Goal: Task Accomplishment & Management: Manage account settings

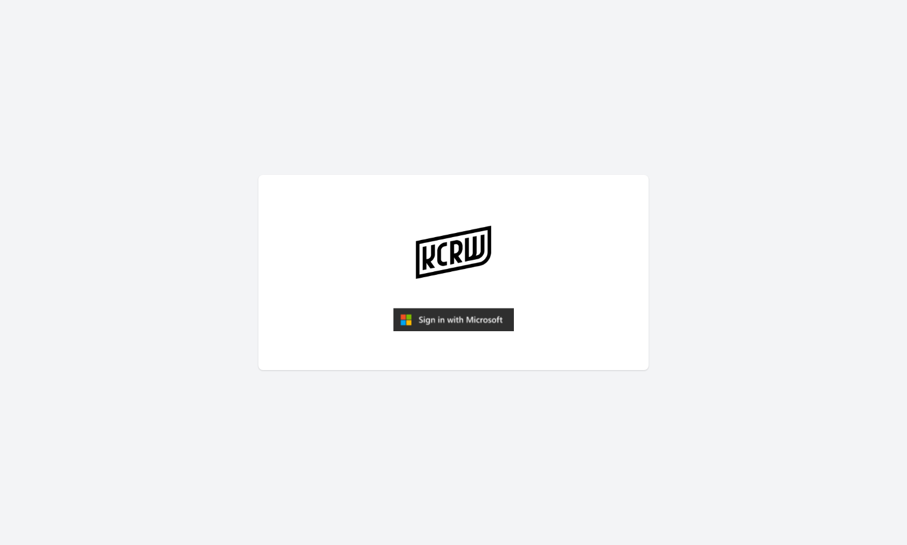
click at [468, 319] on img "submit" at bounding box center [453, 319] width 121 height 23
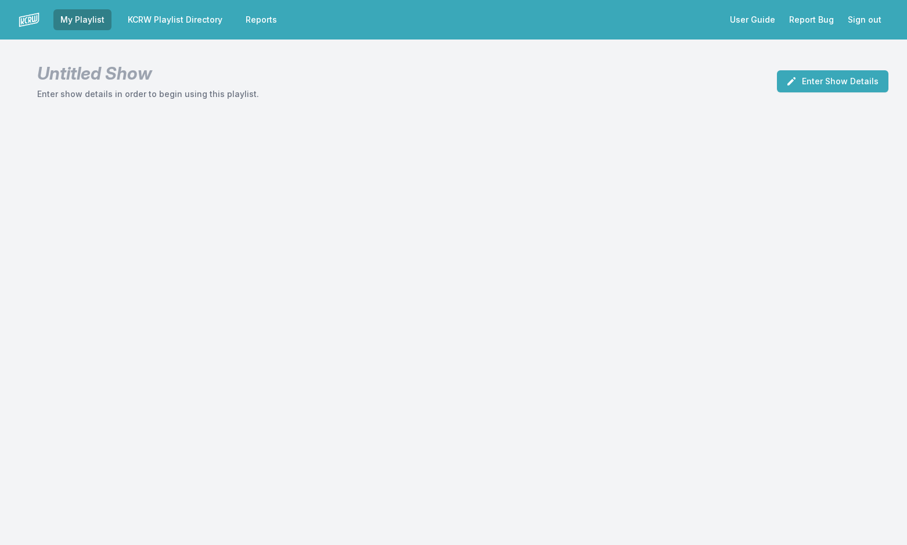
click at [218, 17] on link "KCRW Playlist Directory" at bounding box center [175, 19] width 109 height 21
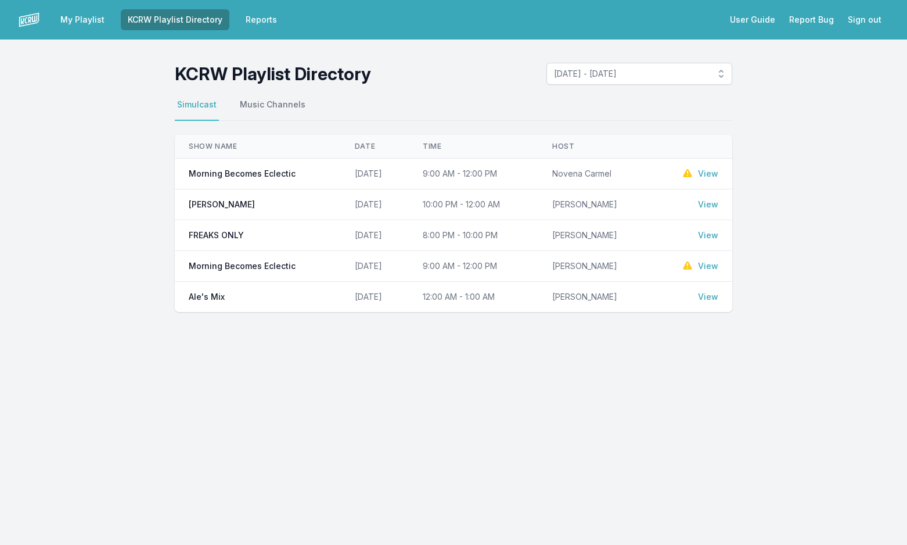
click at [711, 170] on link "View" at bounding box center [708, 174] width 20 height 12
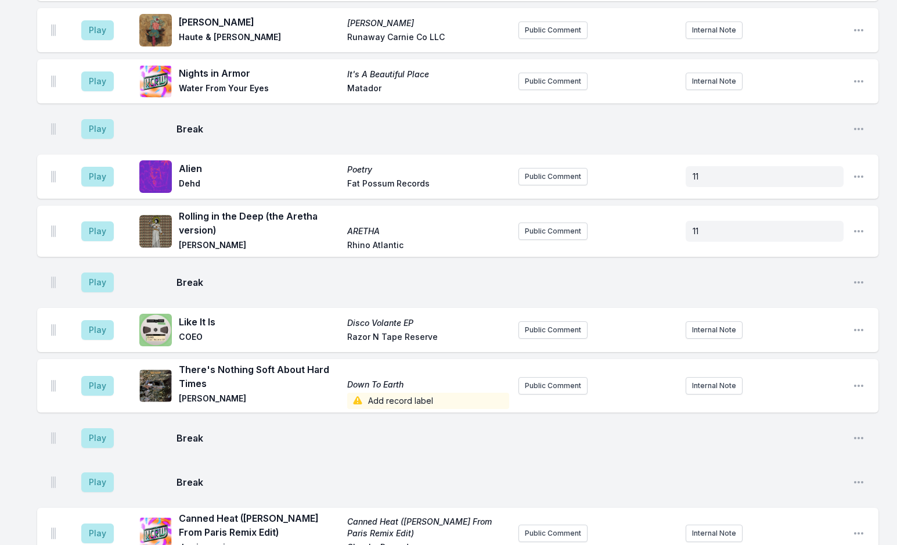
scroll to position [2498, 0]
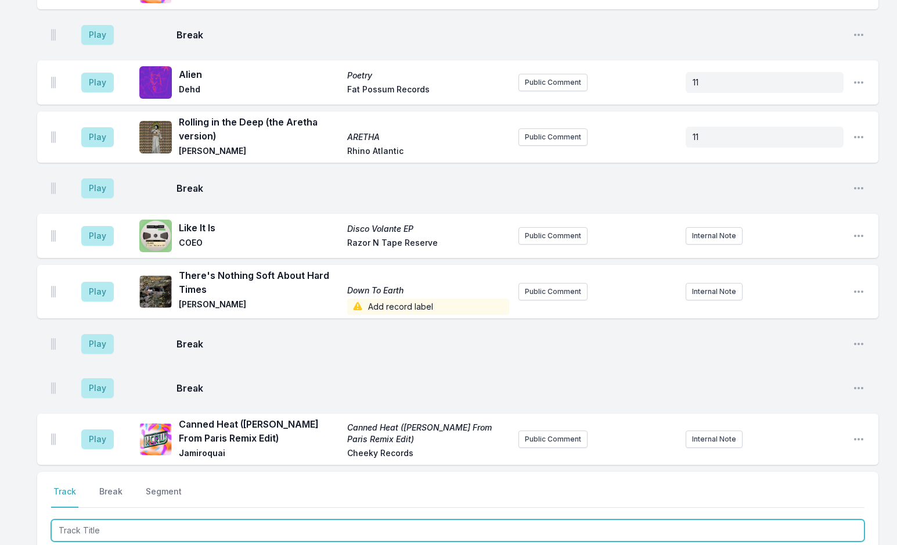
click at [148, 519] on input "Track Title" at bounding box center [458, 530] width 814 height 22
paste input "Hey"
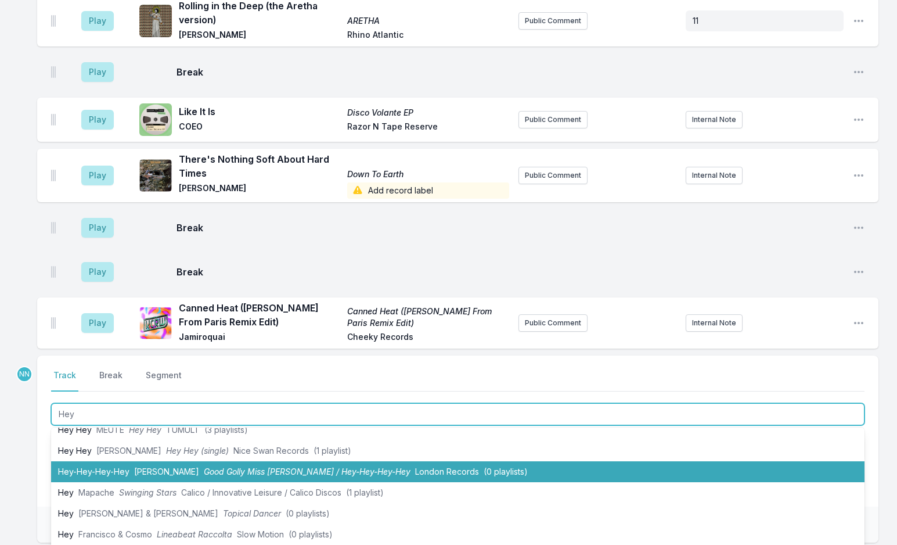
scroll to position [290, 0]
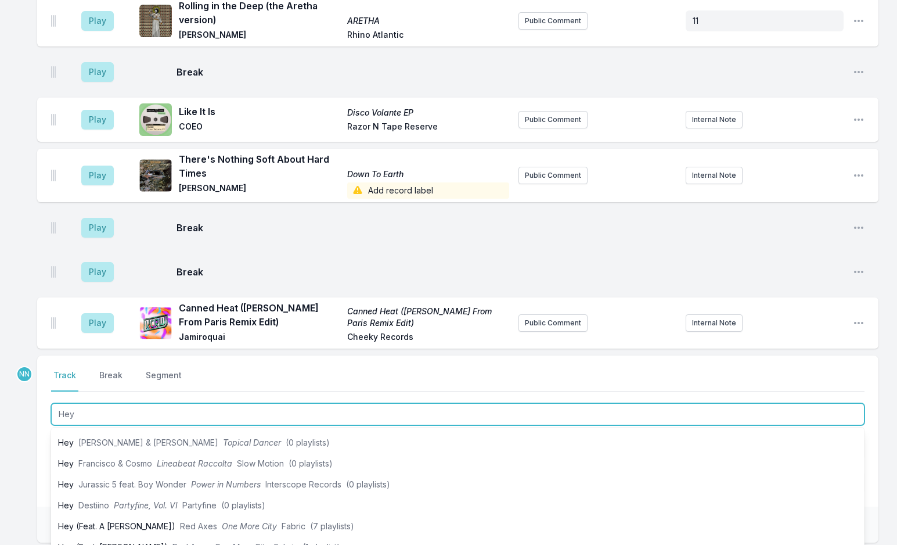
type input "Hey"
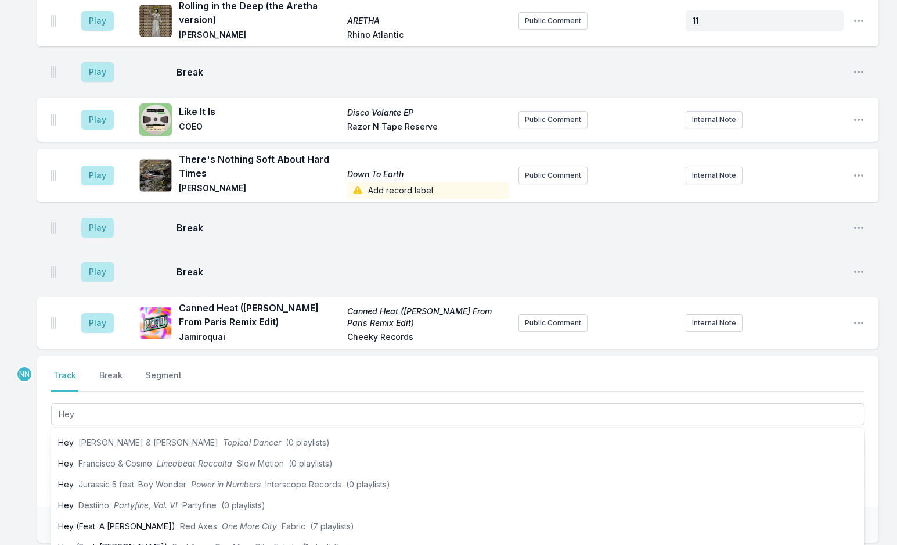
drag, startPoint x: 10, startPoint y: 379, endPoint x: 57, endPoint y: 372, distance: 47.0
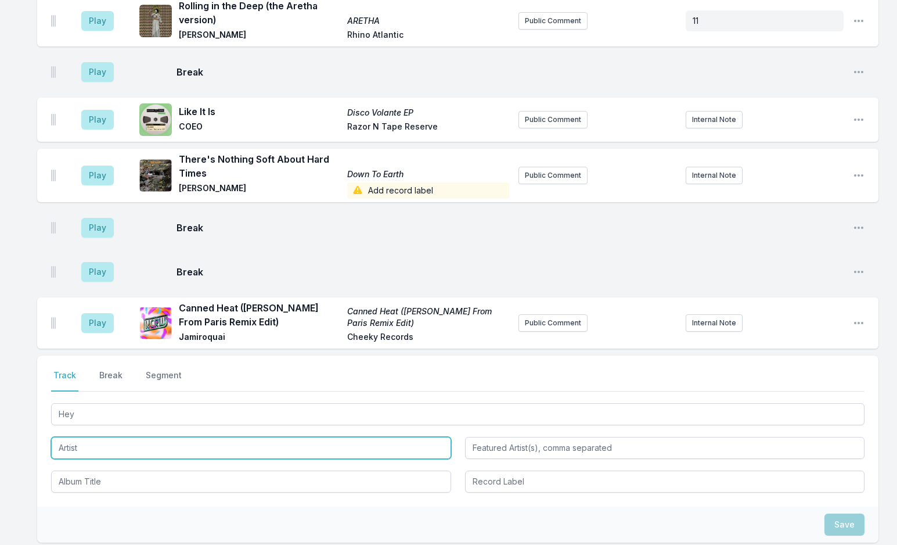
click at [76, 437] on input "Artist" at bounding box center [251, 448] width 400 height 22
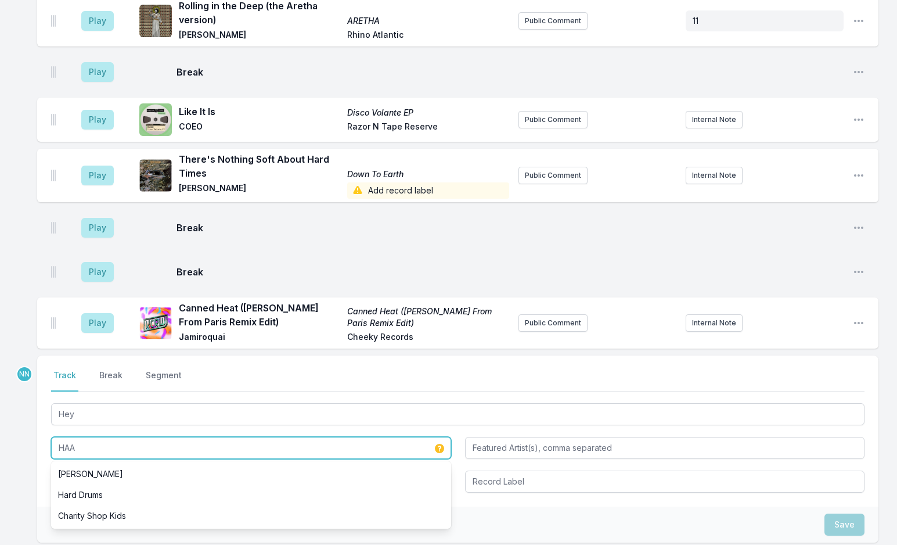
type input "HAAi"
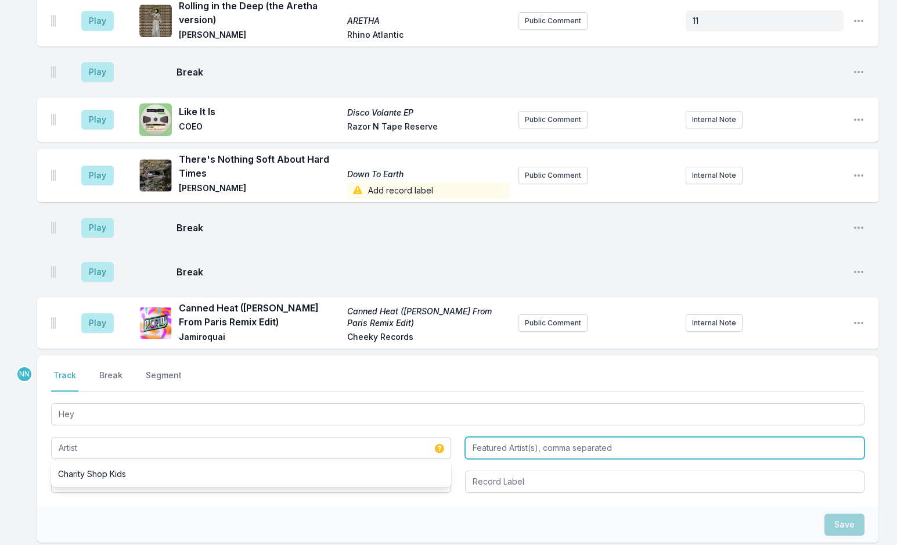
type input "HAAi"
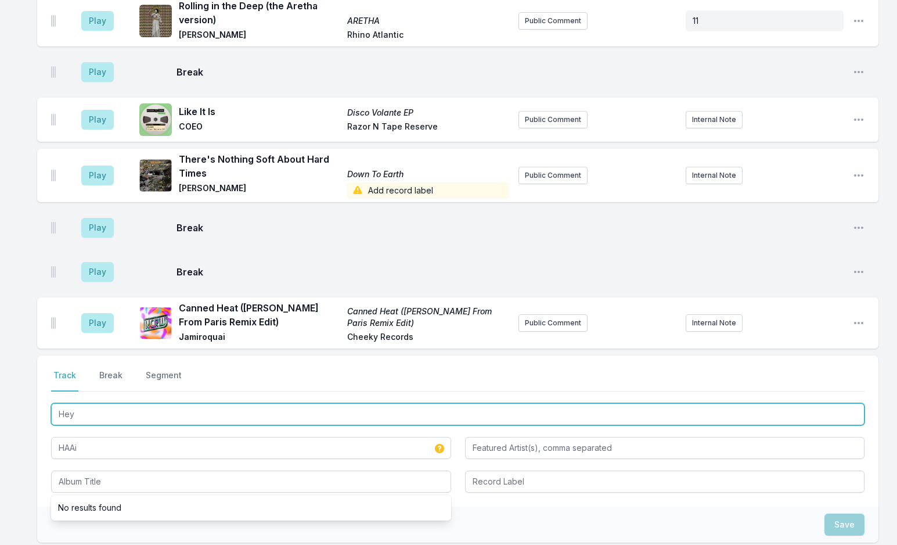
drag, startPoint x: 83, startPoint y: 337, endPoint x: 41, endPoint y: 356, distance: 46.5
click at [41, 356] on div "Select a tab Track Break Segment Track Break Segment Hey HAAi No results found" at bounding box center [458, 431] width 842 height 151
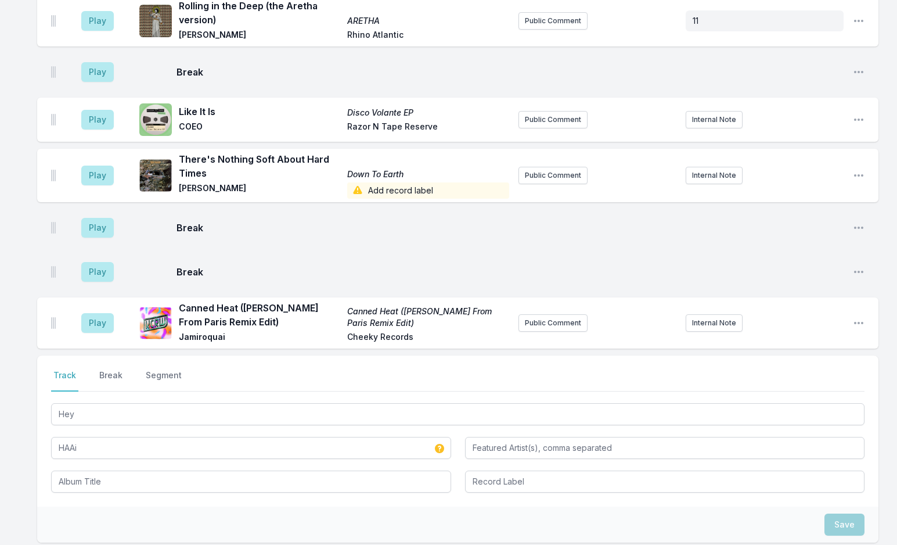
click at [103, 422] on div "Select a tab Track Break Segment Track Break Segment Hey HAAi" at bounding box center [458, 431] width 842 height 151
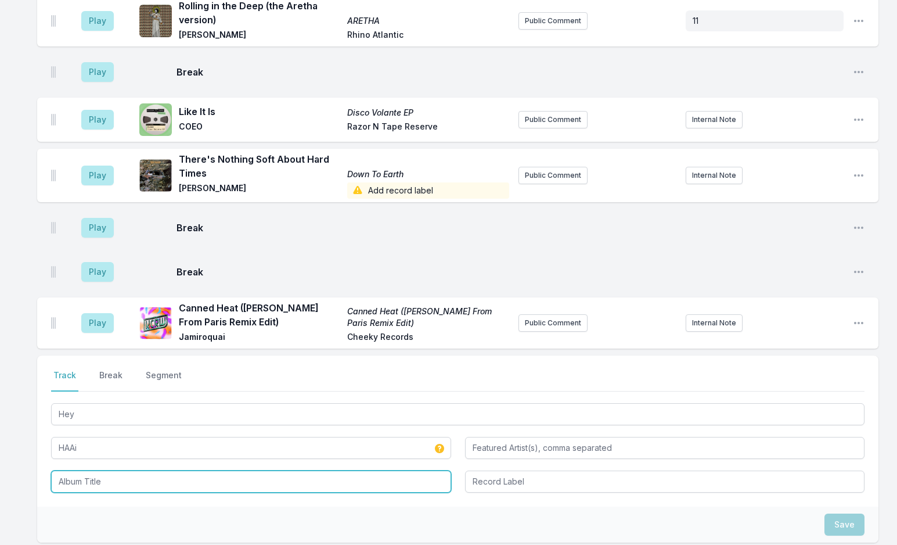
click at [106, 471] on input "Album Title" at bounding box center [251, 482] width 400 height 22
paste input "Hey"
type input "Hey"
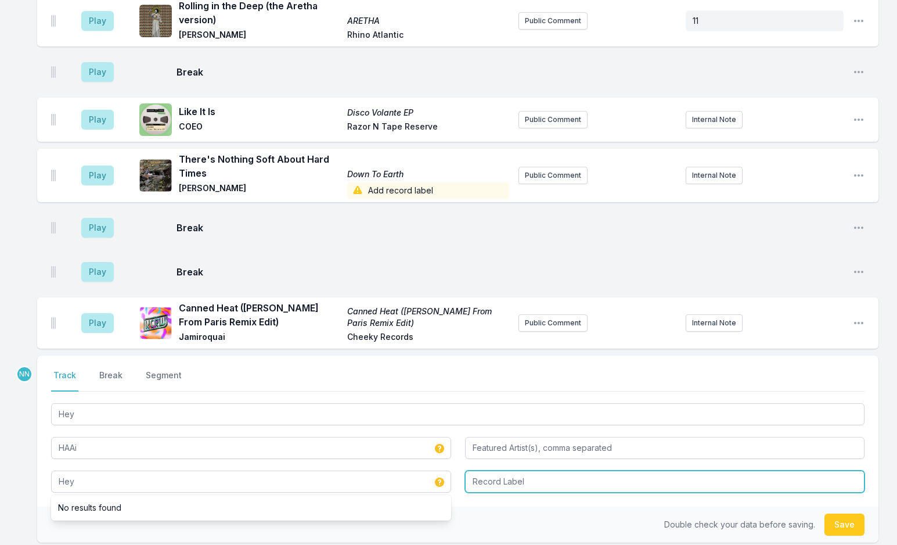
click at [476, 471] on input "Record Label" at bounding box center [665, 482] width 400 height 22
type input "Mute"
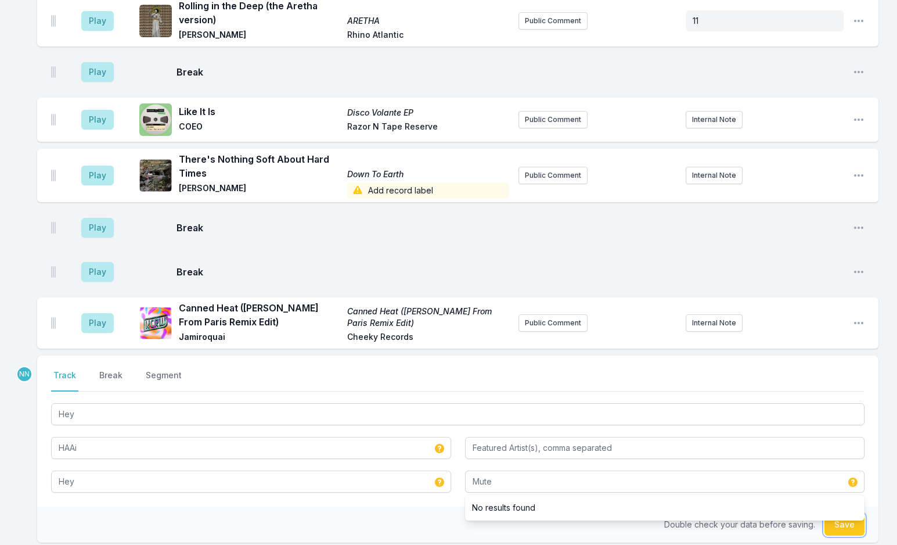
click at [842, 514] on button "Save" at bounding box center [845, 525] width 40 height 22
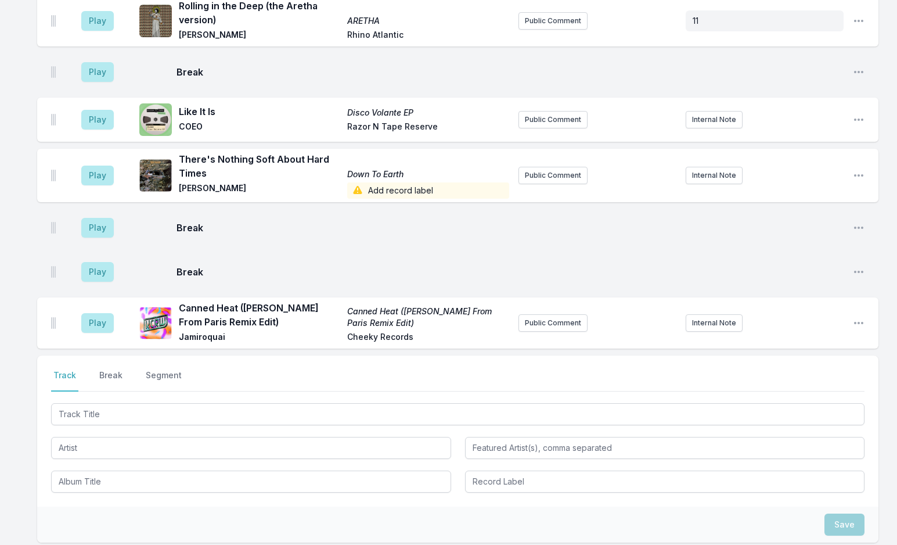
scroll to position [2665, 0]
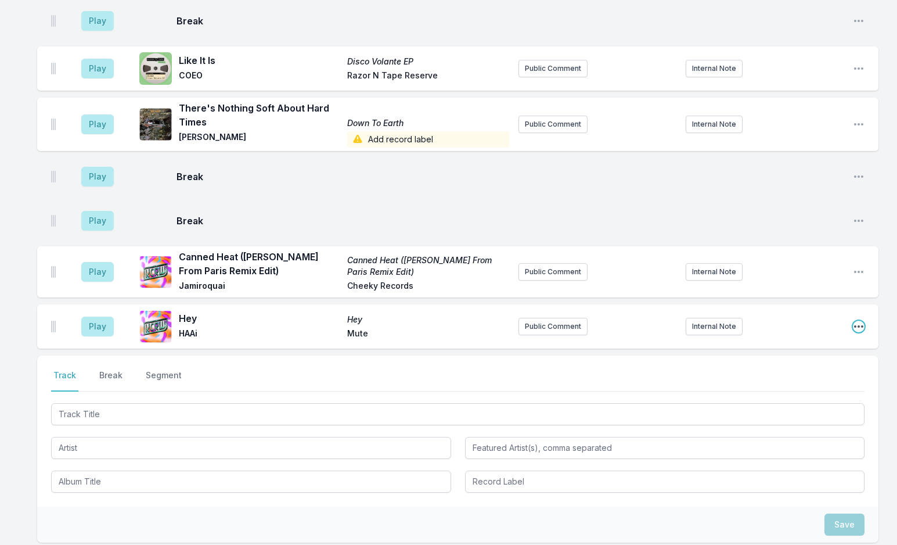
click at [860, 321] on icon "Open playlist item options" at bounding box center [859, 327] width 12 height 12
drag, startPoint x: 797, startPoint y: 306, endPoint x: 789, endPoint y: 307, distance: 7.6
click at [797, 360] on button "Edit Track Details" at bounding box center [800, 370] width 130 height 21
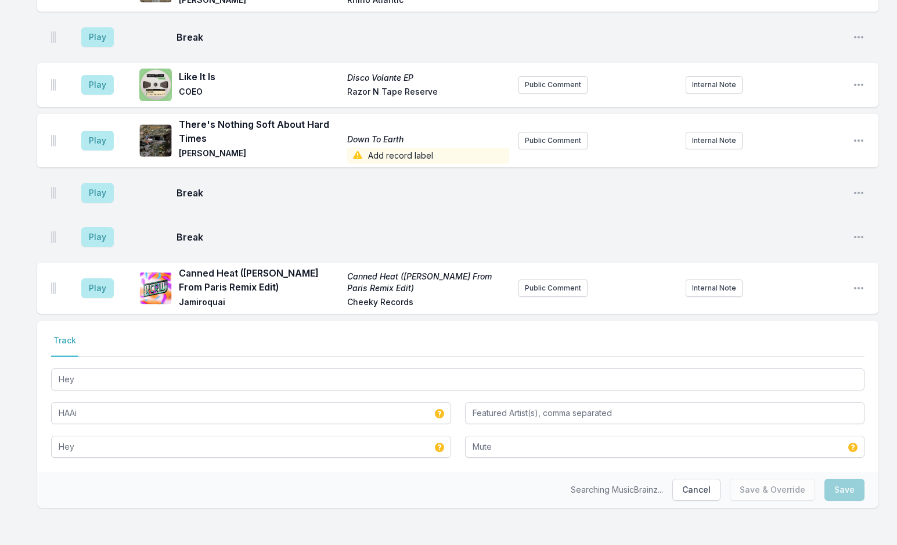
scroll to position [2577, 0]
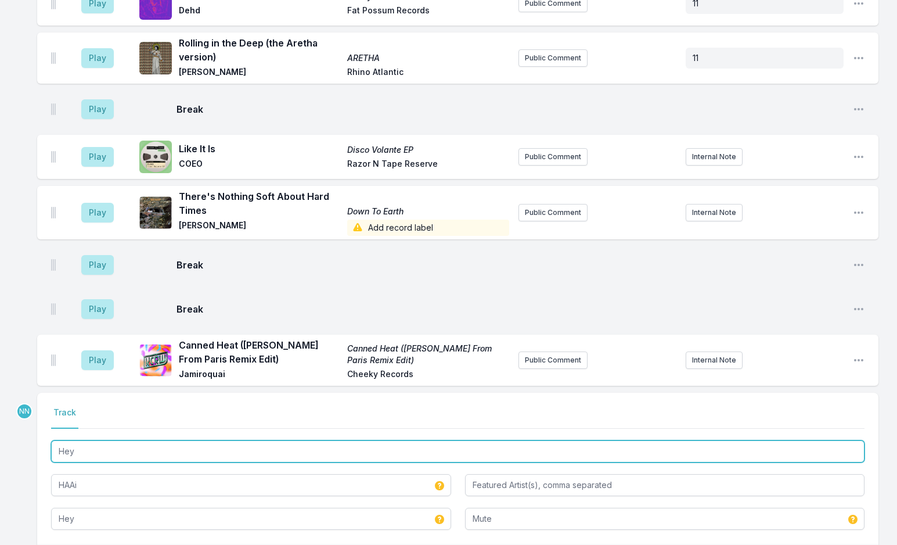
click at [104, 440] on input "Hey" at bounding box center [458, 451] width 814 height 22
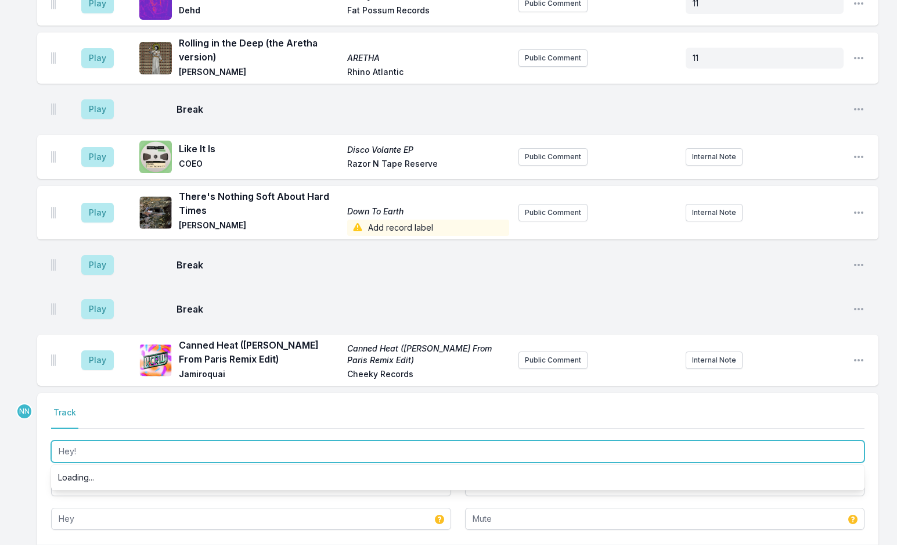
type input "Hey!"
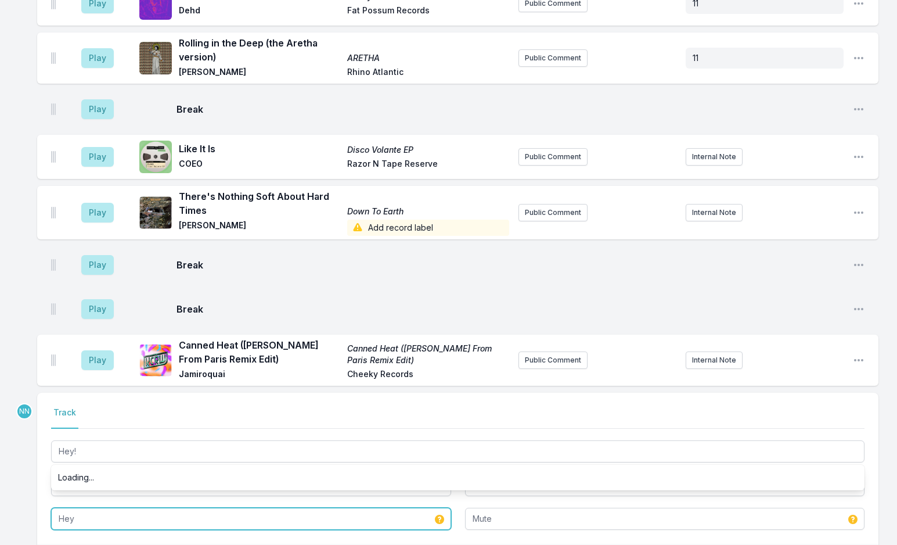
click at [100, 508] on input "Hey" at bounding box center [251, 519] width 400 height 22
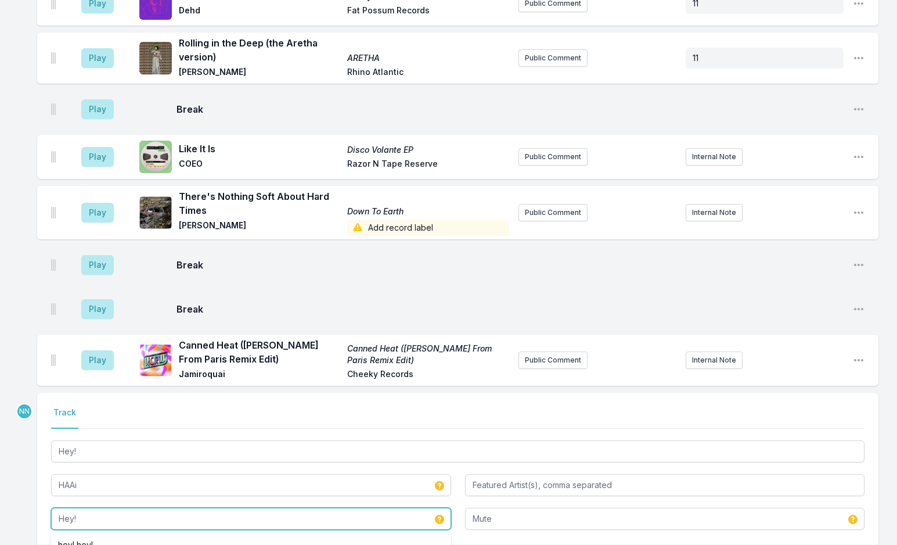
type input "Hey!"
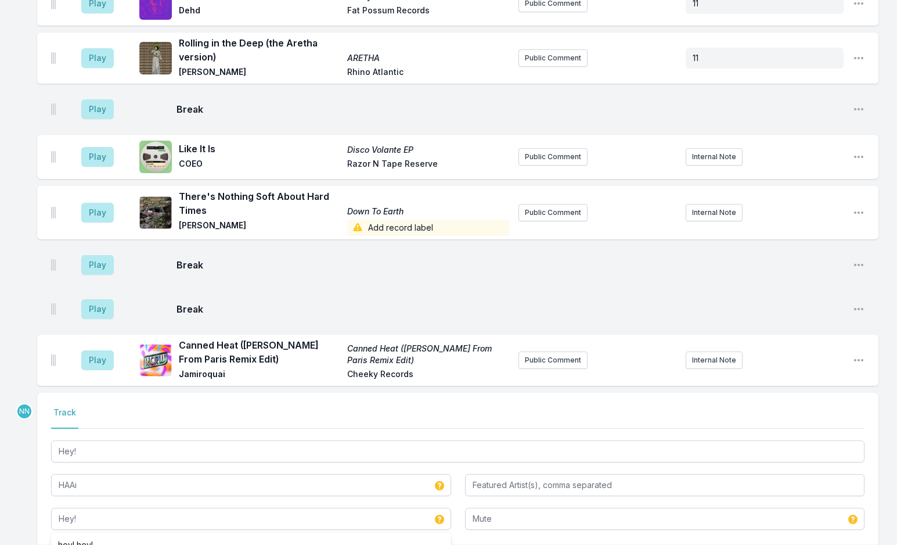
type input "Hey"
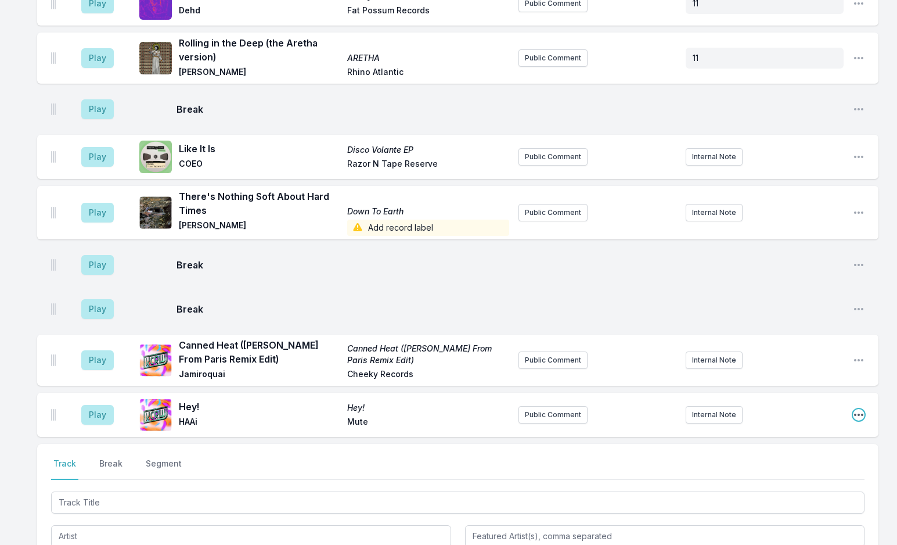
click at [857, 409] on icon "Open playlist item options" at bounding box center [859, 415] width 12 height 12
click at [766, 448] on button "Edit Track Details" at bounding box center [800, 458] width 130 height 21
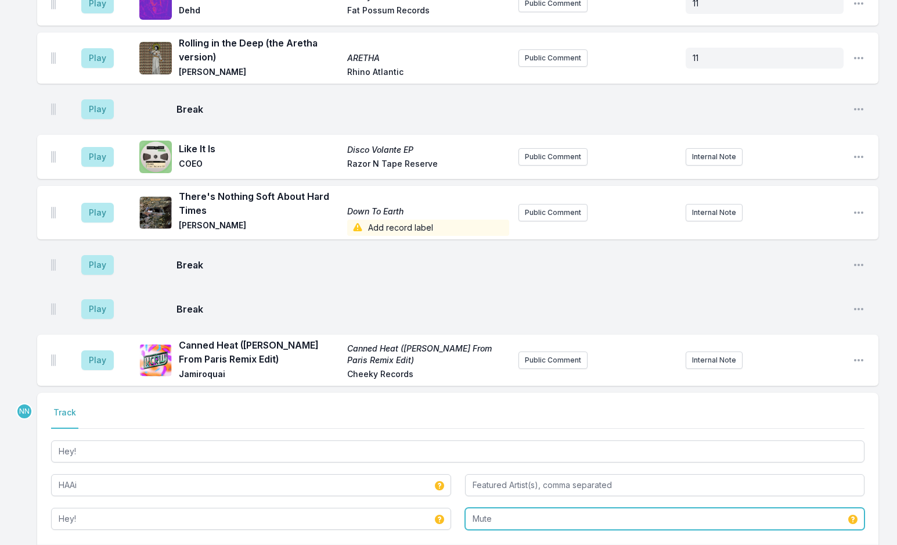
click at [534, 508] on input "Mute" at bounding box center [665, 519] width 400 height 22
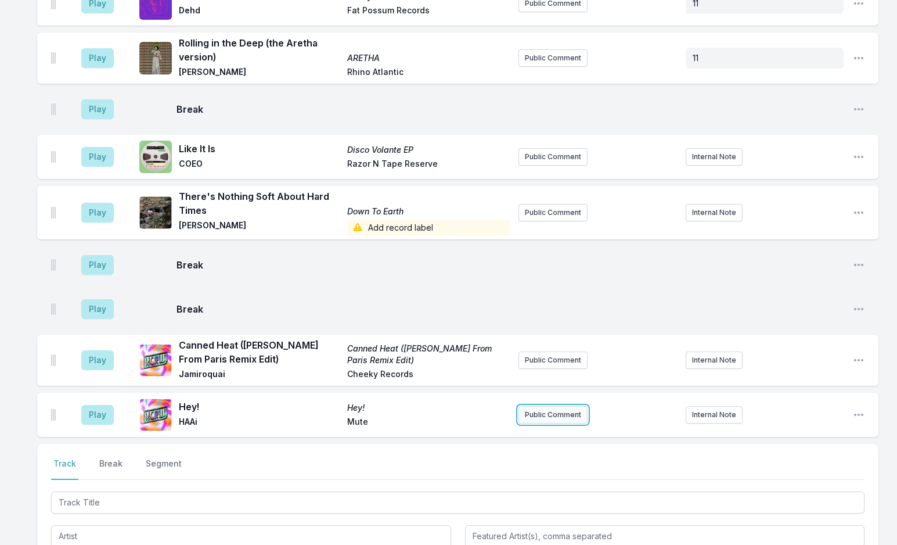
click at [550, 406] on button "Public Comment" at bounding box center [553, 414] width 69 height 17
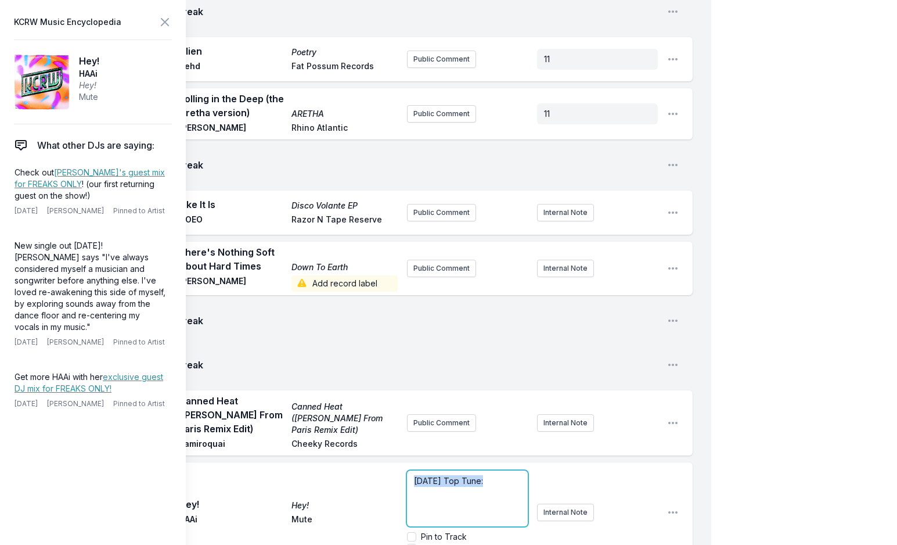
drag, startPoint x: 484, startPoint y: 381, endPoint x: 374, endPoint y: 384, distance: 110.4
click at [377, 462] on div "Play Hey! Hey! HAAi Mute [DATE] Top Tune: Pin to Track Pin to Artist Internal N…" at bounding box center [365, 512] width 656 height 100
click at [505, 475] on p "﻿ [DATE] Top Tune :" at bounding box center [467, 481] width 107 height 12
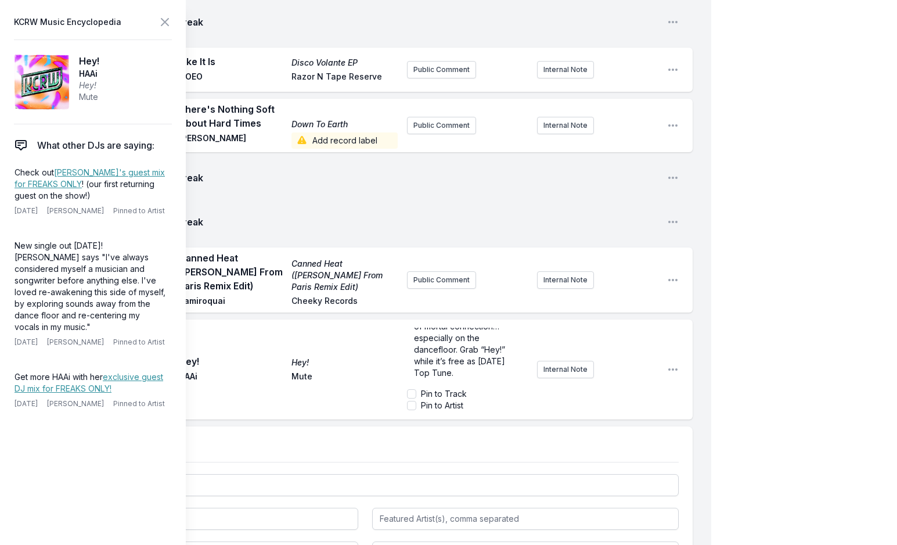
click at [165, 21] on icon at bounding box center [164, 22] width 7 height 7
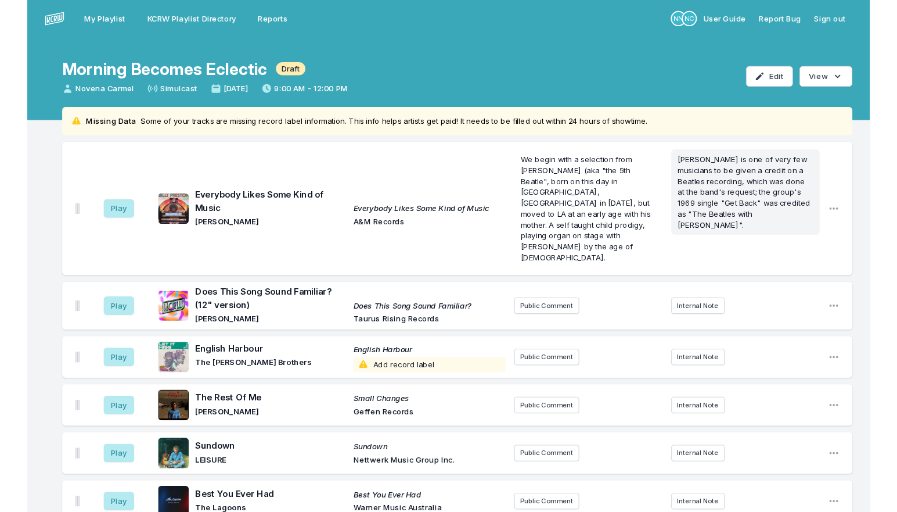
scroll to position [58, 0]
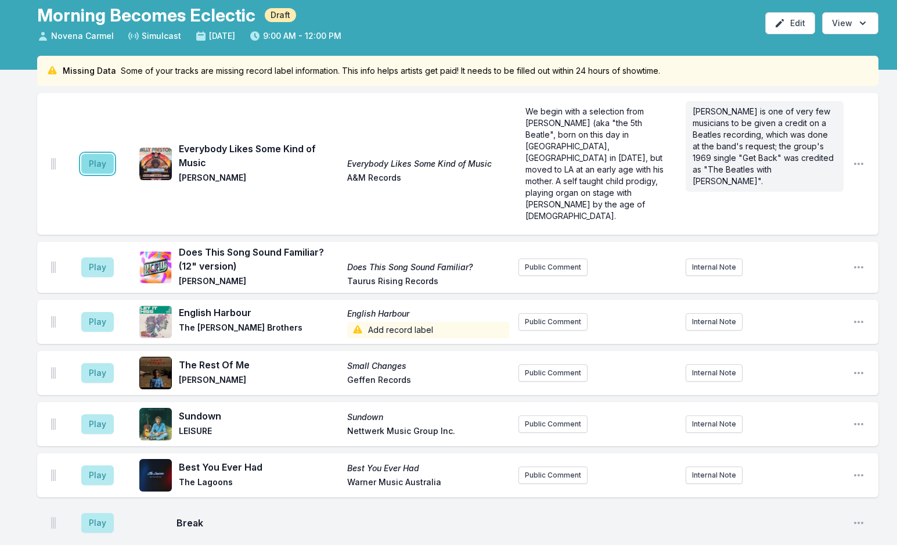
click at [97, 154] on button "Play" at bounding box center [97, 164] width 33 height 20
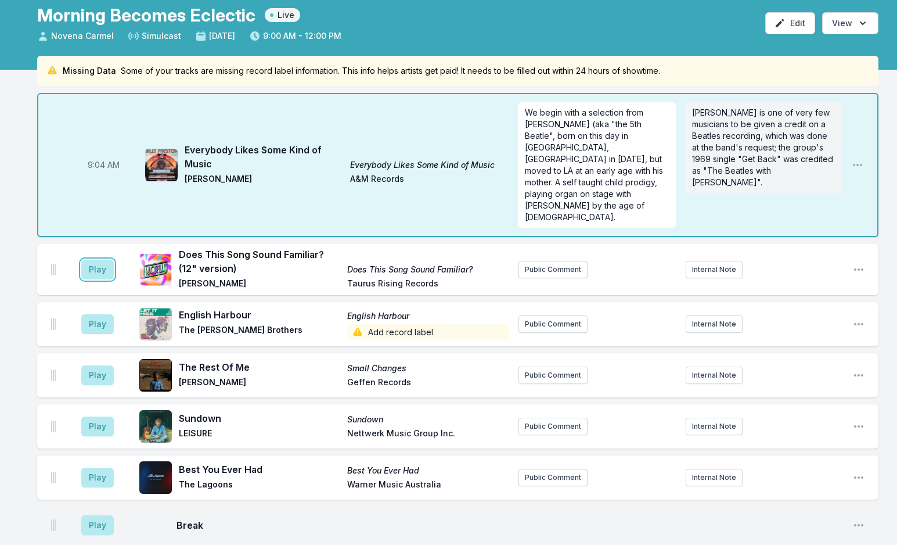
drag, startPoint x: 108, startPoint y: 234, endPoint x: 762, endPoint y: 286, distance: 656.2
click at [108, 260] on button "Play" at bounding box center [97, 270] width 33 height 20
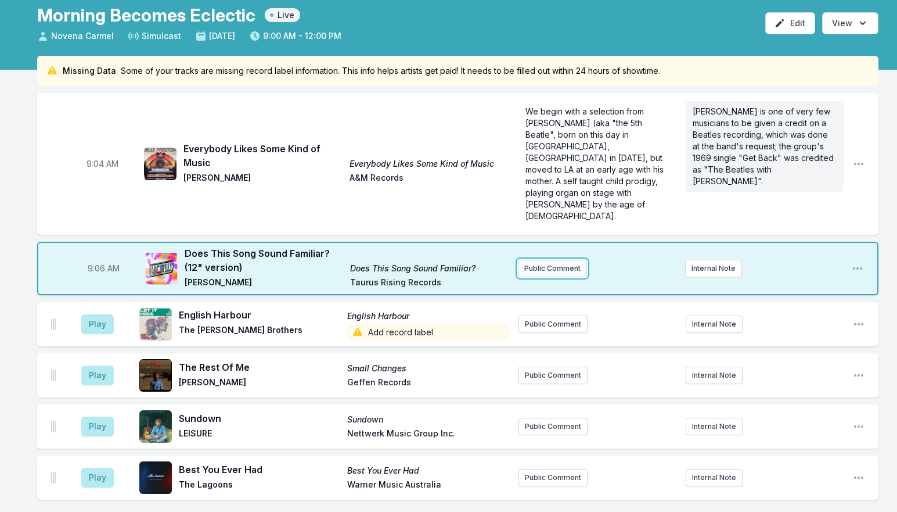
click at [542, 260] on button "Public Comment" at bounding box center [552, 268] width 69 height 17
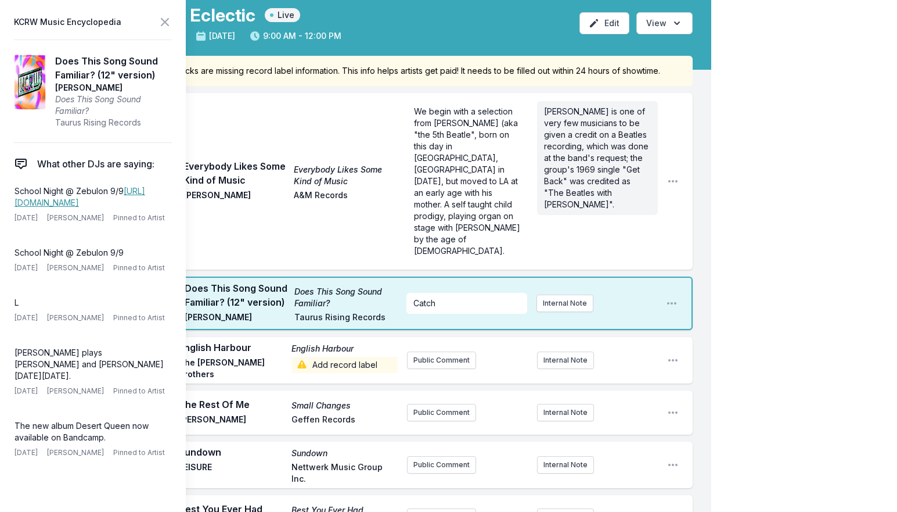
drag, startPoint x: 24, startPoint y: 210, endPoint x: 9, endPoint y: 195, distance: 21.8
click at [9, 195] on aside "KCRW Music Encyclopedia Does This Song Sound Familiar? (12" version) [PERSON_NA…" at bounding box center [93, 256] width 186 height 512
copy p "School Night @ Zebulon 9/9 [URL][DOMAIN_NAME]"
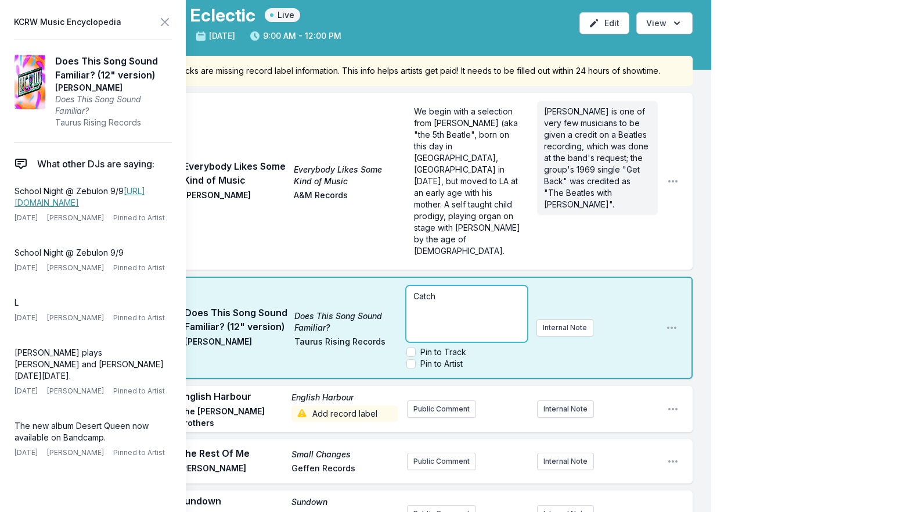
drag, startPoint x: 439, startPoint y: 268, endPoint x: 302, endPoint y: 250, distance: 138.3
click at [302, 277] on div "9:06 AM Does This Song Sound Familiar? (12" version) Does This Song Sound Famil…" at bounding box center [365, 328] width 656 height 102
drag, startPoint x: 412, startPoint y: 254, endPoint x: 386, endPoint y: 247, distance: 26.7
click at [386, 277] on div "9:06 AM Does This Song Sound Familiar? (12" version) Does This Song Sound Famil…" at bounding box center [365, 328] width 656 height 102
paste div
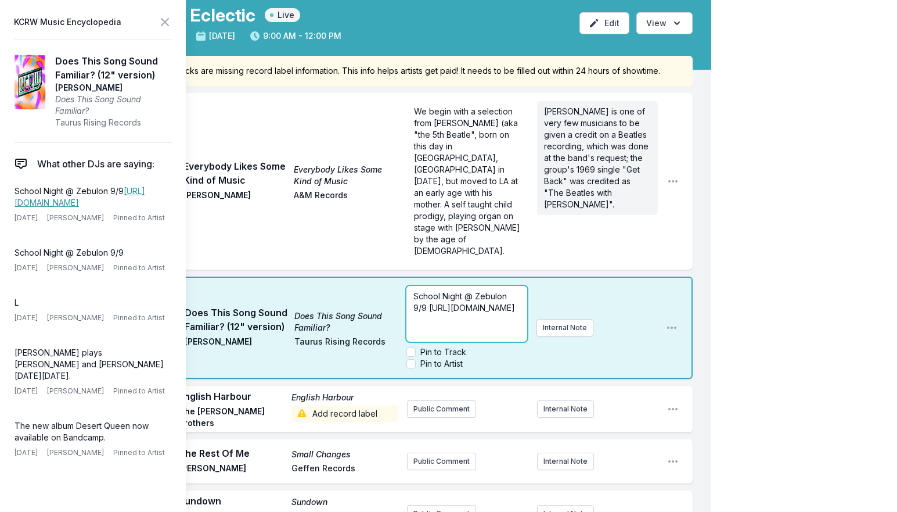
click at [411, 286] on div "School Night @ Zebulon 9/9 [URL][DOMAIN_NAME]" at bounding box center [467, 314] width 120 height 56
click at [411, 359] on input "Pin to Artist" at bounding box center [411, 363] width 9 height 9
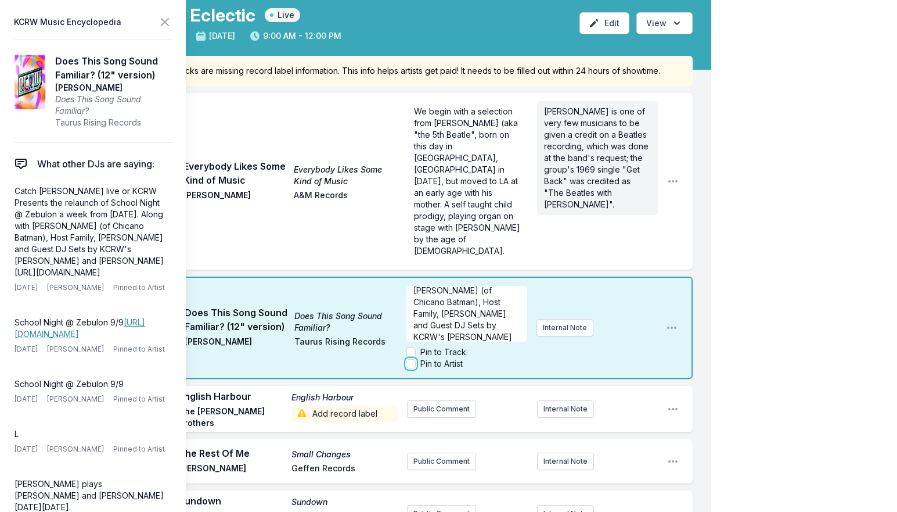
checkbox input "true"
drag, startPoint x: 444, startPoint y: 303, endPoint x: 404, endPoint y: 283, distance: 44.2
click at [404, 283] on div "9:06 AM Does This Song Sound Familiar? (12" version) Does This Song Sound Famil…" at bounding box center [365, 328] width 656 height 102
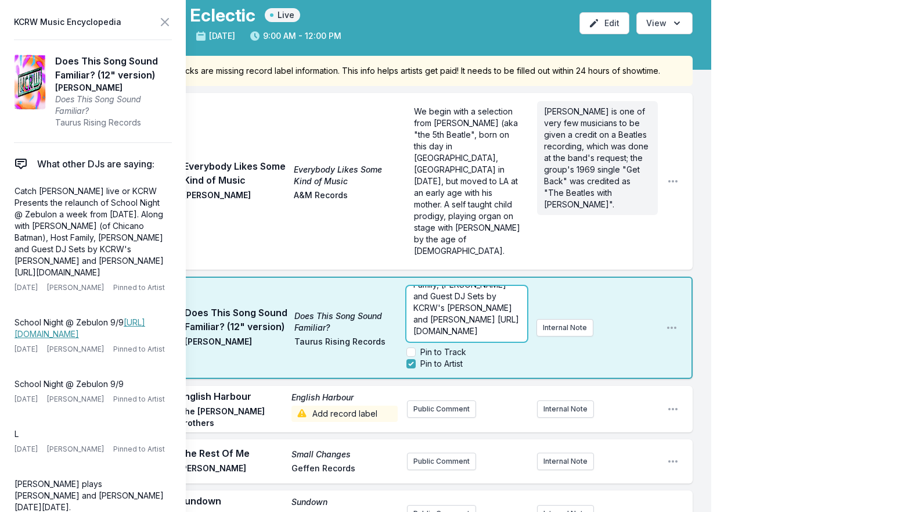
drag, startPoint x: 444, startPoint y: 296, endPoint x: 410, endPoint y: 275, distance: 40.1
click at [410, 286] on div "Catch [PERSON_NAME] live or KCRW Presents the relaunch of School Night @ Zebulo…" at bounding box center [467, 314] width 120 height 56
copy span "[URL][DOMAIN_NAME]"
click at [457, 268] on span "Catch [PERSON_NAME] live for KCRW Presents the relaunch of School Night @ Zebul…" at bounding box center [467, 326] width 107 height 126
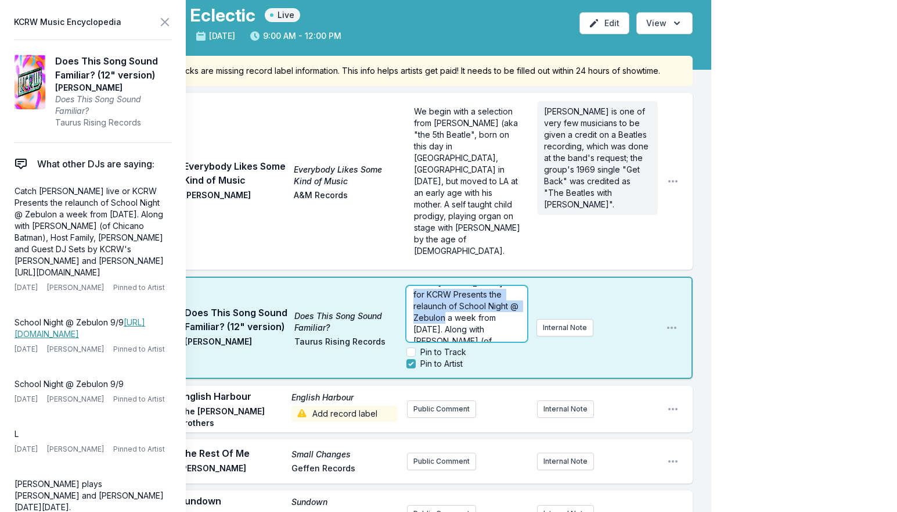
scroll to position [0, 0]
drag, startPoint x: 457, startPoint y: 268, endPoint x: 425, endPoint y: 270, distance: 32.0
click at [425, 291] on span "Catch [PERSON_NAME] live for KCRW Presents the relaunch of School Night @ Zebul…" at bounding box center [467, 354] width 107 height 126
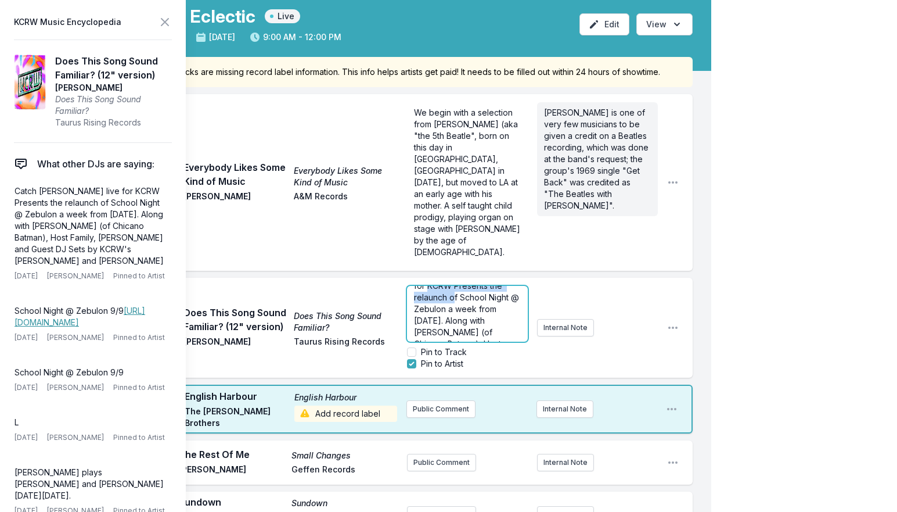
scroll to position [18, 0]
drag, startPoint x: 428, startPoint y: 275, endPoint x: 455, endPoint y: 262, distance: 30.1
click at [455, 273] on span "Catch [PERSON_NAME] live for KCRW Presents the relaunch of School Night @ Zebul…" at bounding box center [467, 336] width 107 height 126
click at [458, 272] on p "Catch [PERSON_NAME] live for KCRW Presents the relaunch of School Night @ Zebul…" at bounding box center [467, 336] width 107 height 128
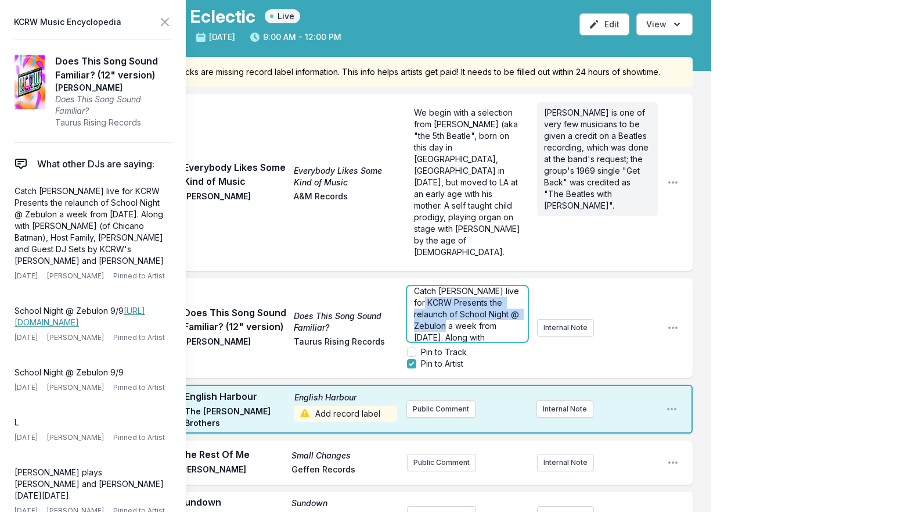
drag, startPoint x: 456, startPoint y: 279, endPoint x: 425, endPoint y: 272, distance: 31.6
click at [425, 286] on span "Catch [PERSON_NAME] live for KCRW Presents the relaunch of School Night @ Zebul…" at bounding box center [467, 349] width 107 height 126
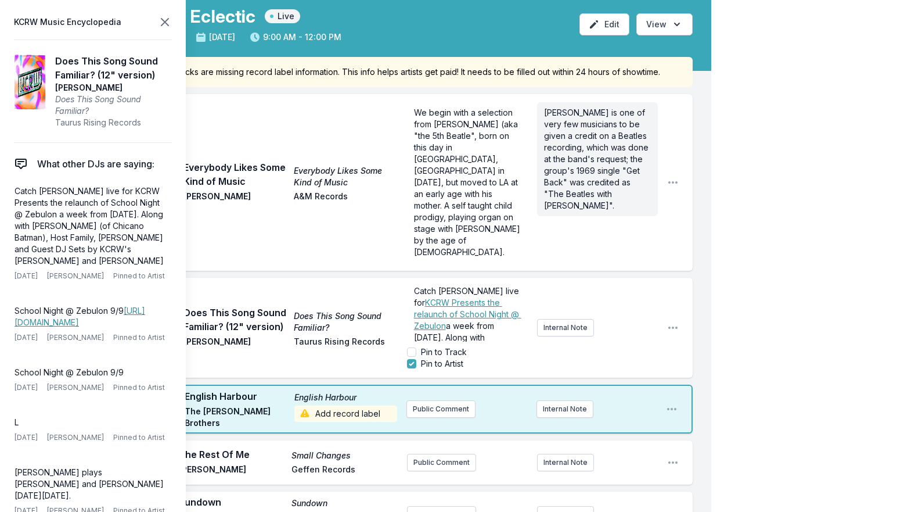
click at [166, 21] on icon at bounding box center [164, 22] width 7 height 7
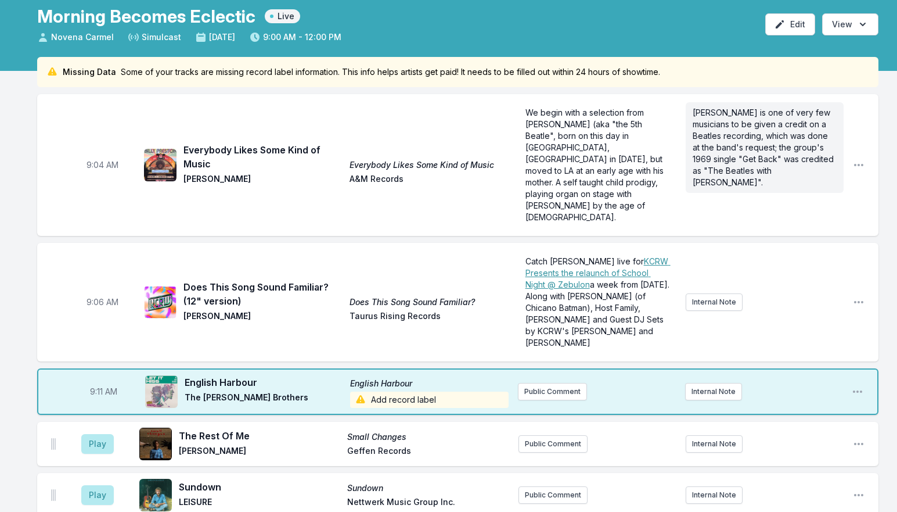
scroll to position [0, 0]
click at [386, 392] on span "Add record label" at bounding box center [429, 400] width 159 height 16
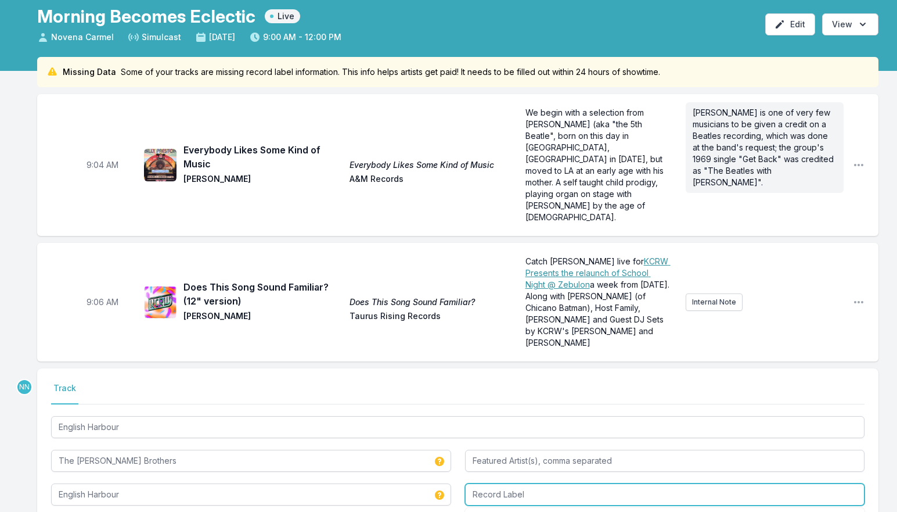
click at [505, 483] on input "Record Label" at bounding box center [665, 494] width 400 height 22
type input "Secret City"
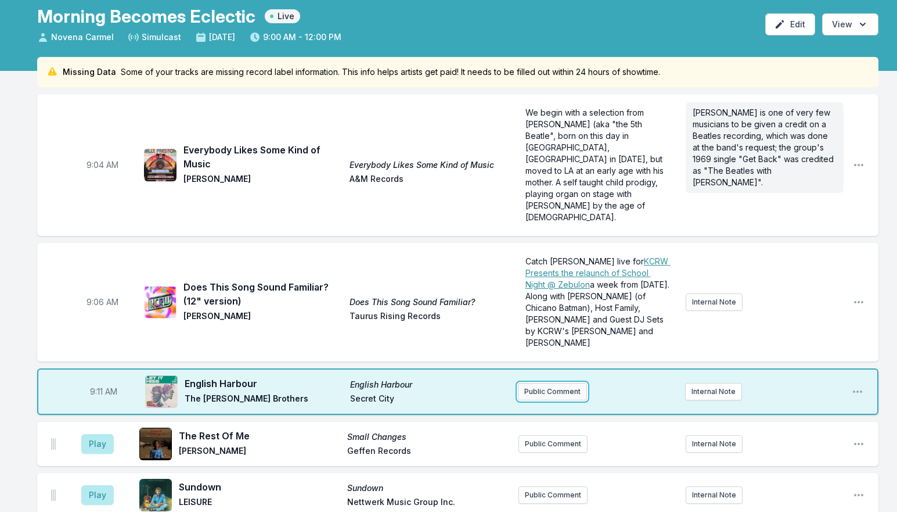
click at [549, 383] on button "Public Comment" at bounding box center [552, 391] width 69 height 17
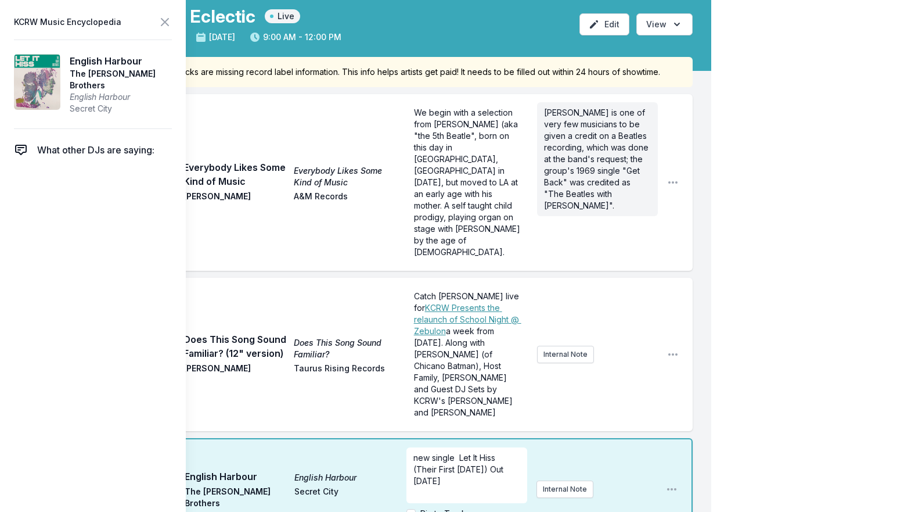
click at [455, 453] on span "new single Let It Hiss (Their First [DATE]) Out [DATE]" at bounding box center [460, 469] width 92 height 33
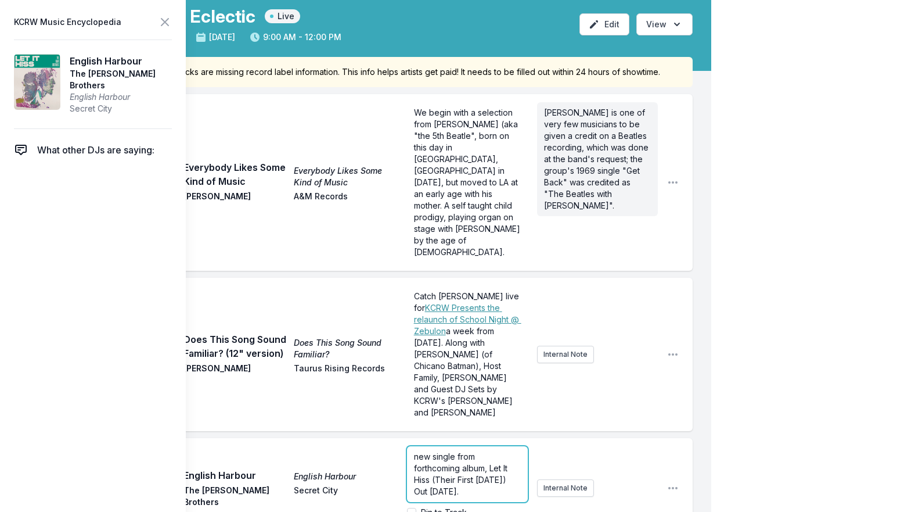
scroll to position [56, 0]
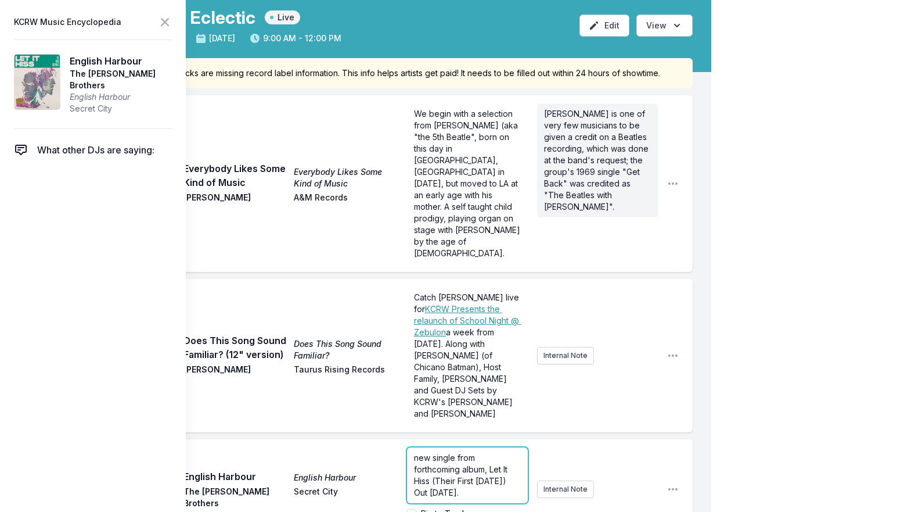
click at [457, 453] on span "new single from forthcoming album, Let It Hiss (Their First [DATE]) Out [DATE]." at bounding box center [462, 475] width 96 height 45
click at [412, 509] on input "Pin to Track" at bounding box center [411, 513] width 9 height 9
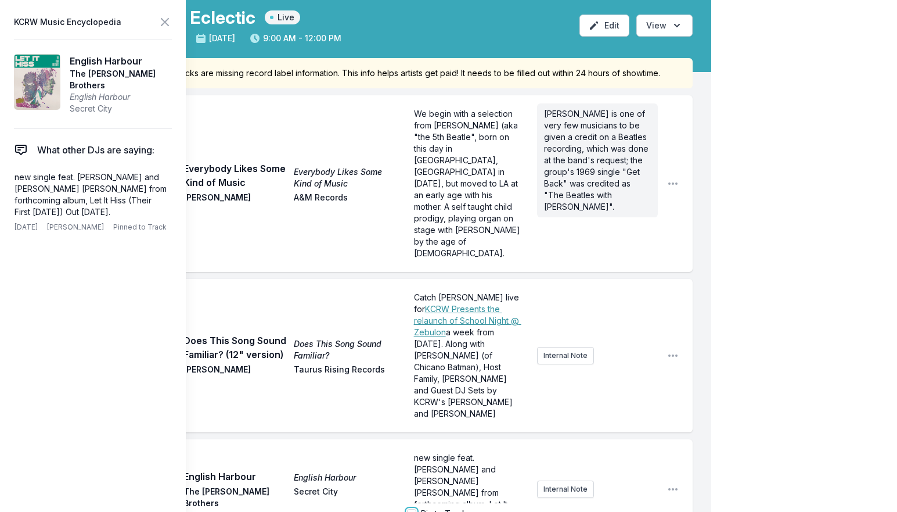
checkbox input "true"
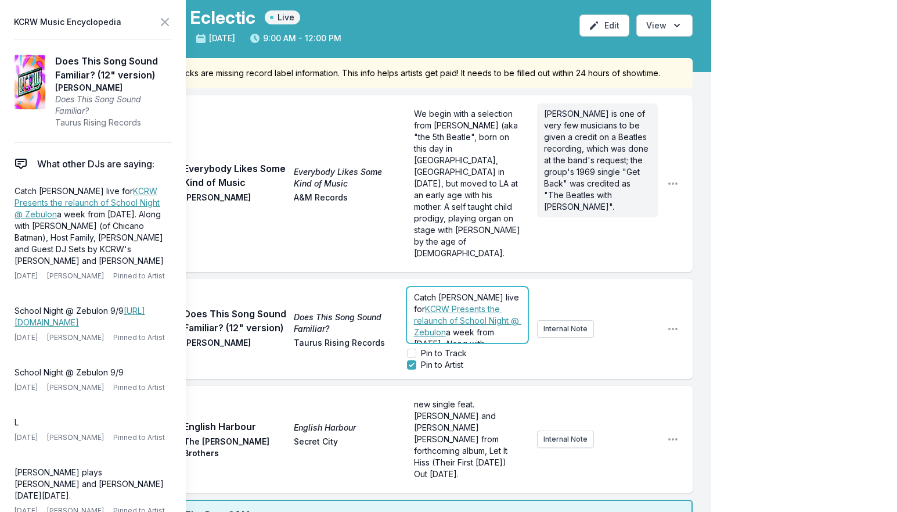
click at [449, 330] on form "Catch [PERSON_NAME] live for KCRW Presents the relaunch of School Night @ Zebul…" at bounding box center [467, 329] width 121 height 84
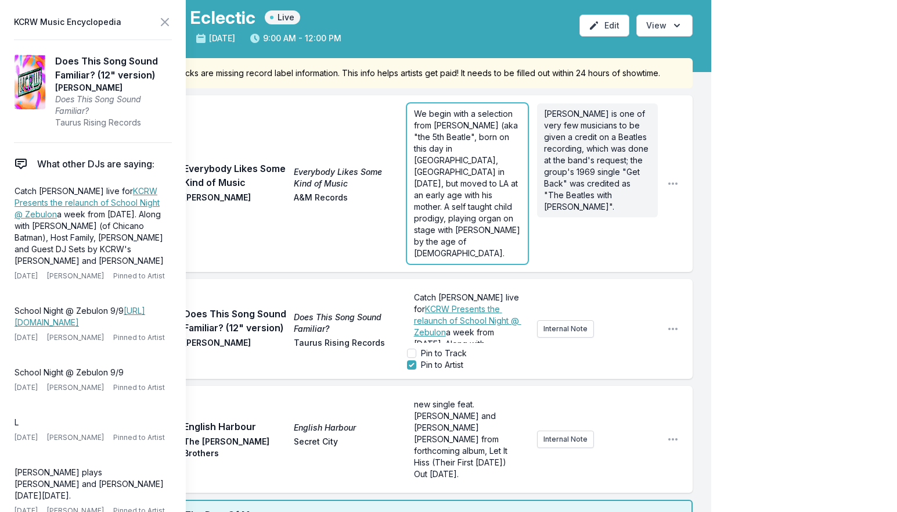
click at [458, 189] on form "We begin with a selection from [PERSON_NAME] (aka "the 5th Beatle", born on thi…" at bounding box center [467, 183] width 121 height 160
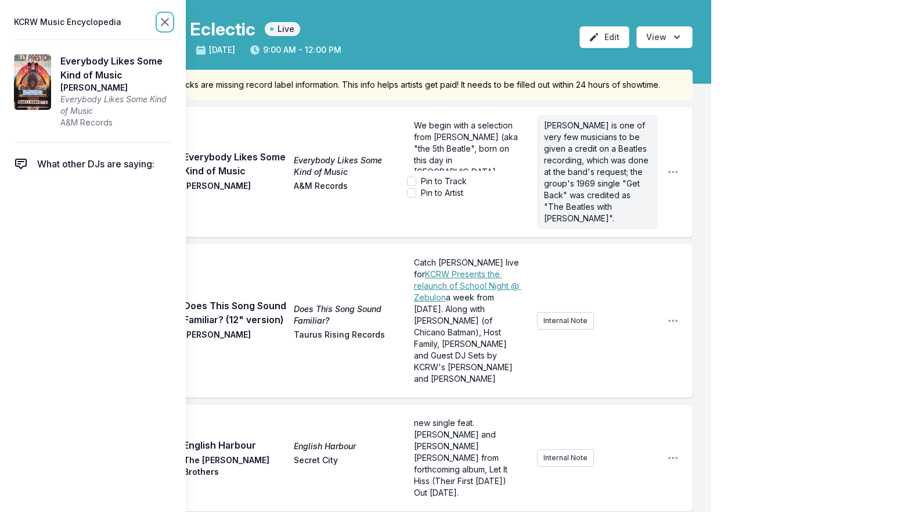
click at [165, 22] on icon at bounding box center [164, 22] width 7 height 7
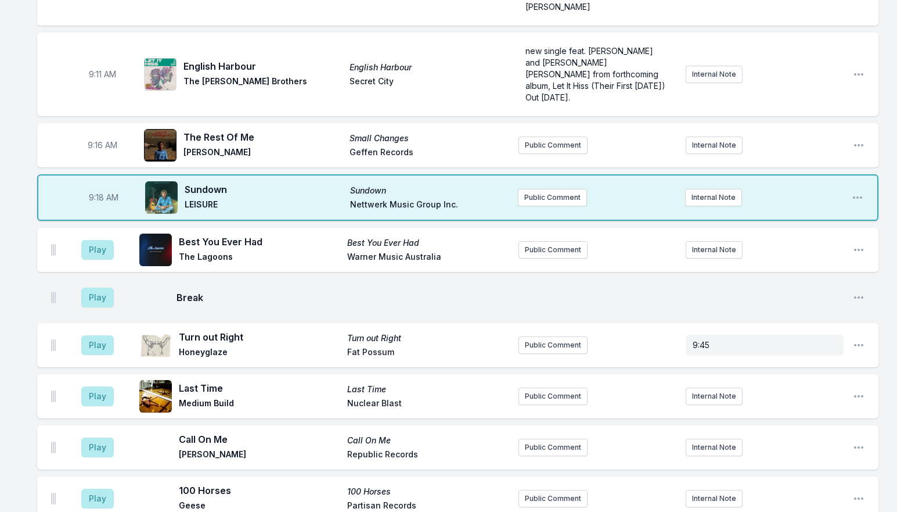
scroll to position [277, 0]
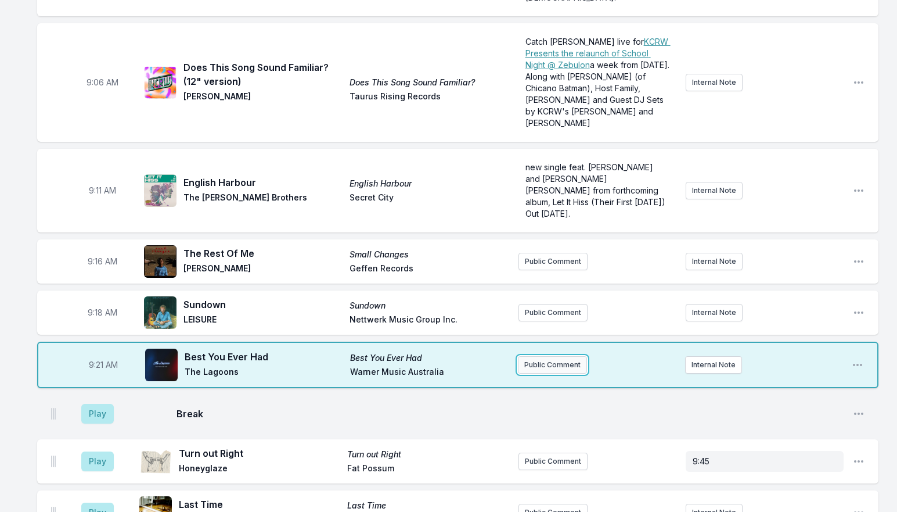
click at [548, 356] on button "Public Comment" at bounding box center [552, 364] width 69 height 17
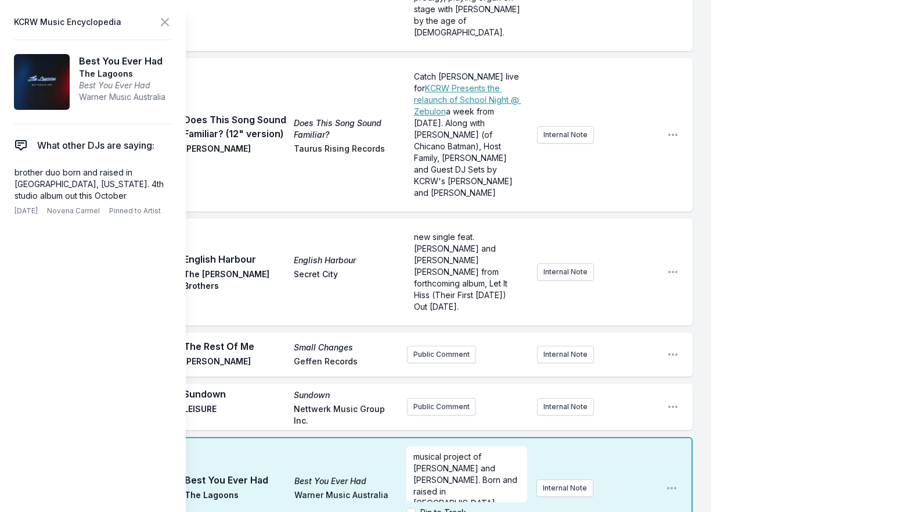
click at [414, 451] on span "musical project of [PERSON_NAME] and [PERSON_NAME]. Born and raised in [GEOGRAP…" at bounding box center [467, 485] width 106 height 68
click at [477, 451] on span "new single from musical project of [PERSON_NAME] and [PERSON_NAME]. Born and ra…" at bounding box center [467, 485] width 107 height 68
click at [568, 479] on button "Internal Note" at bounding box center [565, 487] width 57 height 17
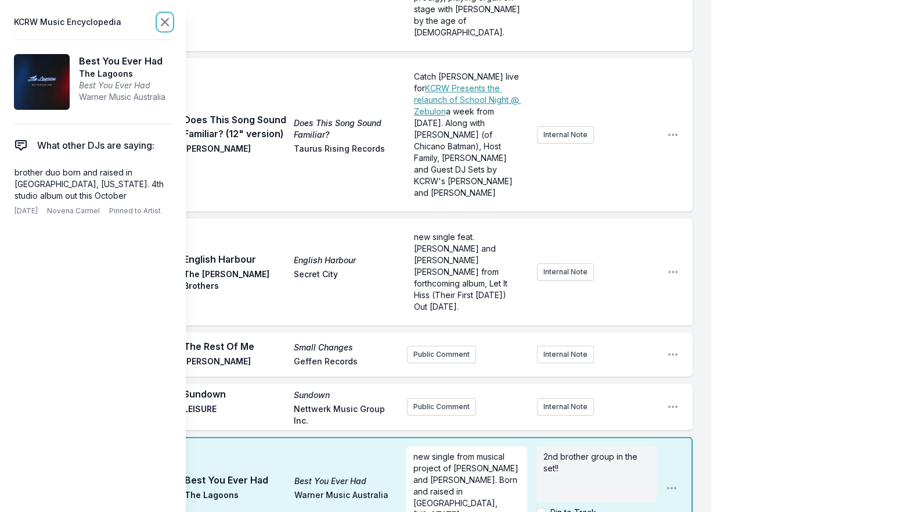
click at [167, 23] on icon at bounding box center [165, 22] width 14 height 14
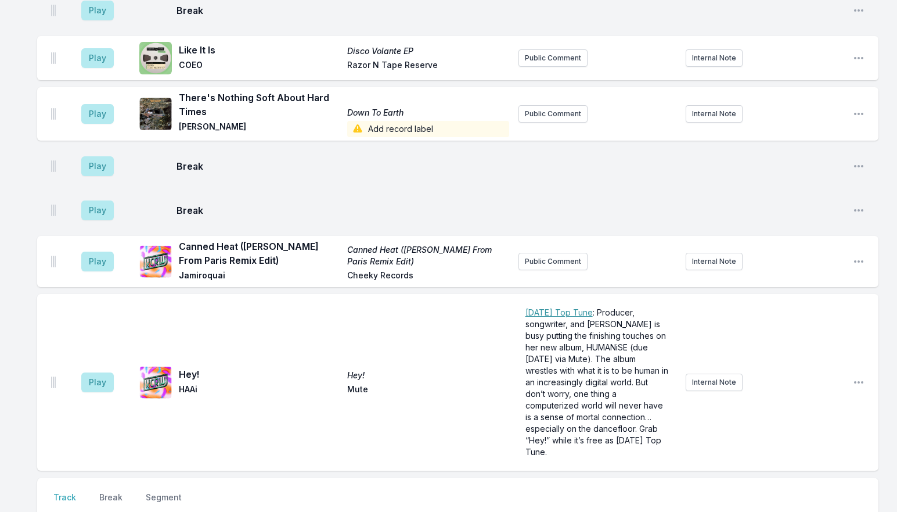
scroll to position [3010, 0]
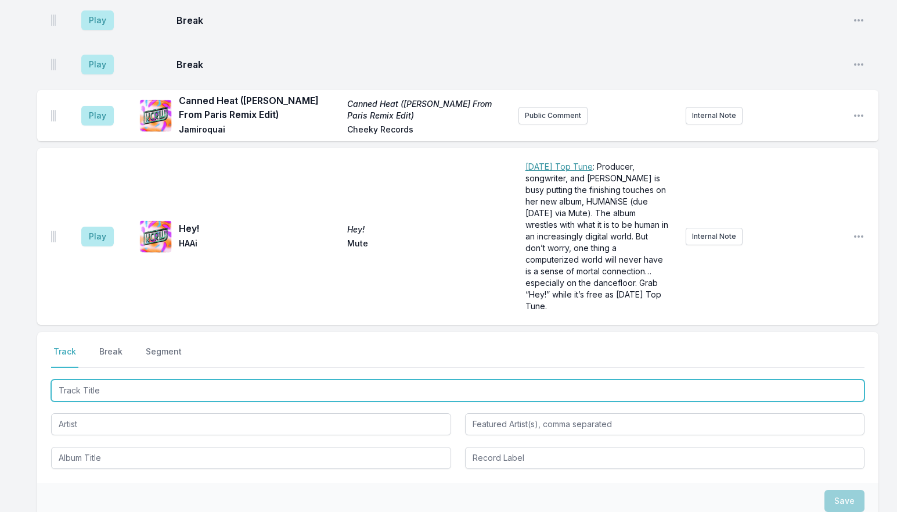
click at [122, 379] on input "Track Title" at bounding box center [458, 390] width 814 height 22
type input "Blast"
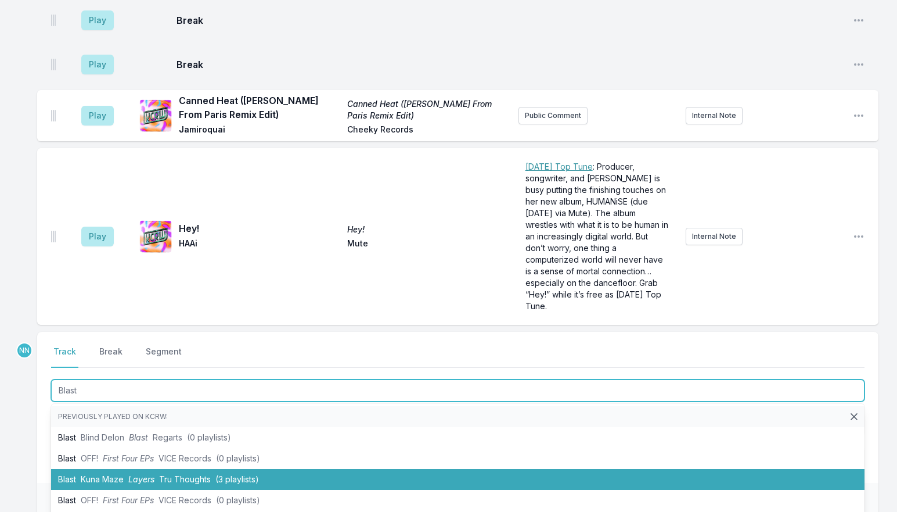
click at [119, 474] on span "Kuna Maze" at bounding box center [102, 479] width 43 height 10
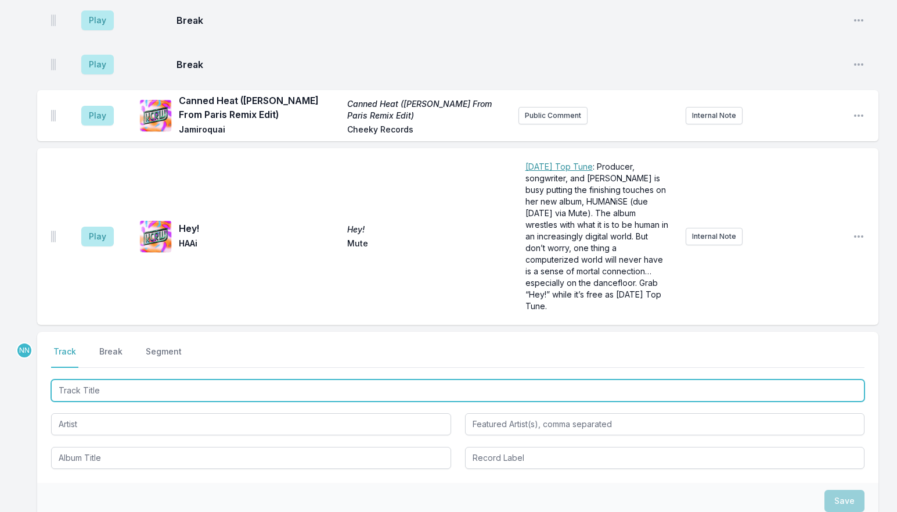
scroll to position [3061, 0]
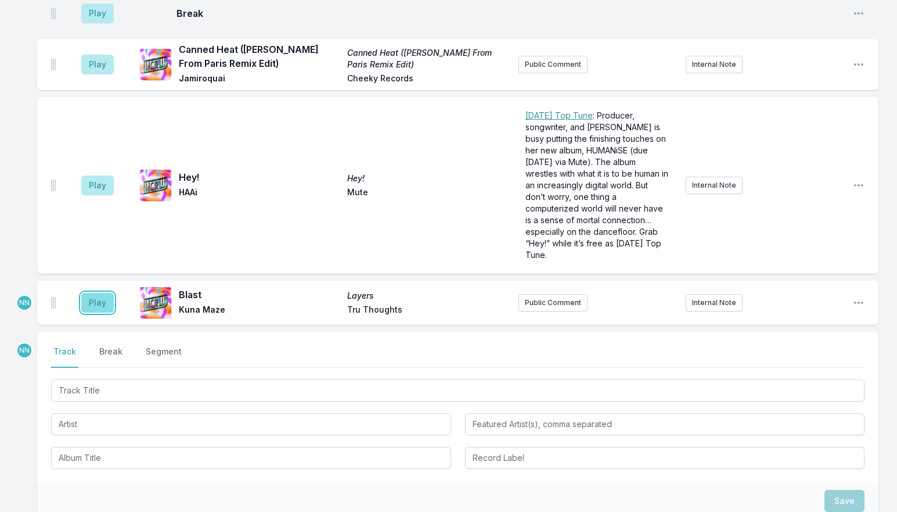
click at [107, 293] on button "Play" at bounding box center [97, 303] width 33 height 20
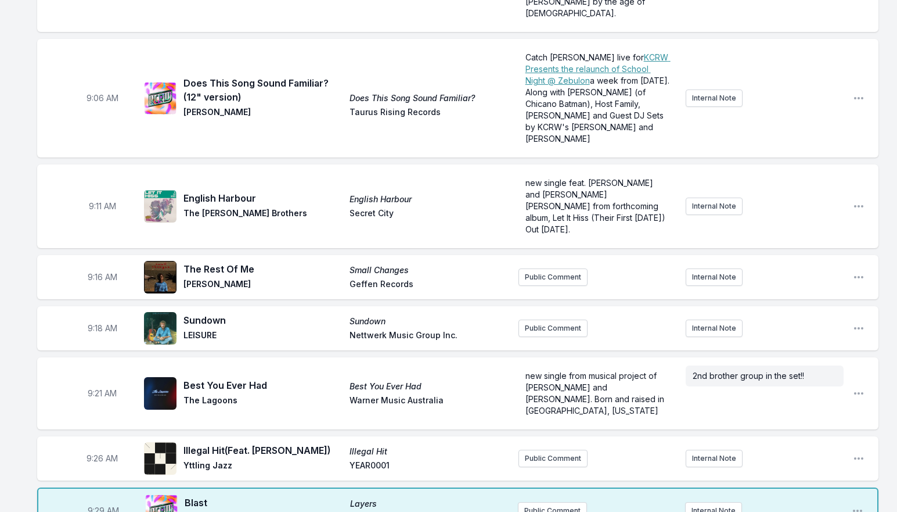
scroll to position [389, 0]
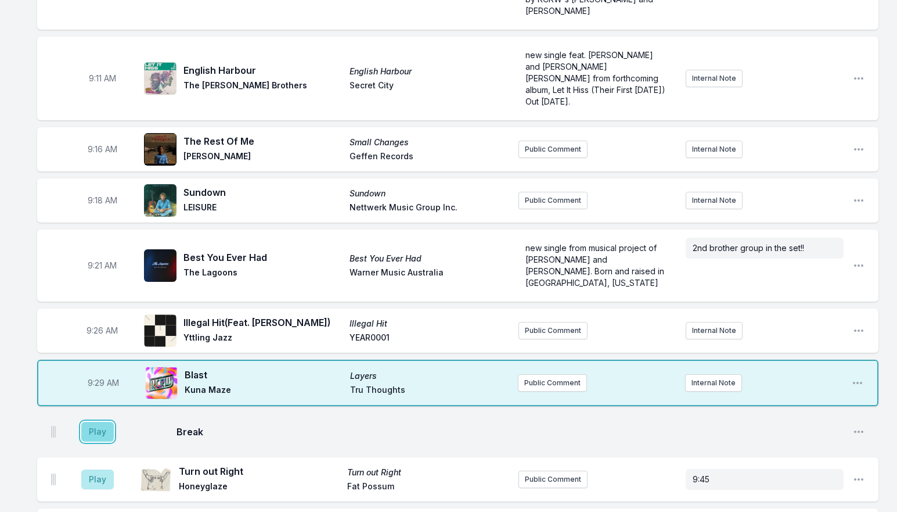
click at [102, 422] on button "Play" at bounding box center [97, 432] width 33 height 20
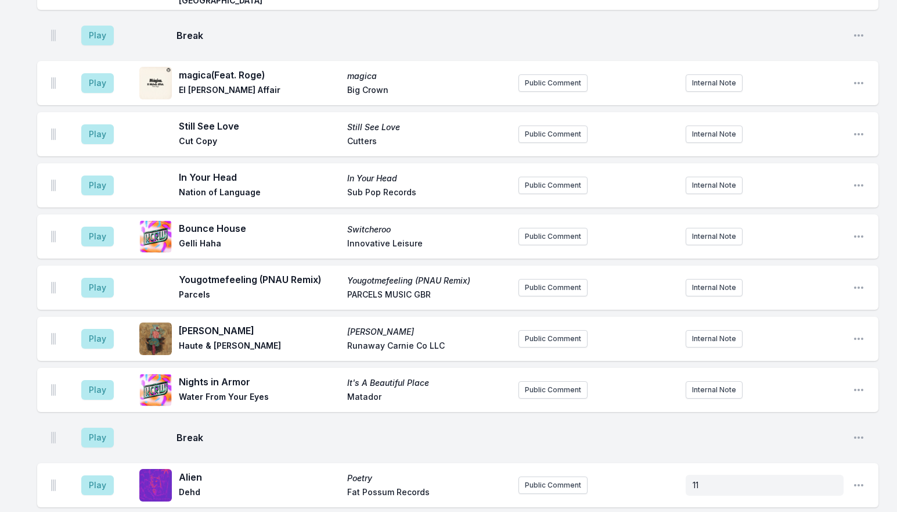
scroll to position [2364, 0]
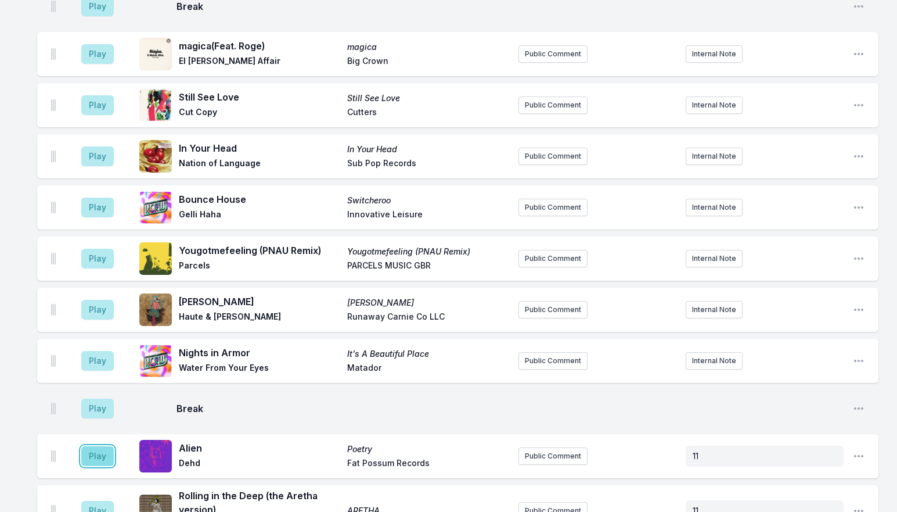
click at [99, 446] on button "Play" at bounding box center [97, 456] width 33 height 20
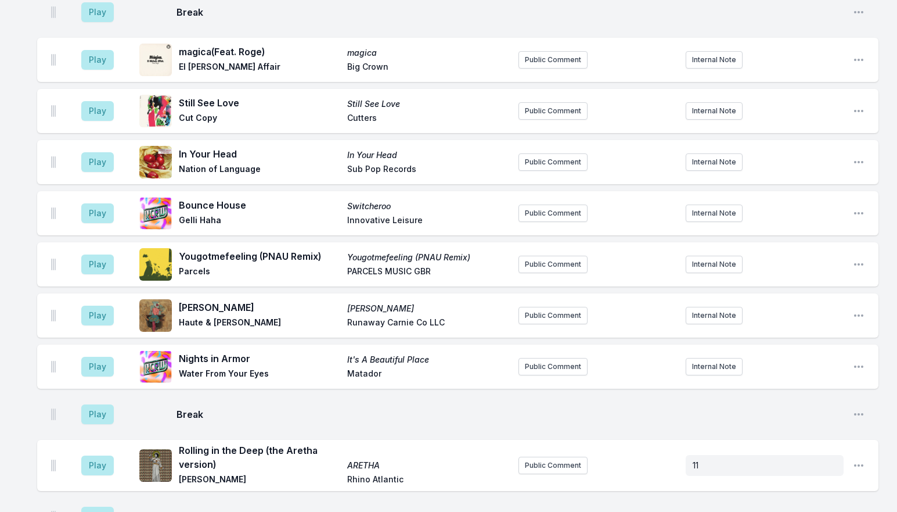
scroll to position [2480, 0]
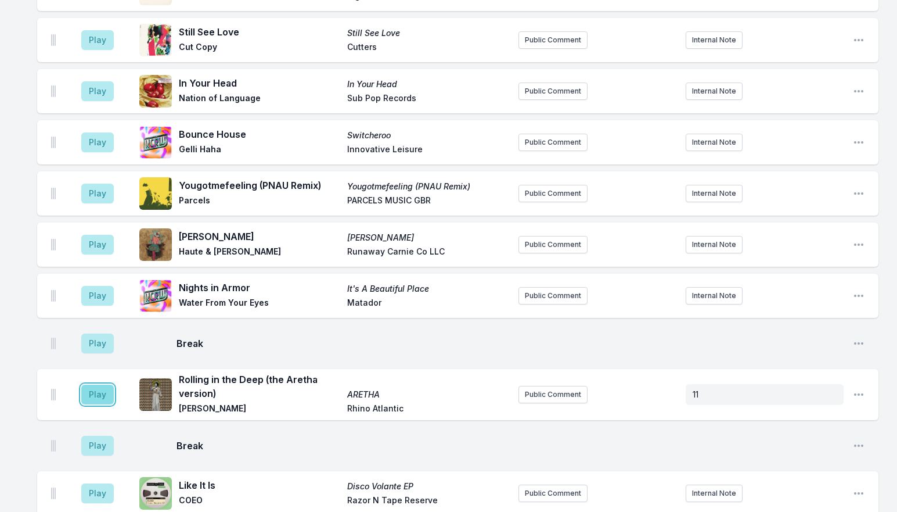
click at [99, 385] on button "Play" at bounding box center [97, 395] width 33 height 20
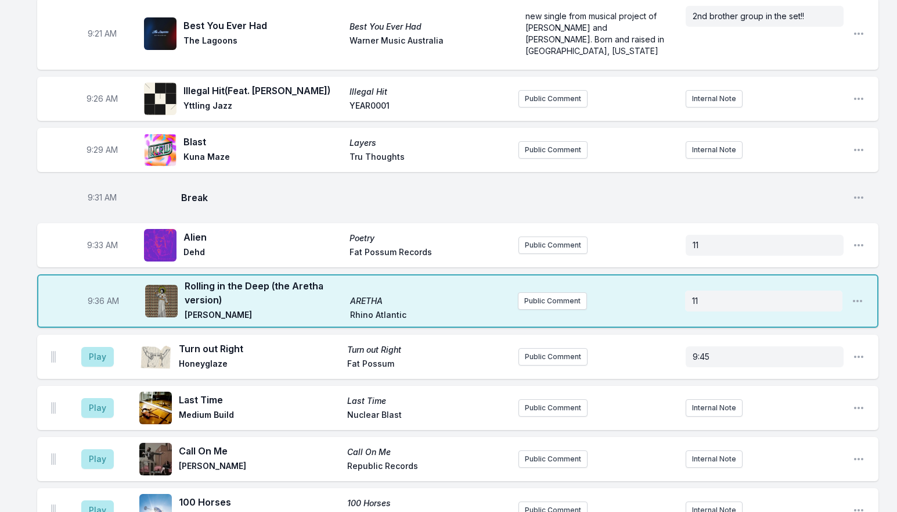
scroll to position [621, 0]
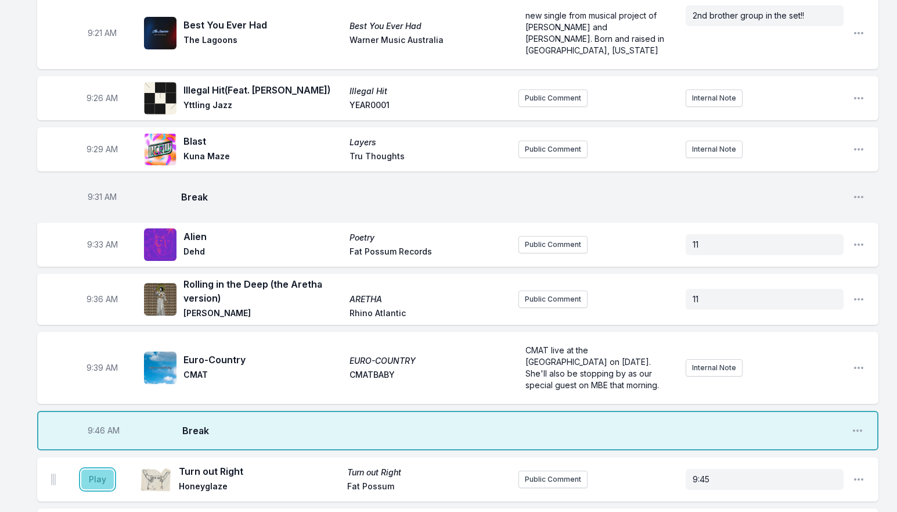
click at [107, 469] on button "Play" at bounding box center [97, 479] width 33 height 20
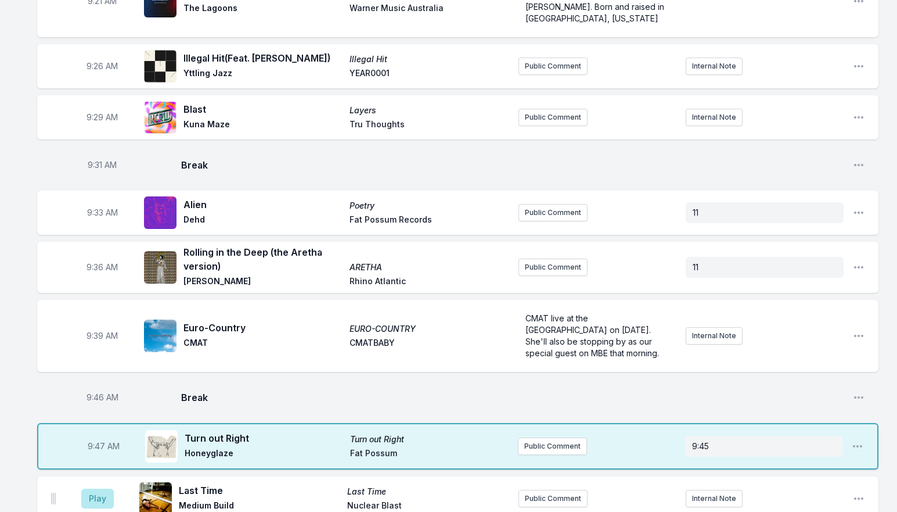
scroll to position [679, 0]
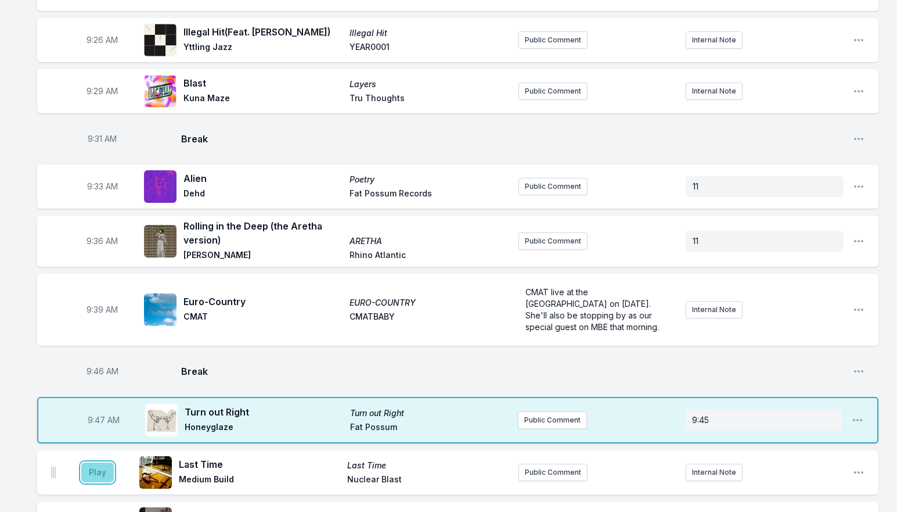
click at [106, 462] on button "Play" at bounding box center [97, 472] width 33 height 20
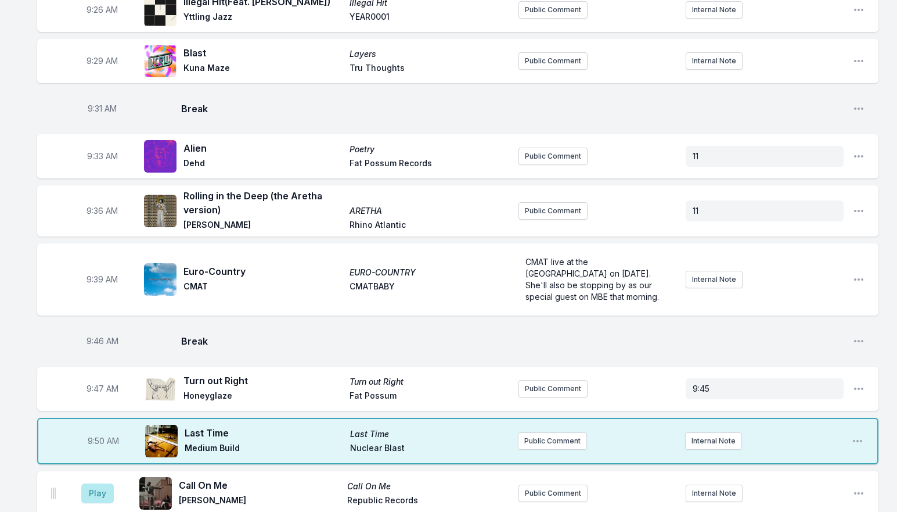
scroll to position [737, 0]
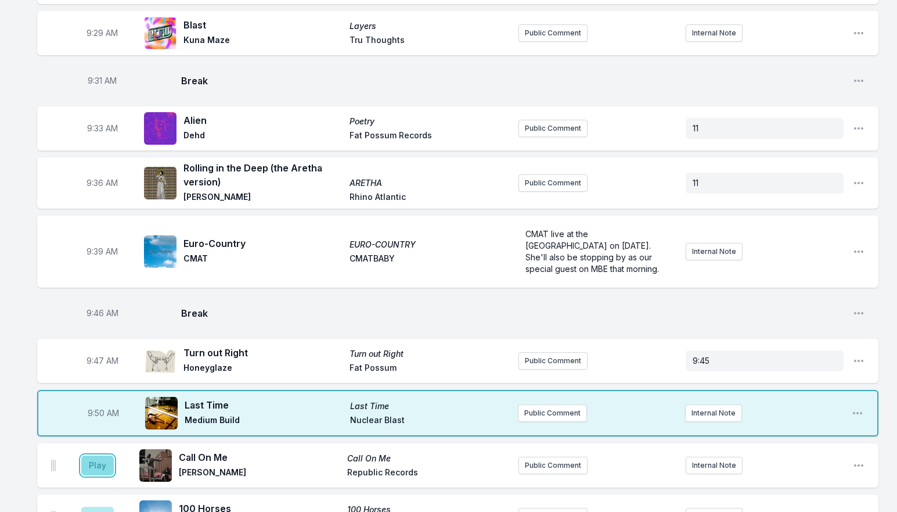
click at [97, 455] on button "Play" at bounding box center [97, 465] width 33 height 20
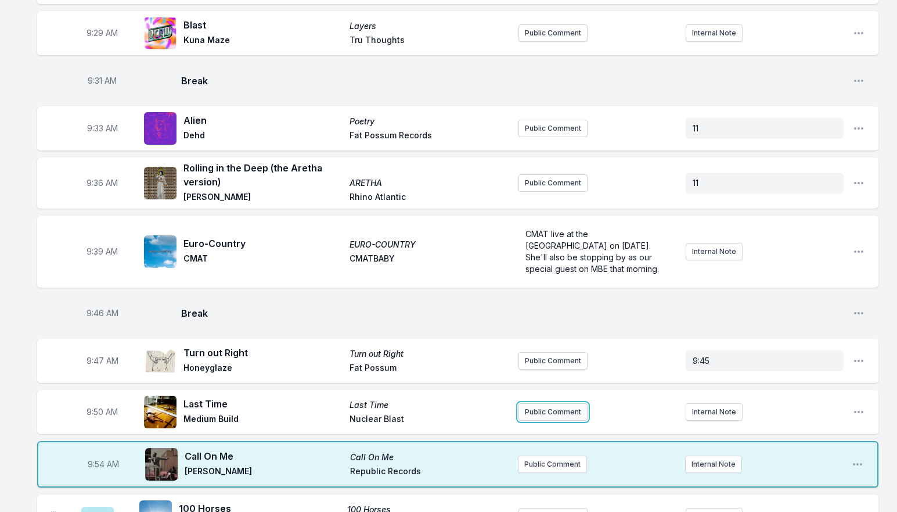
click at [537, 403] on button "Public Comment" at bounding box center [553, 411] width 69 height 17
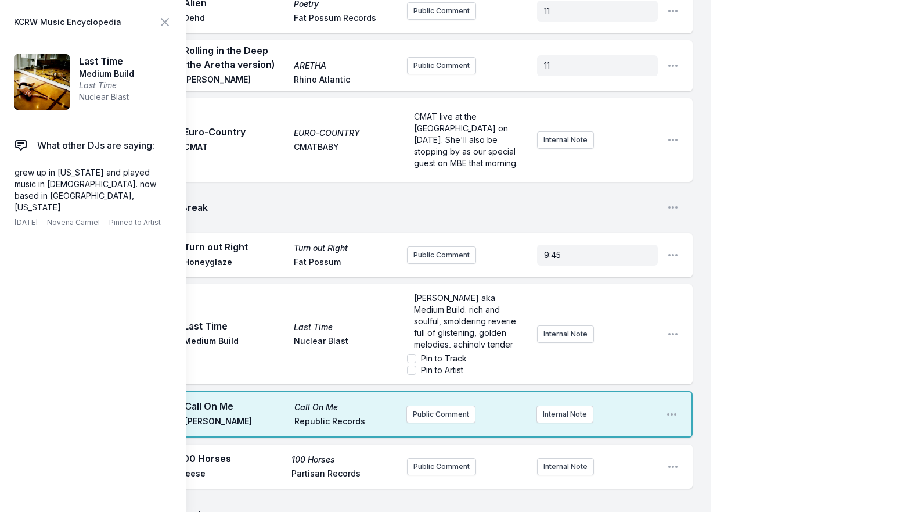
scroll to position [0, 0]
click at [436, 297] on span "new single from [PERSON_NAME] aka Medium Build. rich and soulful, smoldering re…" at bounding box center [466, 337] width 105 height 80
click at [443, 297] on p "new single from [PERSON_NAME] aka Medium Build." at bounding box center [467, 314] width 107 height 35
click at [170, 19] on icon at bounding box center [165, 22] width 14 height 14
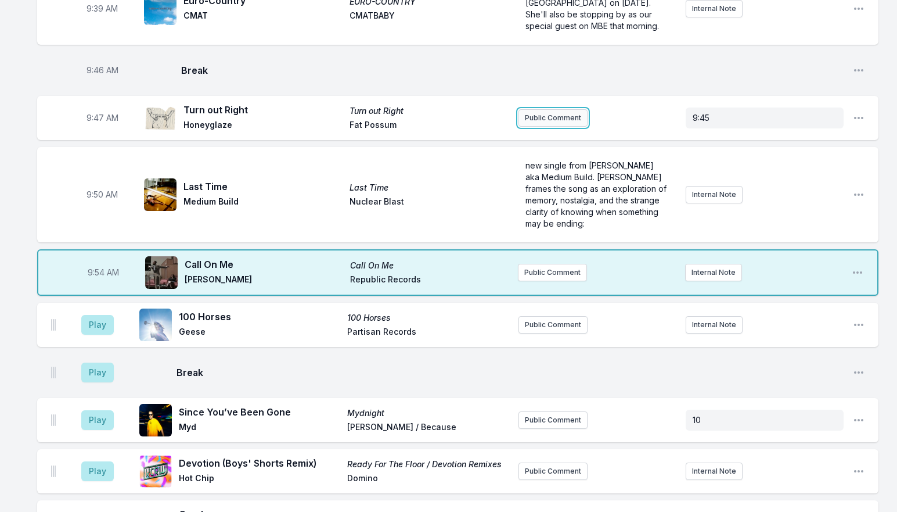
click at [533, 109] on button "Public Comment" at bounding box center [553, 117] width 69 height 17
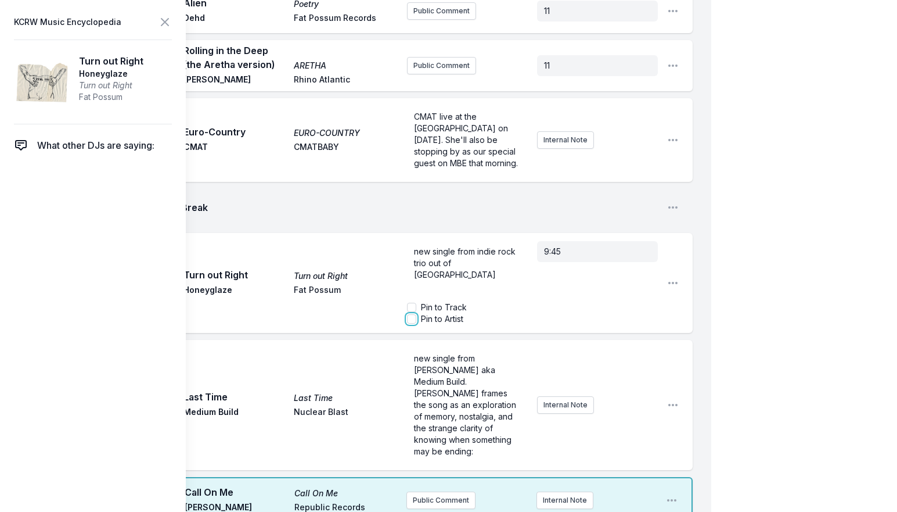
click at [411, 314] on input "Pin to Artist" at bounding box center [411, 318] width 9 height 9
checkbox input "true"
click at [169, 24] on icon at bounding box center [165, 22] width 14 height 14
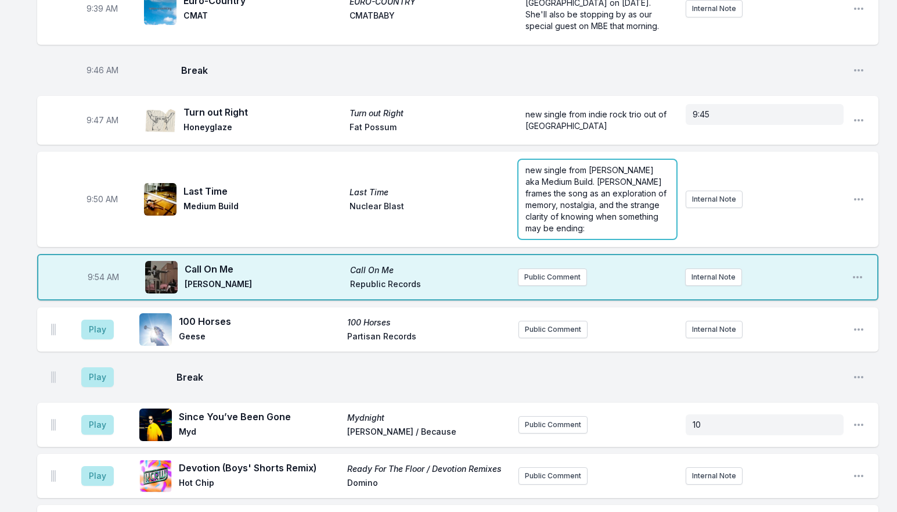
click at [569, 165] on span "new single from [PERSON_NAME] aka Medium Build. [PERSON_NAME] frames the song a…" at bounding box center [597, 199] width 143 height 68
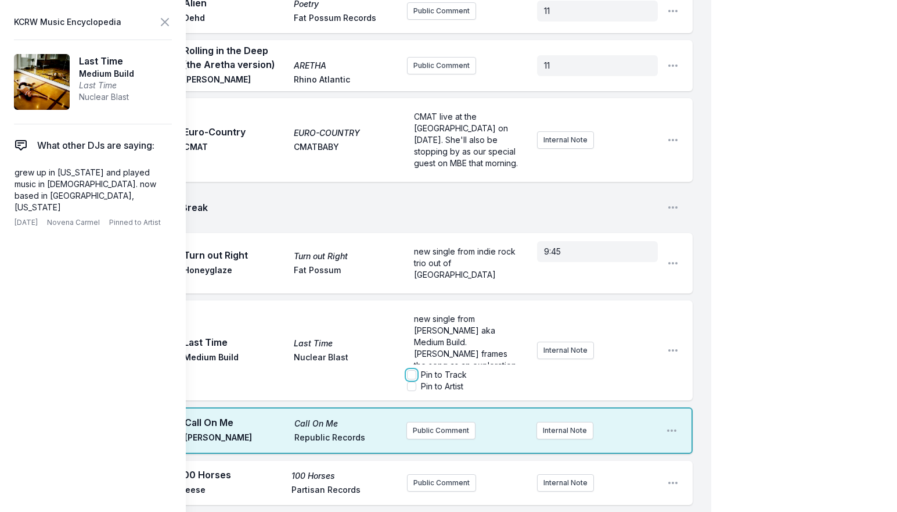
click at [411, 370] on input "Pin to Track" at bounding box center [411, 374] width 9 height 9
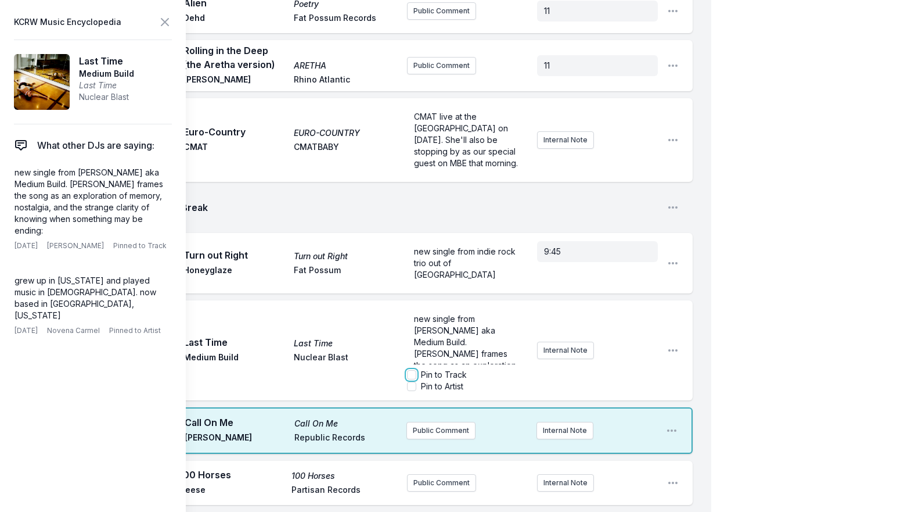
checkbox input "true"
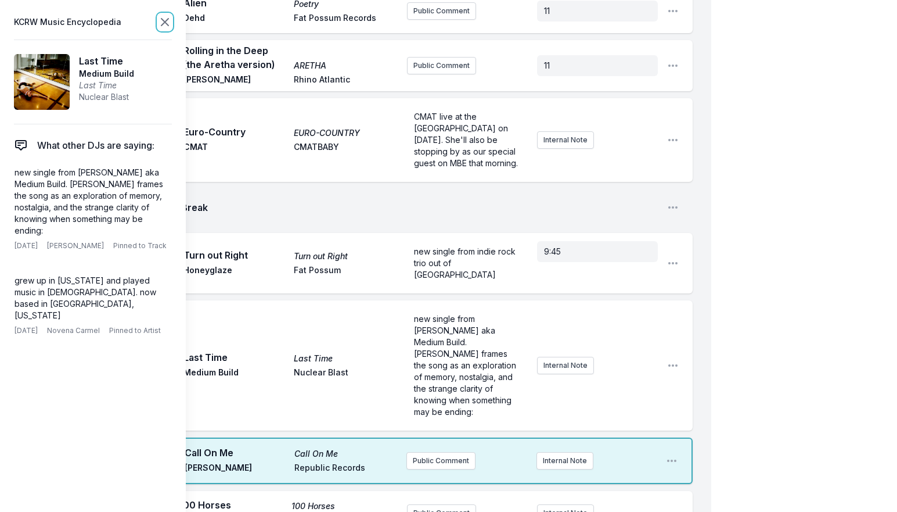
drag, startPoint x: 167, startPoint y: 21, endPoint x: 175, endPoint y: 40, distance: 20.3
click at [167, 22] on icon at bounding box center [165, 22] width 14 height 14
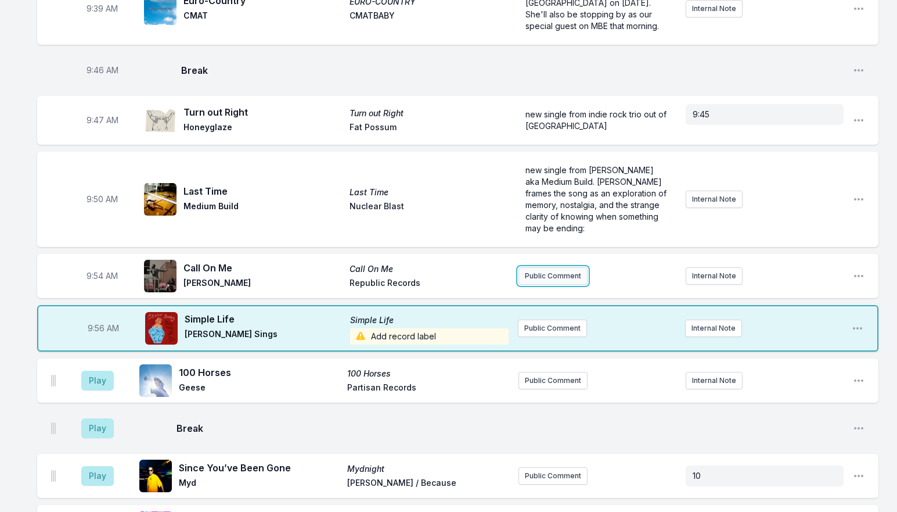
click at [540, 267] on button "Public Comment" at bounding box center [553, 275] width 69 height 17
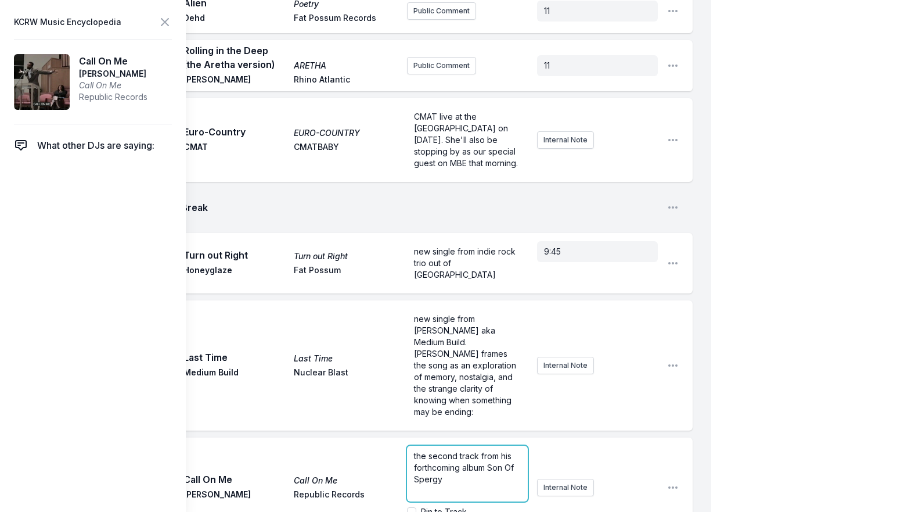
click at [446, 450] on p "the second track from his forthcoming album Son Of Spergy" at bounding box center [467, 467] width 107 height 35
click at [509, 446] on div "the second track from his forthcoming album Son Of [PERSON_NAME], out Oct" at bounding box center [467, 474] width 121 height 56
click at [170, 20] on icon at bounding box center [165, 22] width 14 height 14
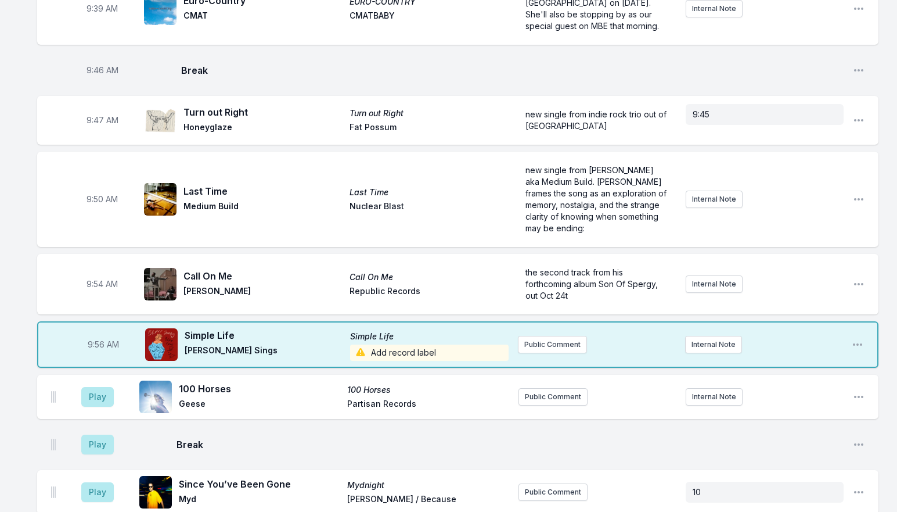
click at [420, 344] on span "Add record label" at bounding box center [429, 352] width 159 height 16
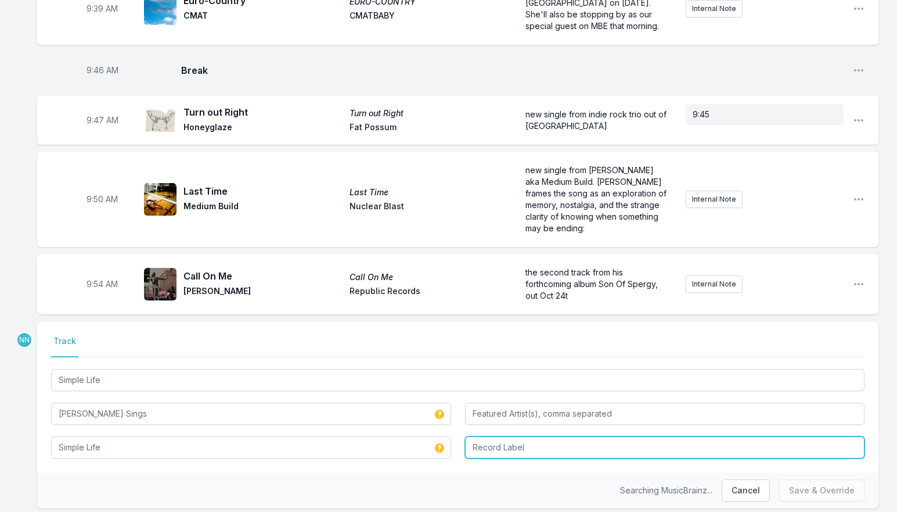
click at [501, 436] on input "Record Label" at bounding box center [665, 447] width 400 height 22
type input "Stones Throw"
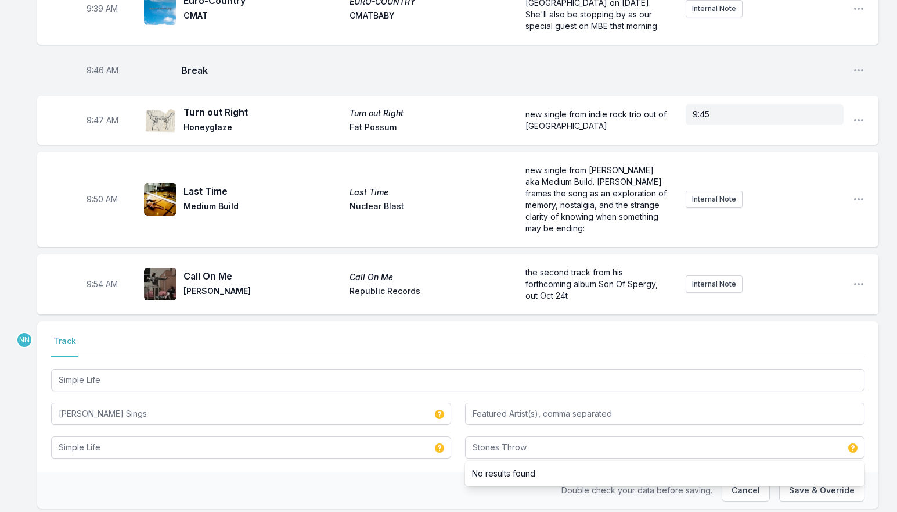
click at [759, 472] on div "Double check your data before saving. Cancel Save & Override" at bounding box center [458, 490] width 842 height 36
click at [791, 479] on button "Save & Override" at bounding box center [822, 490] width 85 height 22
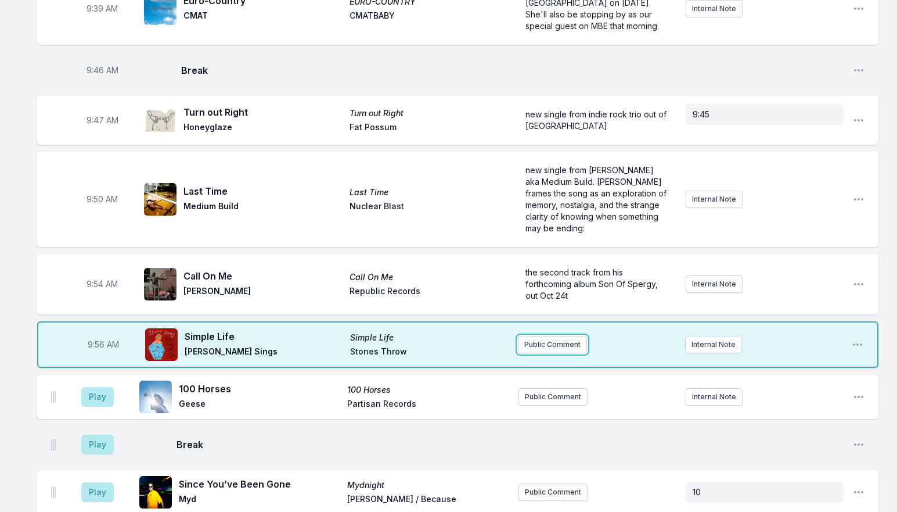
click at [561, 336] on button "Public Comment" at bounding box center [552, 344] width 69 height 17
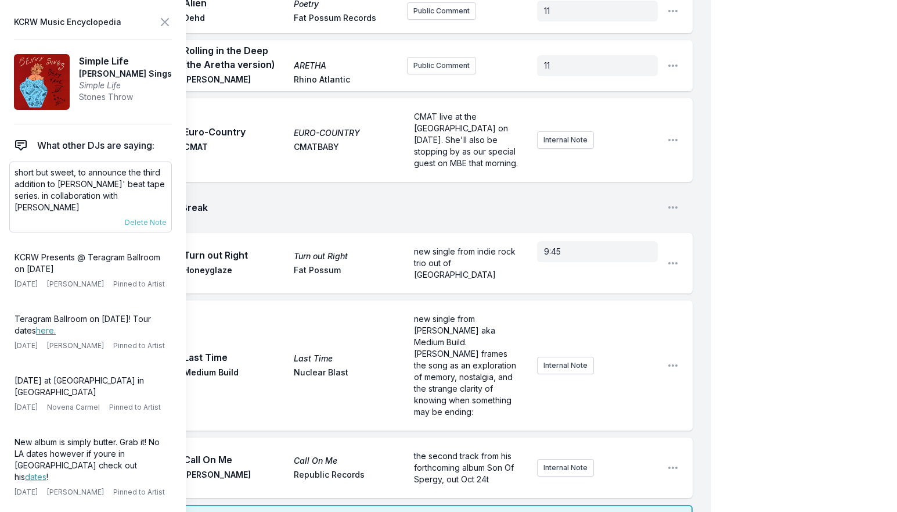
click at [62, 173] on p "short but sweet, to announce the third addition to [PERSON_NAME]' beat tape ser…" at bounding box center [91, 190] width 152 height 46
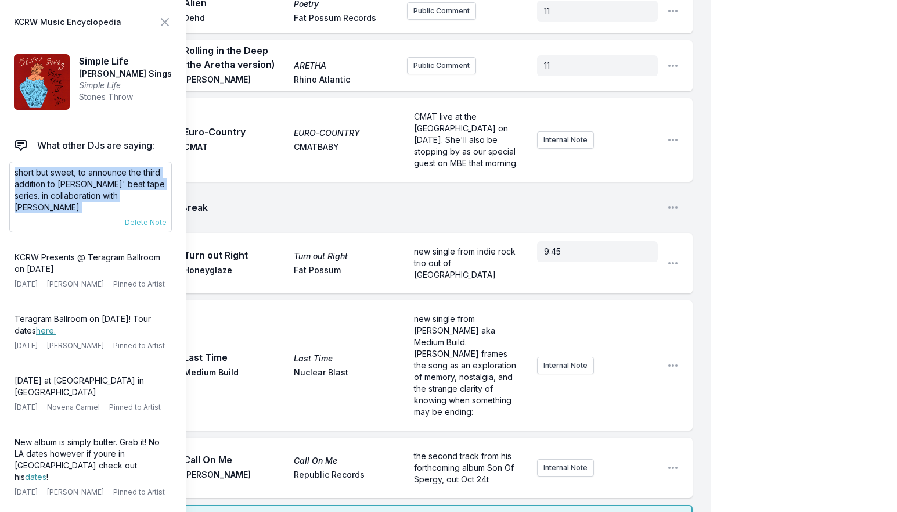
click at [60, 173] on p "short but sweet, to announce the third addition to [PERSON_NAME]' beat tape ser…" at bounding box center [91, 190] width 152 height 46
copy div "short but sweet, to announce the third addition to [PERSON_NAME]' beat tape ser…"
click at [135, 193] on p "short but sweet, to announce the third addition to [PERSON_NAME]' beat tape ser…" at bounding box center [91, 190] width 152 height 46
drag, startPoint x: 163, startPoint y: 195, endPoint x: 15, endPoint y: 171, distance: 150.0
click at [15, 171] on p "short but sweet, to announce the third addition to [PERSON_NAME]' beat tape ser…" at bounding box center [91, 190] width 152 height 46
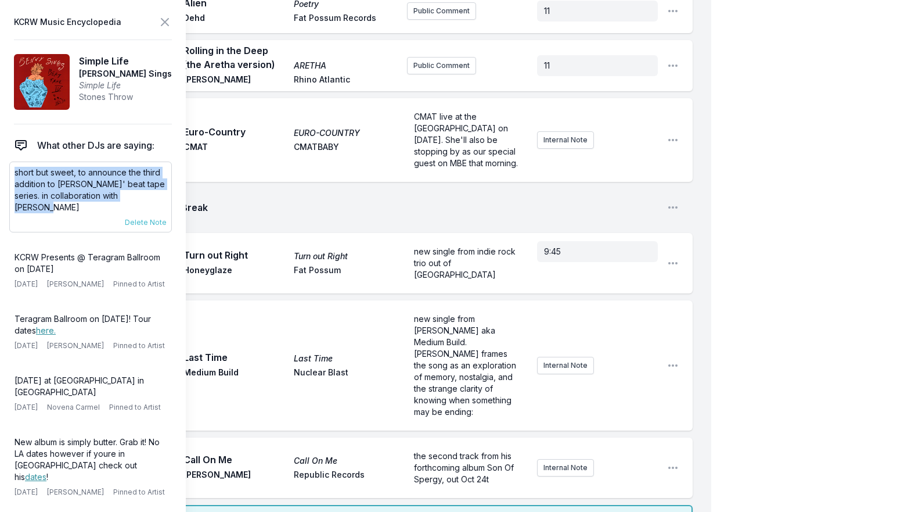
copy p "short but sweet, to announce the third addition to [PERSON_NAME]' beat tape ser…"
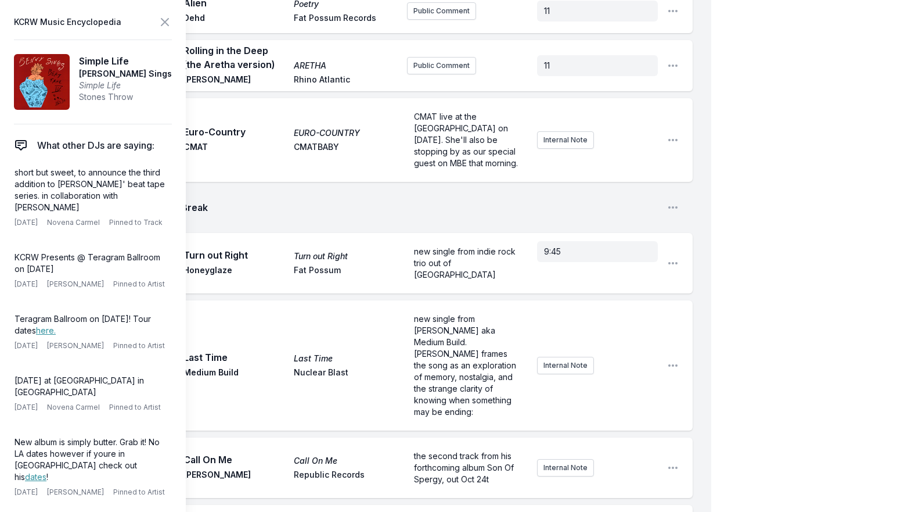
scroll to position [23, 0]
click at [170, 21] on icon at bounding box center [165, 22] width 14 height 14
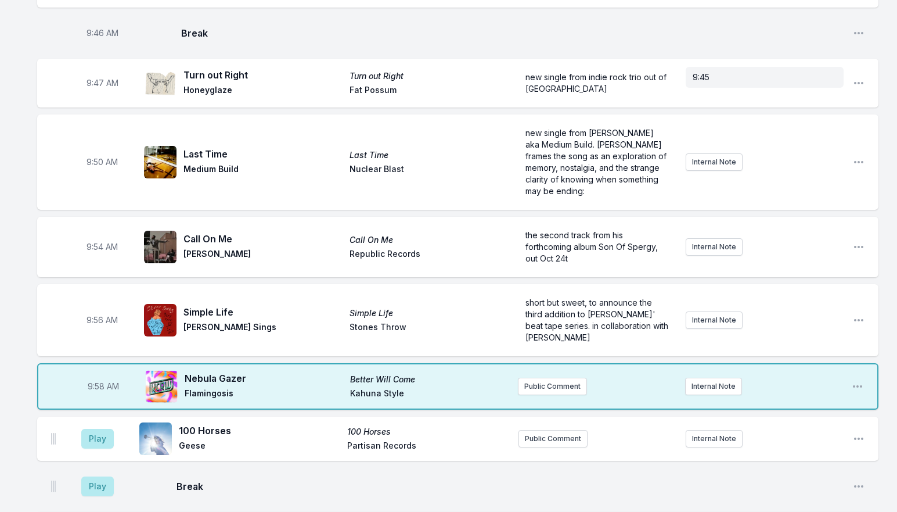
scroll to position [1038, 0]
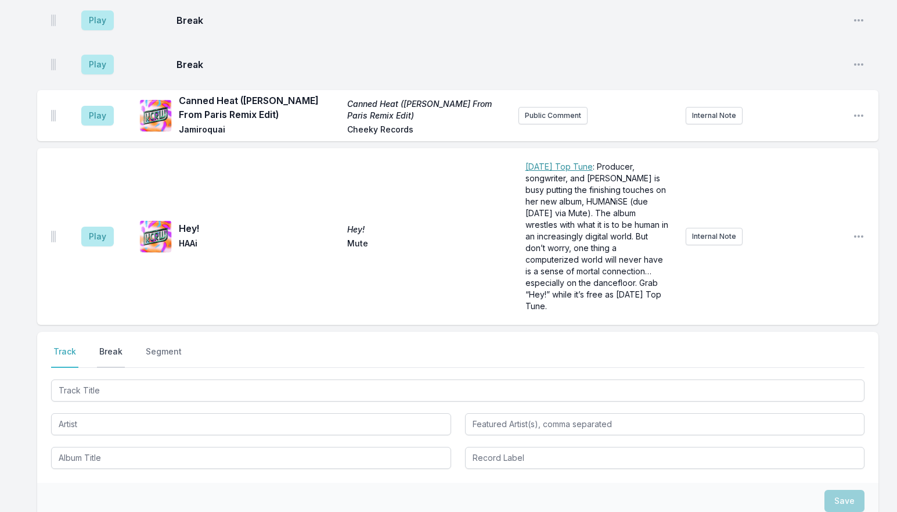
click at [111, 346] on button "Break" at bounding box center [111, 357] width 28 height 22
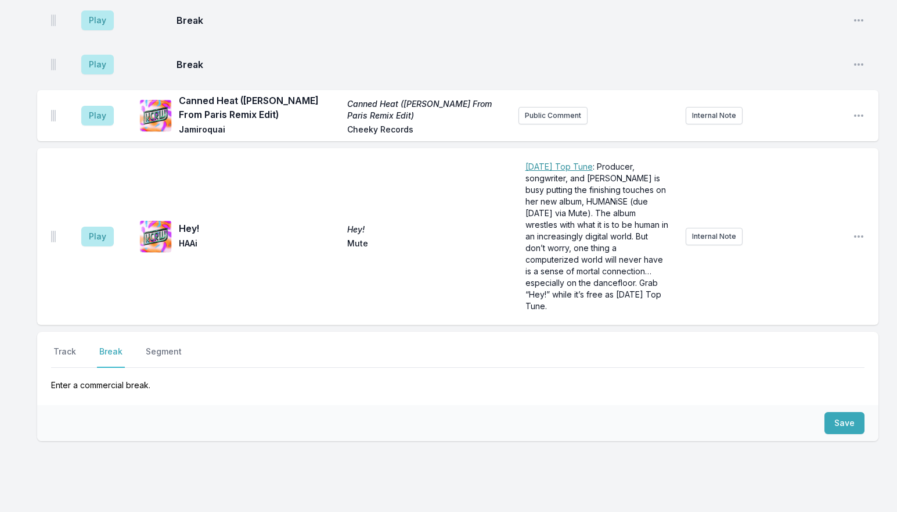
scroll to position [3308, 0]
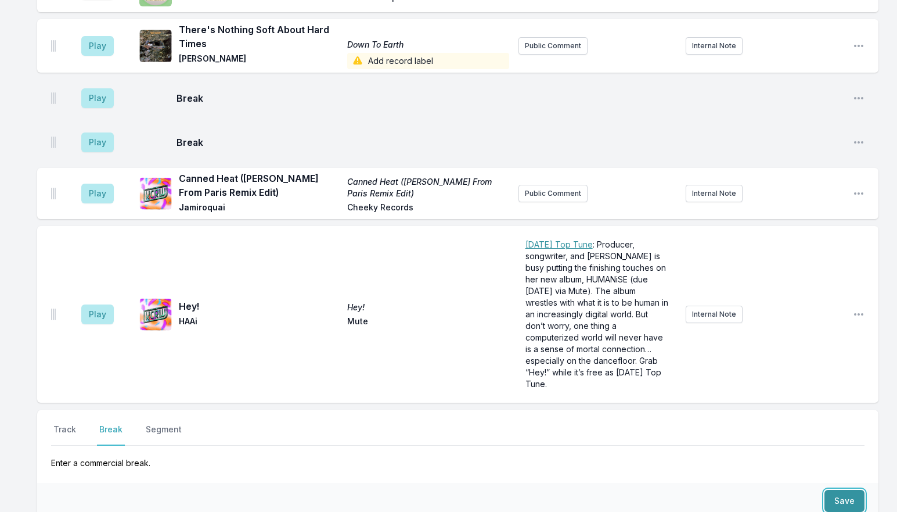
click at [836, 490] on button "Save" at bounding box center [845, 501] width 40 height 22
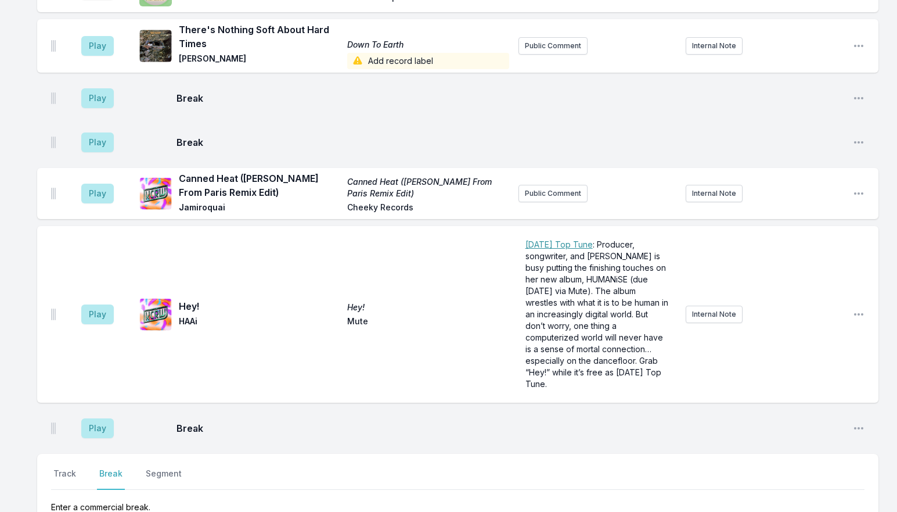
scroll to position [3352, 0]
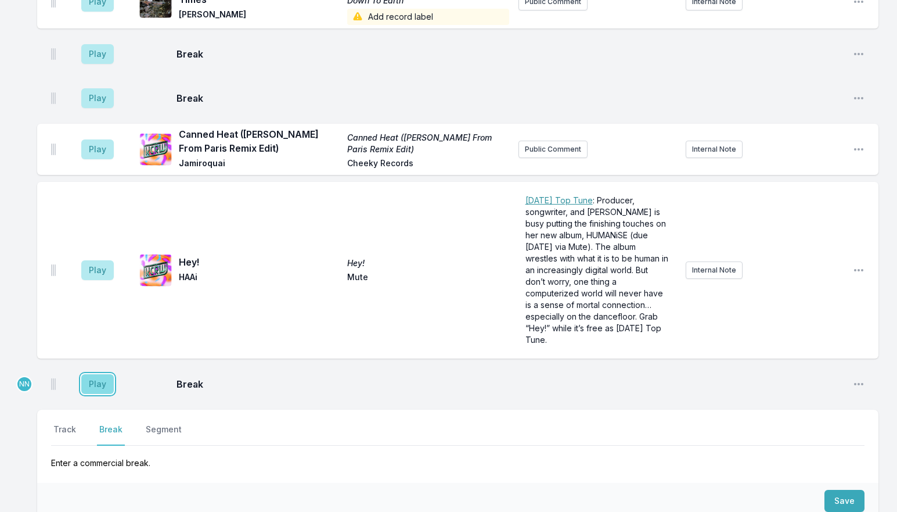
click at [91, 374] on button "Play" at bounding box center [97, 384] width 33 height 20
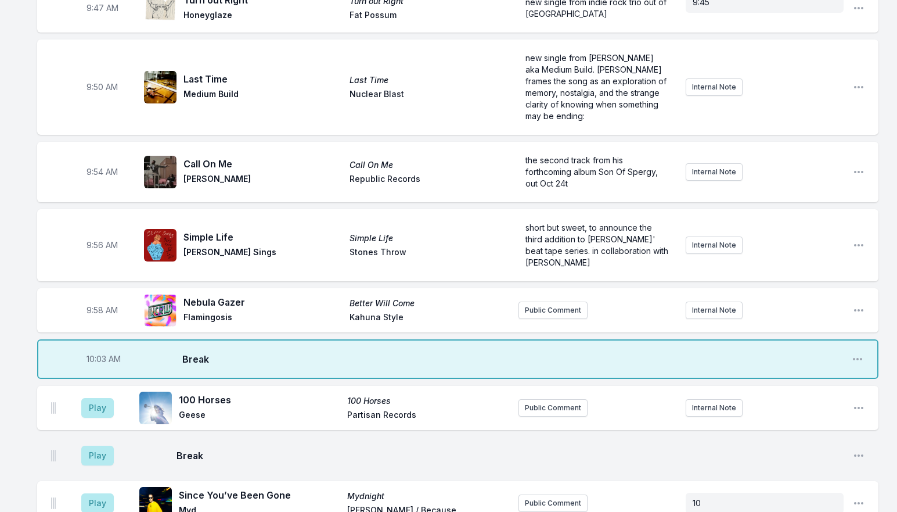
scroll to position [1261, 0]
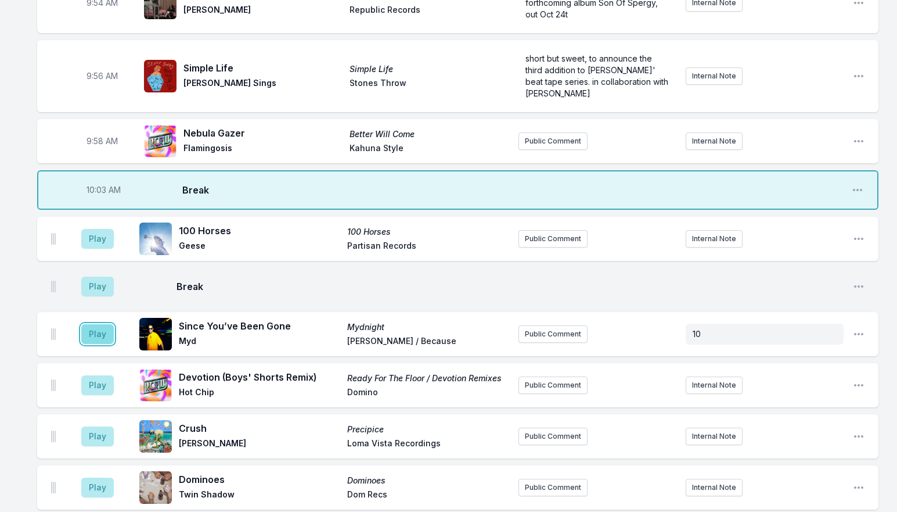
click at [98, 324] on button "Play" at bounding box center [97, 334] width 33 height 20
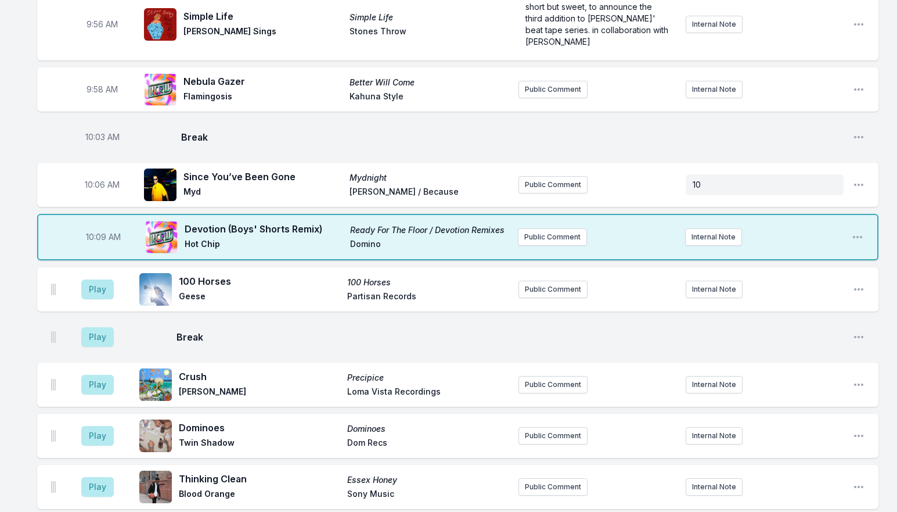
scroll to position [1377, 0]
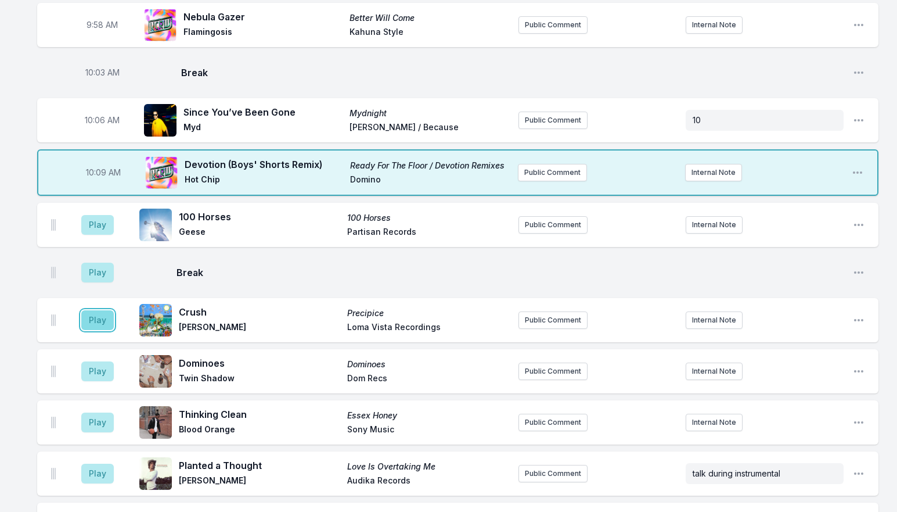
click at [96, 310] on button "Play" at bounding box center [97, 320] width 33 height 20
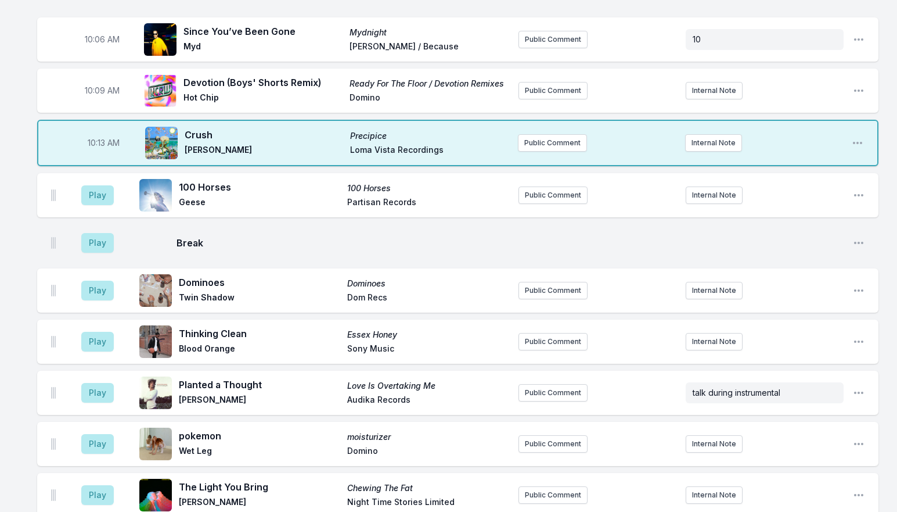
scroll to position [1610, 0]
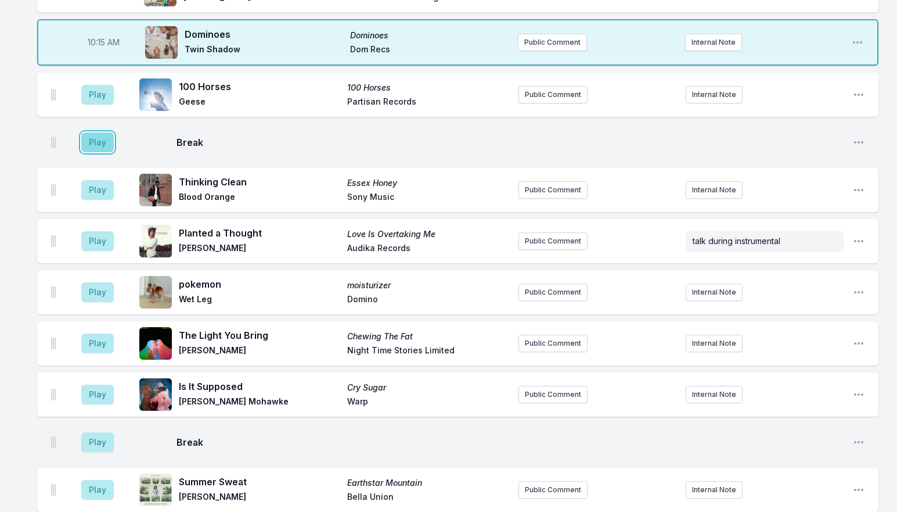
click at [99, 132] on button "Play" at bounding box center [97, 142] width 33 height 20
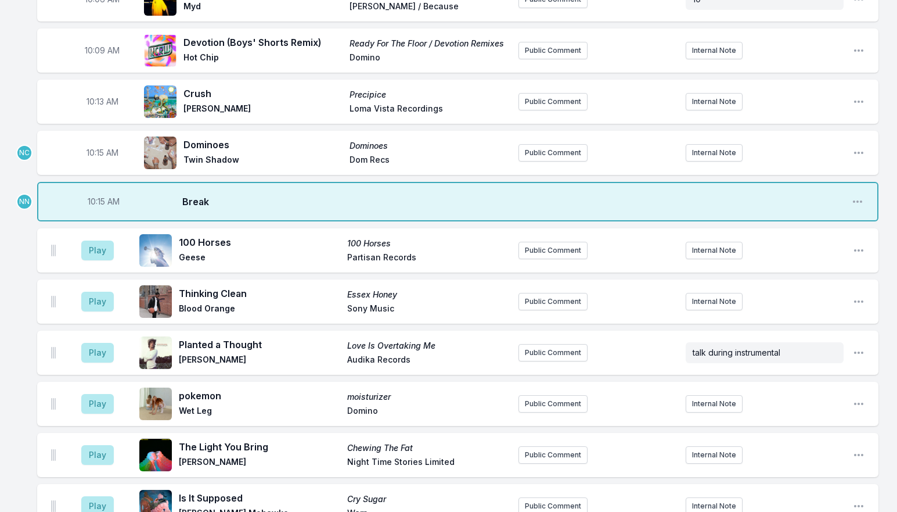
scroll to position [1377, 0]
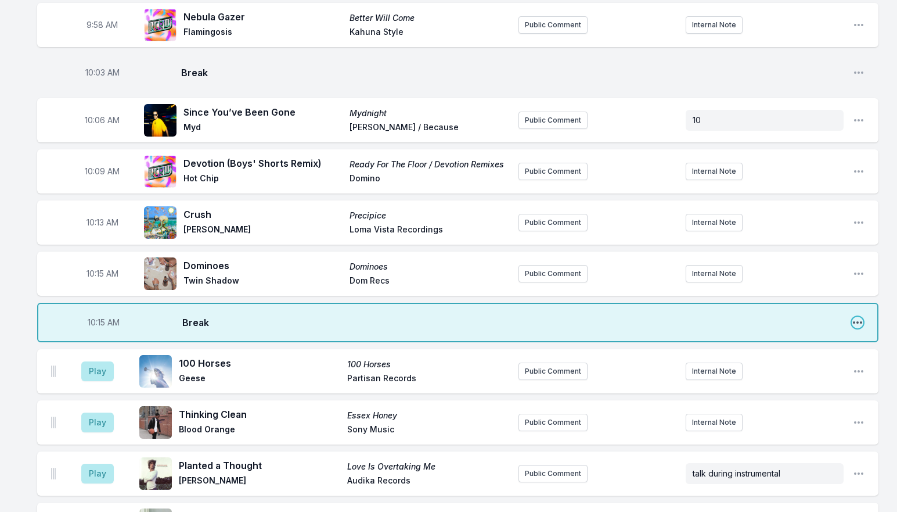
click at [855, 317] on icon "Open playlist item options" at bounding box center [858, 323] width 12 height 12
click at [803, 356] on button "Delete Entry" at bounding box center [799, 366] width 130 height 21
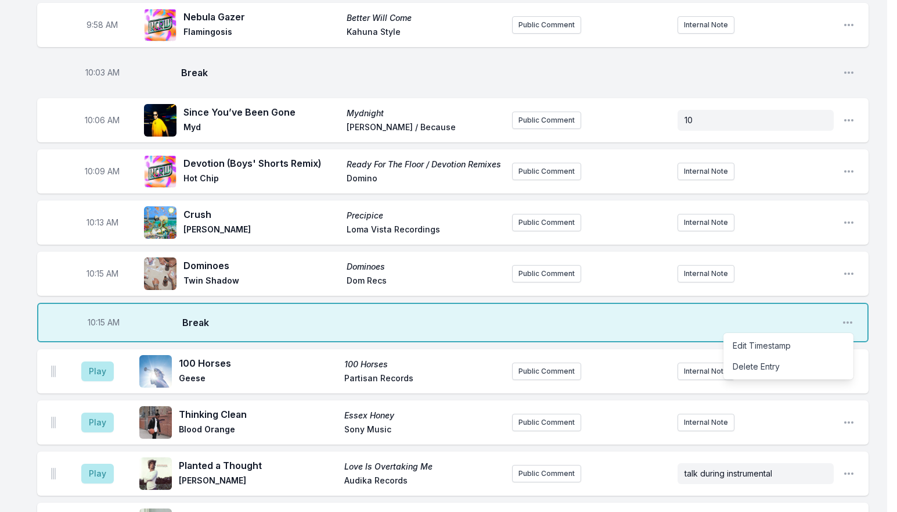
scroll to position [1354, 0]
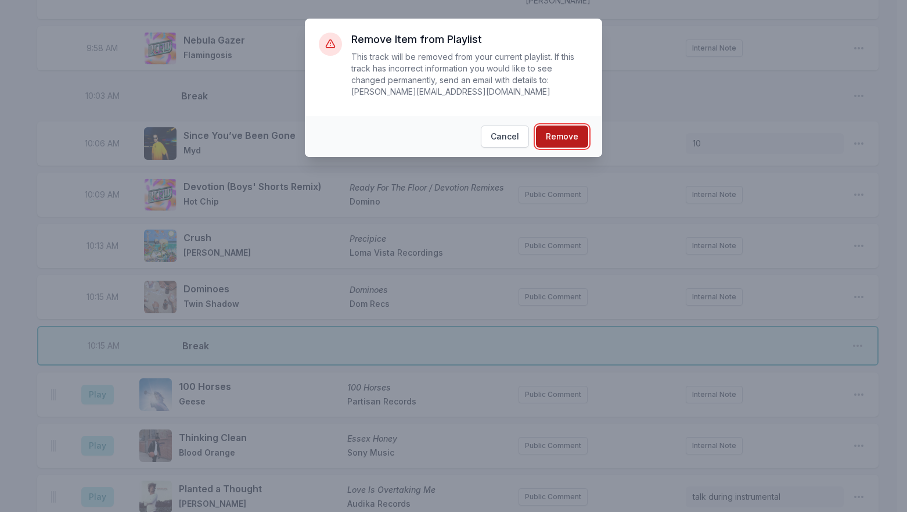
click at [571, 125] on button "Remove" at bounding box center [562, 136] width 52 height 22
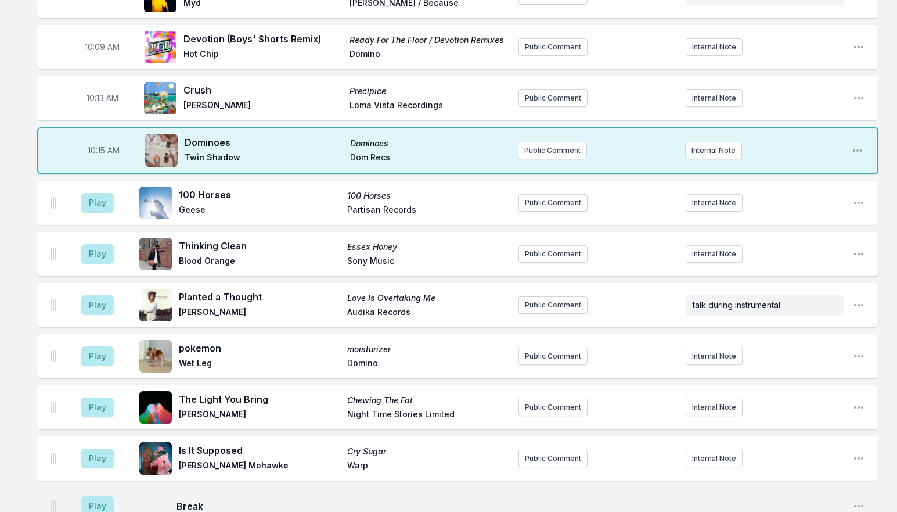
scroll to position [1586, 0]
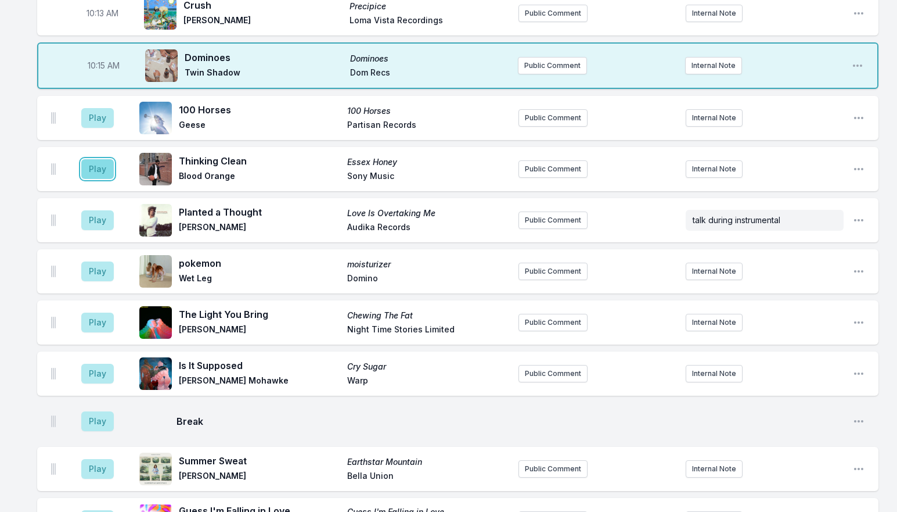
click at [90, 159] on button "Play" at bounding box center [97, 169] width 33 height 20
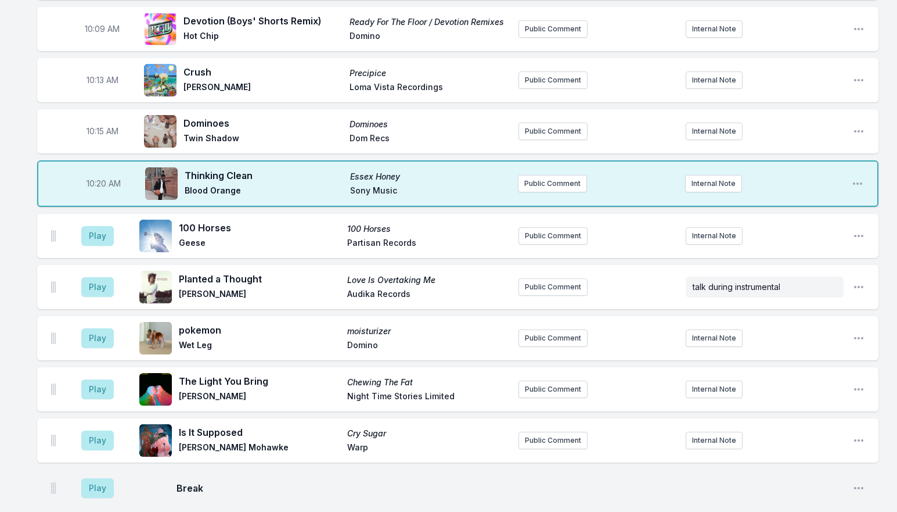
scroll to position [1527, 0]
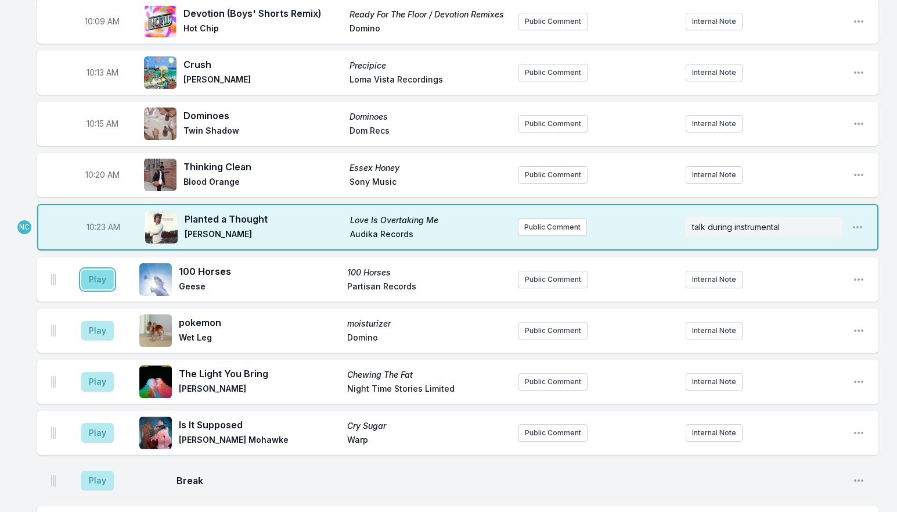
click at [102, 270] on button "Play" at bounding box center [97, 280] width 33 height 20
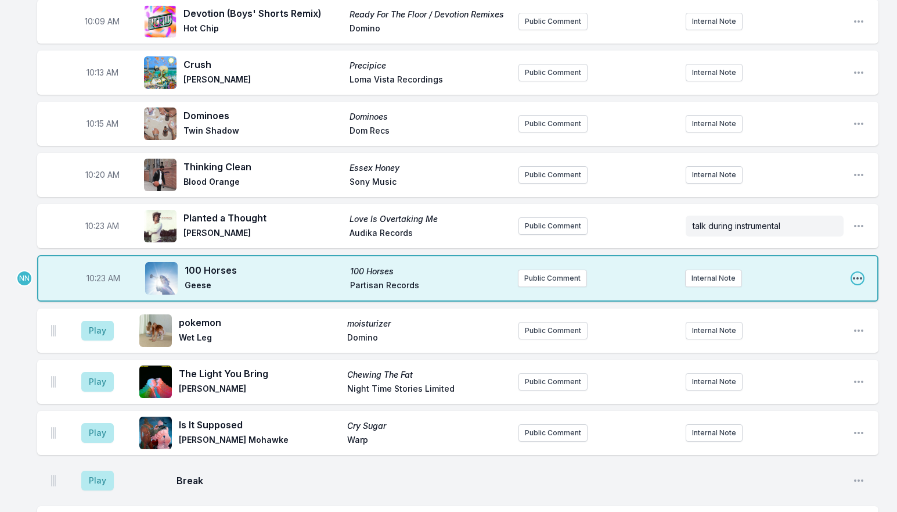
click at [855, 272] on icon "Open playlist item options" at bounding box center [858, 278] width 12 height 12
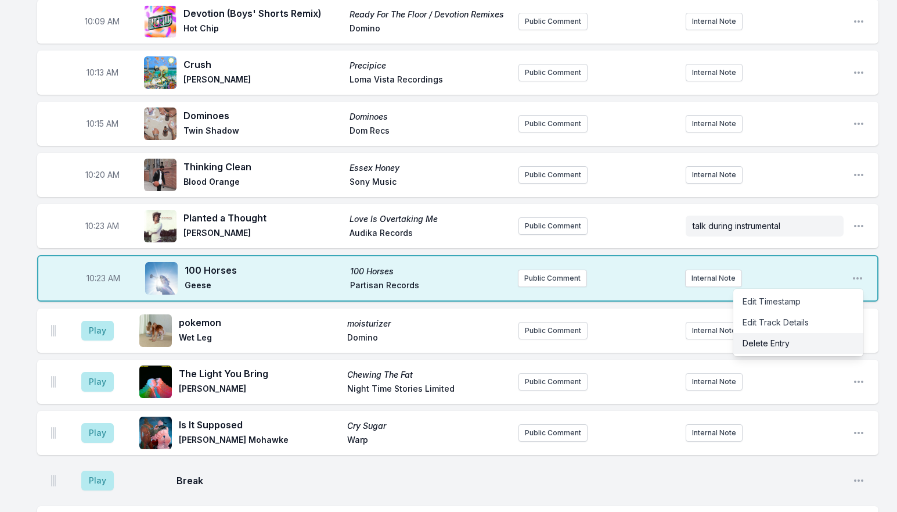
click at [782, 333] on button "Delete Entry" at bounding box center [799, 343] width 130 height 21
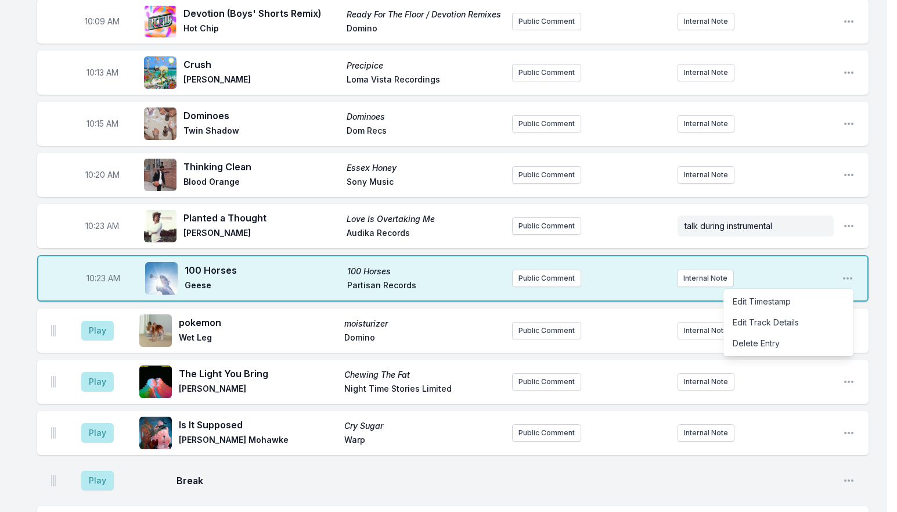
scroll to position [1504, 0]
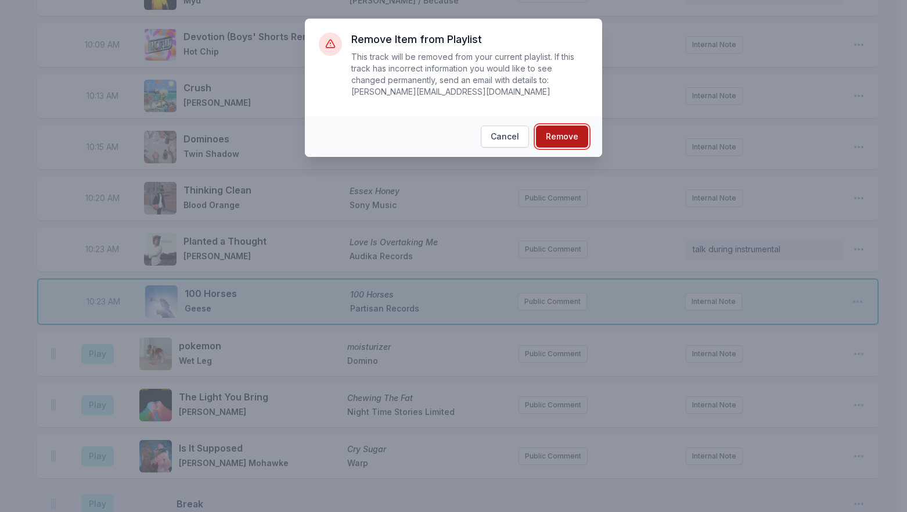
click at [560, 132] on button "Remove" at bounding box center [562, 136] width 52 height 22
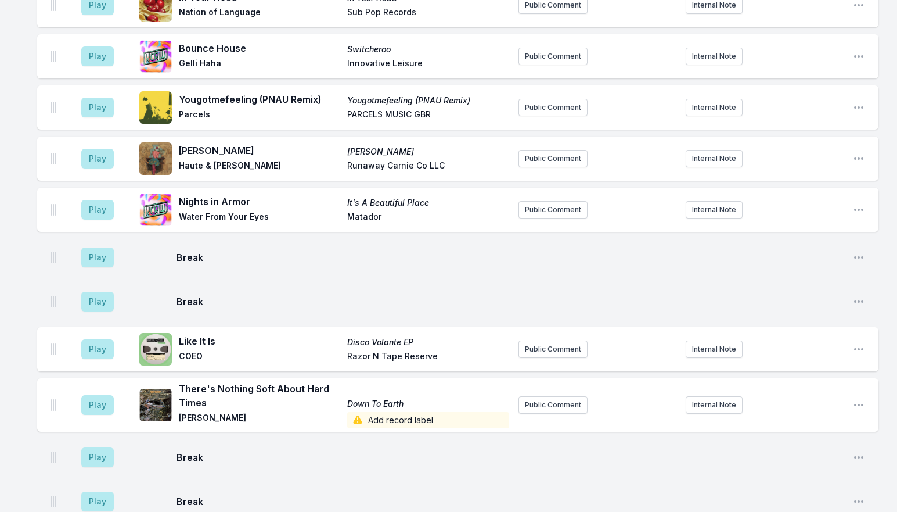
scroll to position [3247, 0]
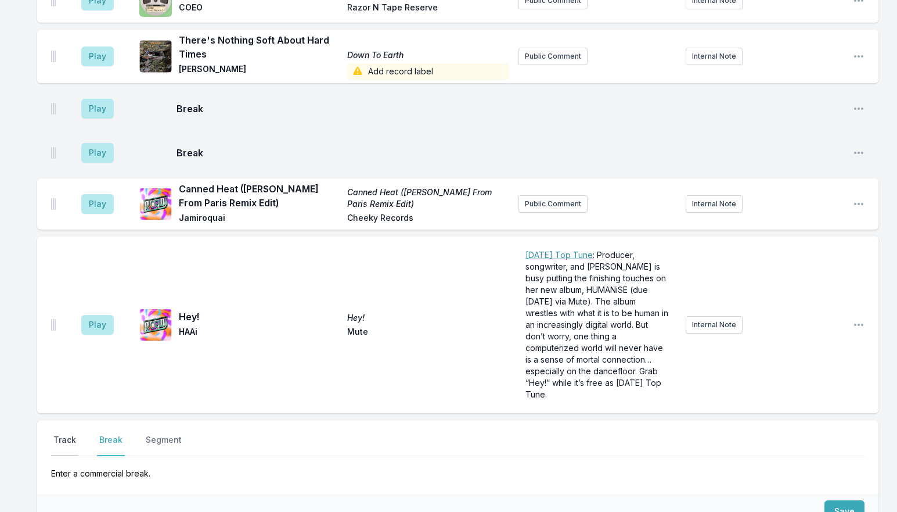
click at [63, 434] on button "Track" at bounding box center [64, 445] width 27 height 22
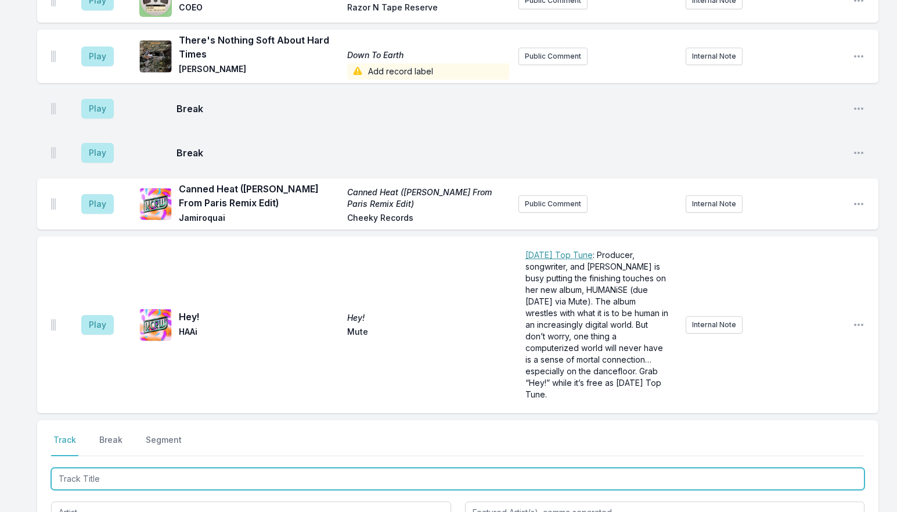
click at [102, 468] on input "Track Title" at bounding box center [458, 479] width 814 height 22
type input "100 horses"
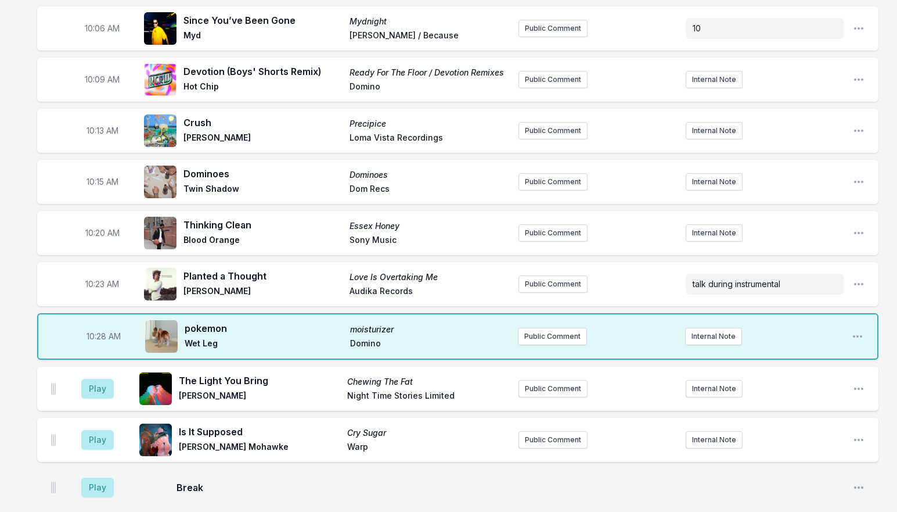
scroll to position [1527, 0]
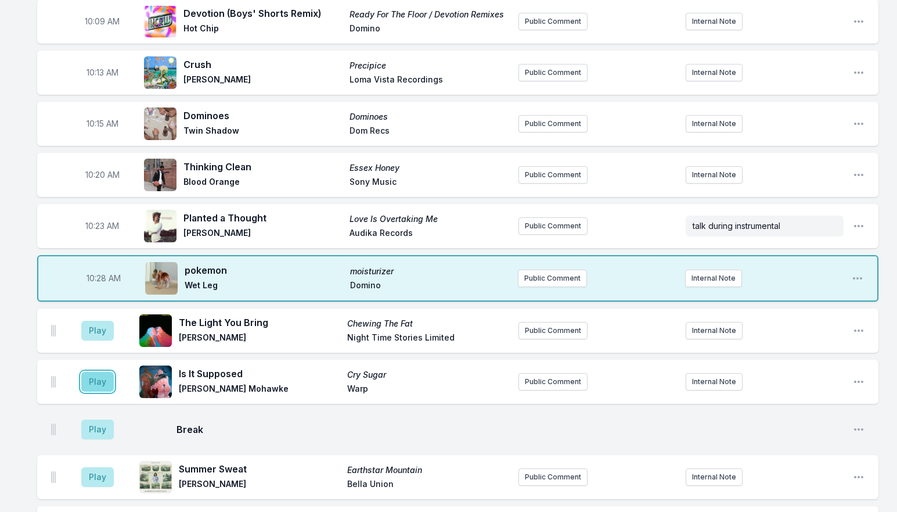
click at [95, 372] on button "Play" at bounding box center [97, 382] width 33 height 20
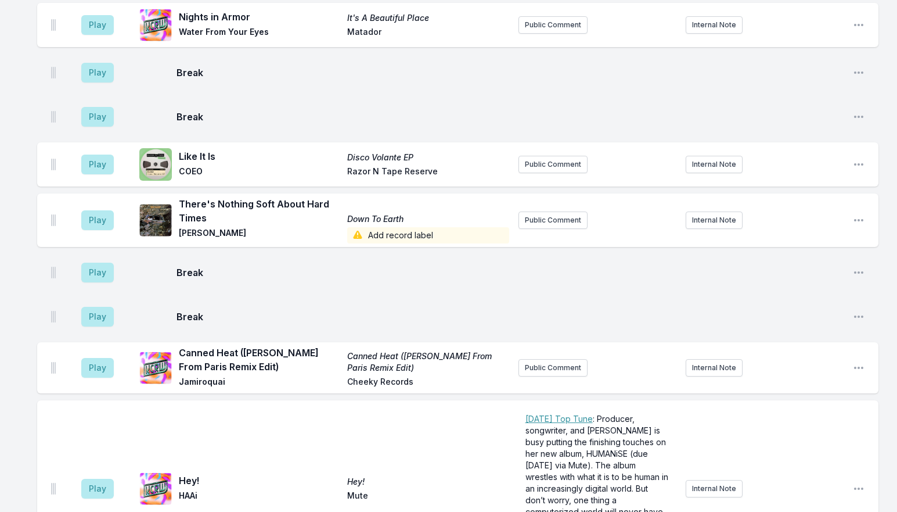
scroll to position [3386, 0]
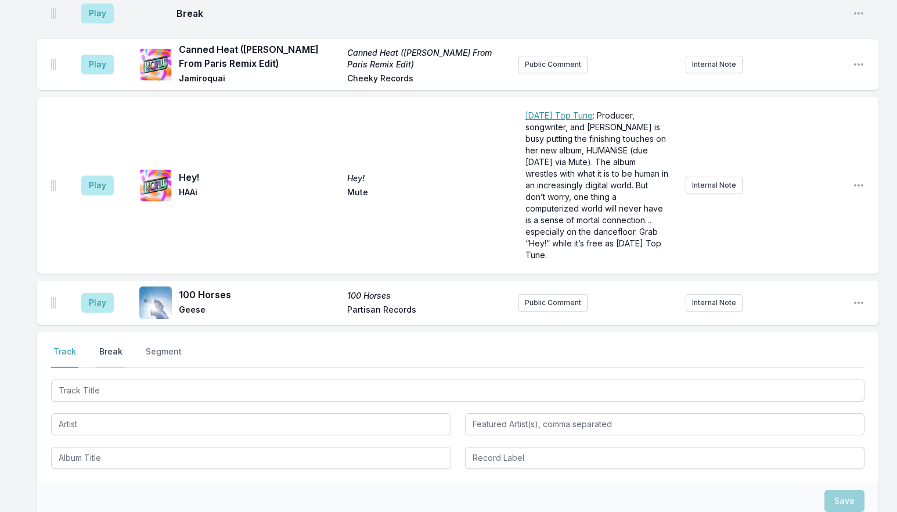
click at [106, 346] on button "Break" at bounding box center [111, 357] width 28 height 22
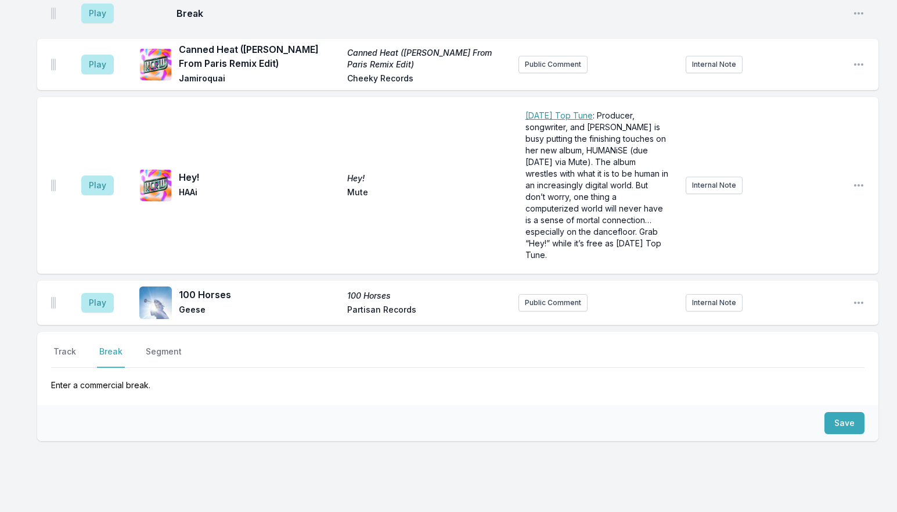
scroll to position [3308, 0]
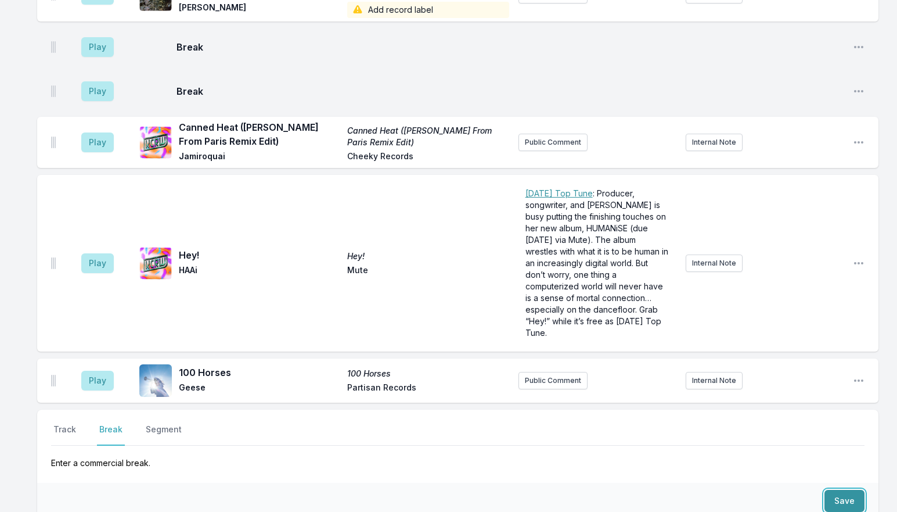
click at [845, 490] on button "Save" at bounding box center [845, 501] width 40 height 22
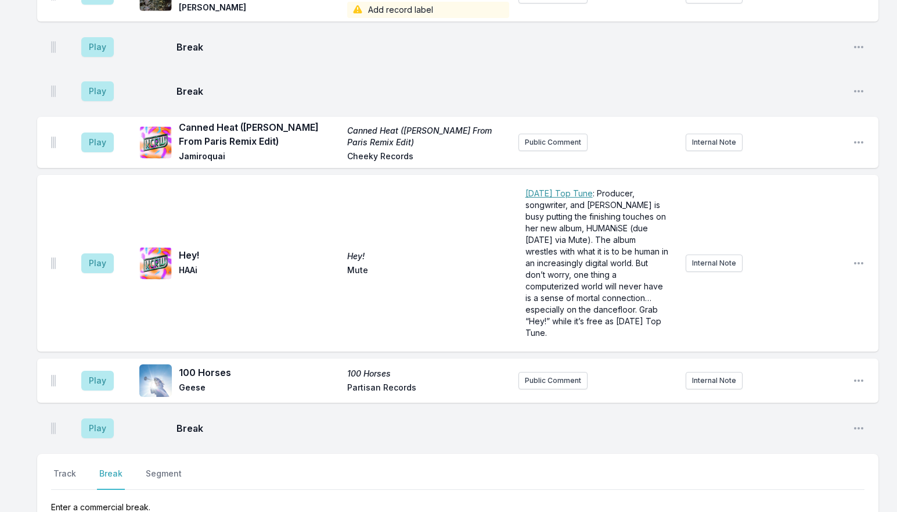
scroll to position [3352, 0]
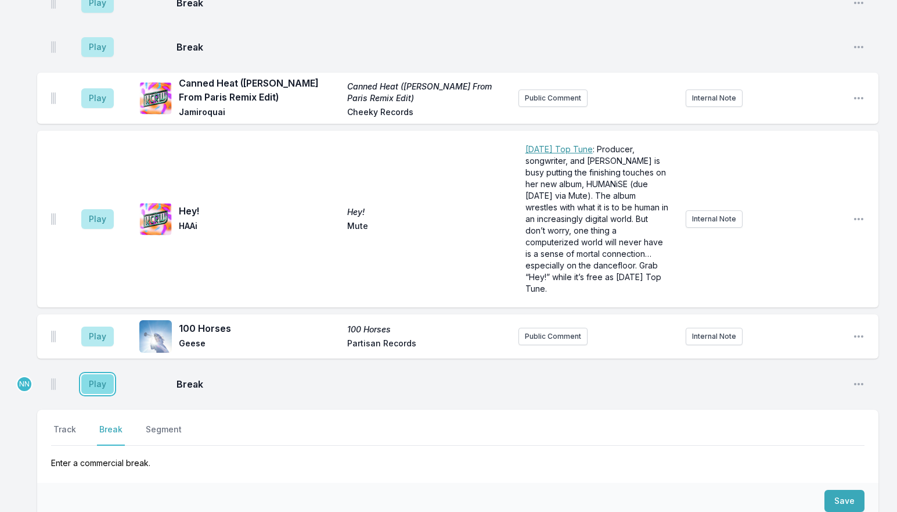
click at [91, 374] on button "Play" at bounding box center [97, 384] width 33 height 20
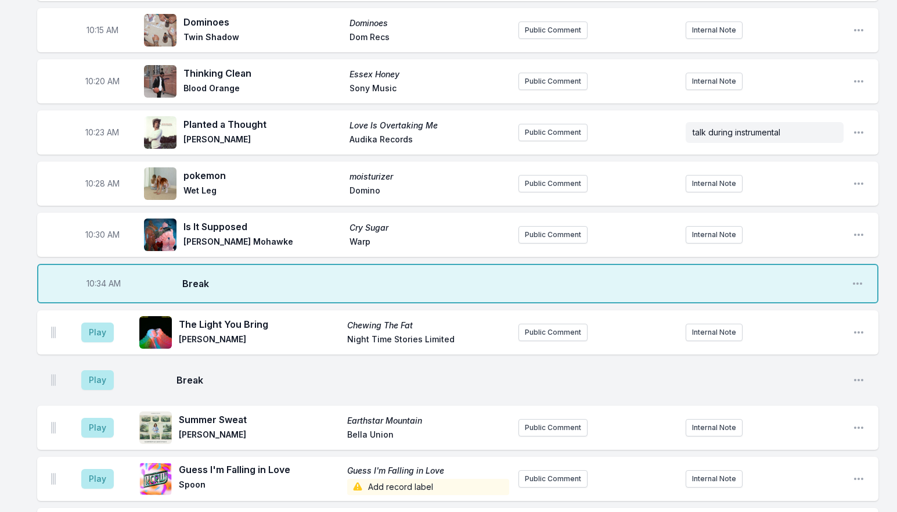
scroll to position [1784, 0]
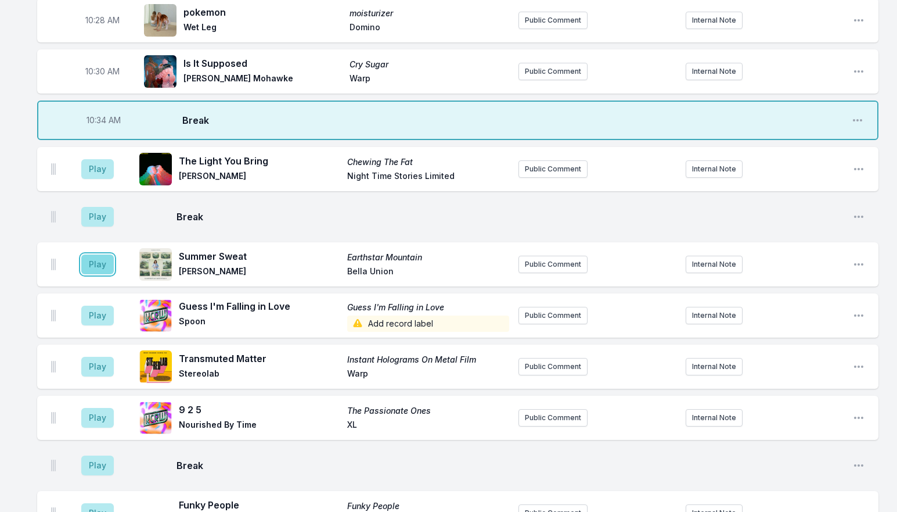
click at [96, 254] on button "Play" at bounding box center [97, 264] width 33 height 20
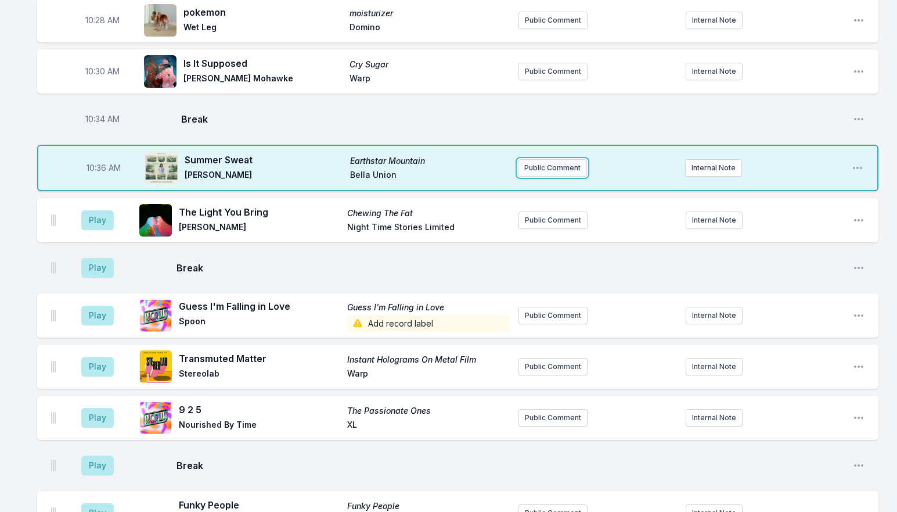
click at [553, 159] on button "Public Comment" at bounding box center [552, 167] width 69 height 17
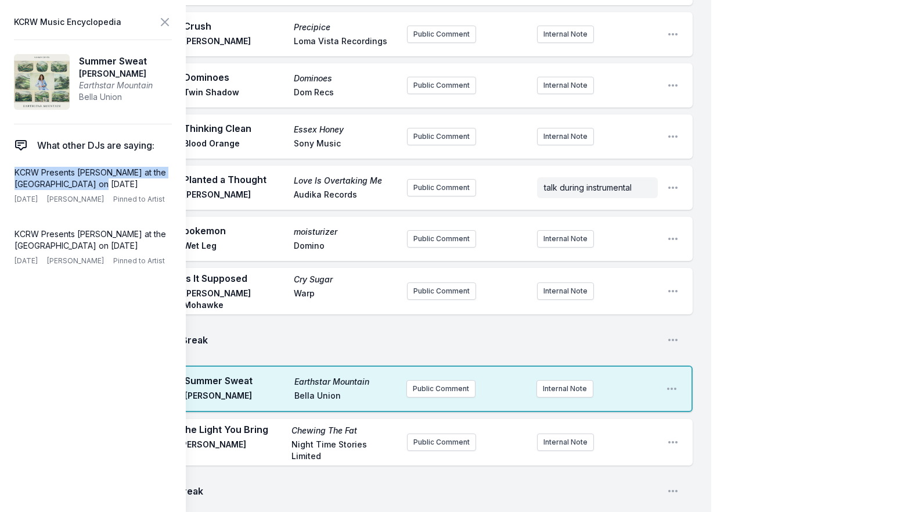
drag, startPoint x: 120, startPoint y: 179, endPoint x: 8, endPoint y: 174, distance: 112.3
click at [8, 174] on aside "KCRW Music Encyclopedia Summer Sweat [PERSON_NAME] Earthstar Mountain Bella Uni…" at bounding box center [93, 256] width 186 height 512
copy p "KCRW Presents [PERSON_NAME] at the [GEOGRAPHIC_DATA] on [DATE]"
click at [170, 23] on icon at bounding box center [165, 22] width 14 height 14
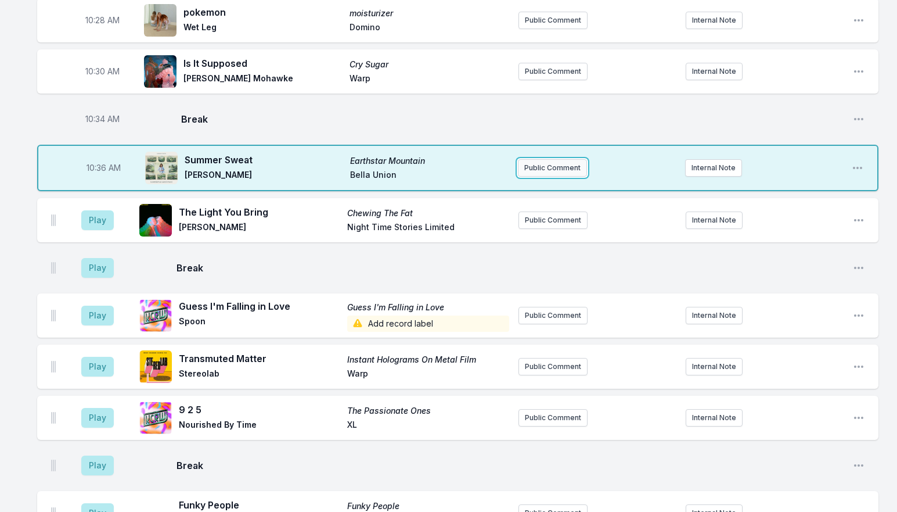
click at [541, 159] on button "Public Comment" at bounding box center [552, 167] width 69 height 17
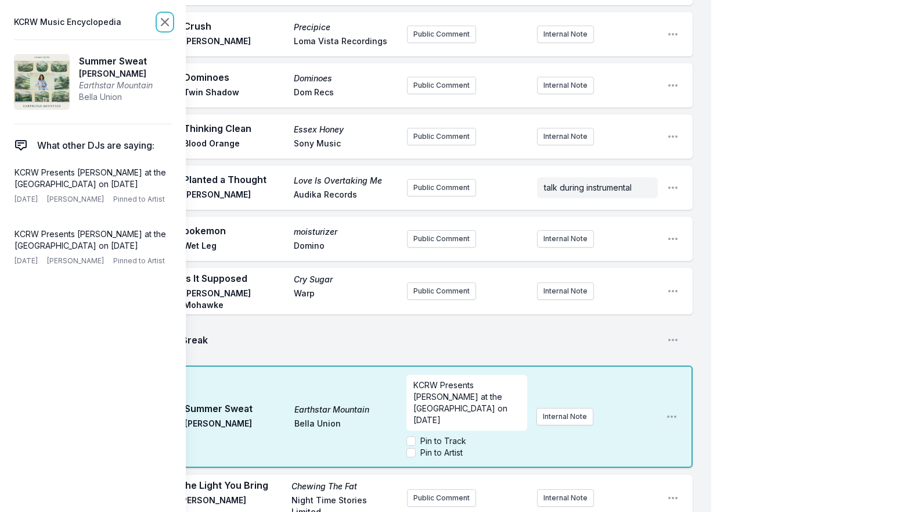
click at [163, 21] on icon at bounding box center [165, 22] width 14 height 14
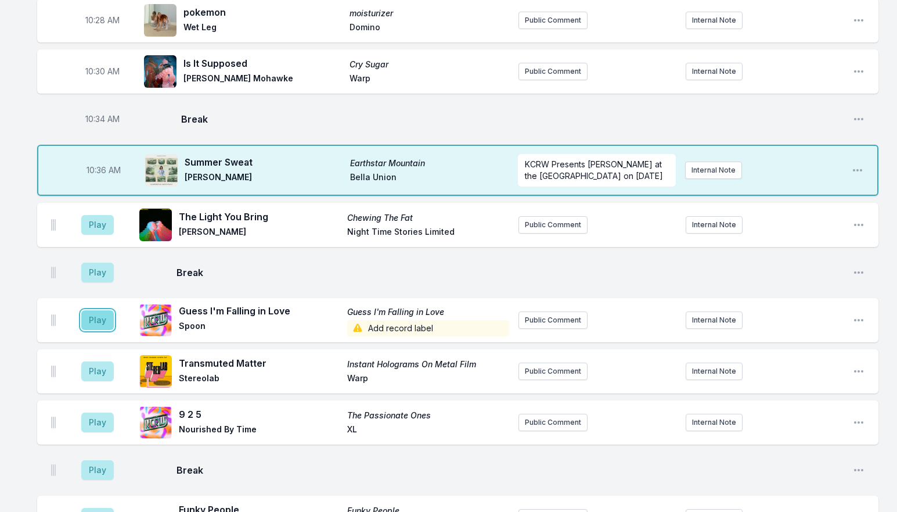
click at [96, 310] on button "Play" at bounding box center [97, 320] width 33 height 20
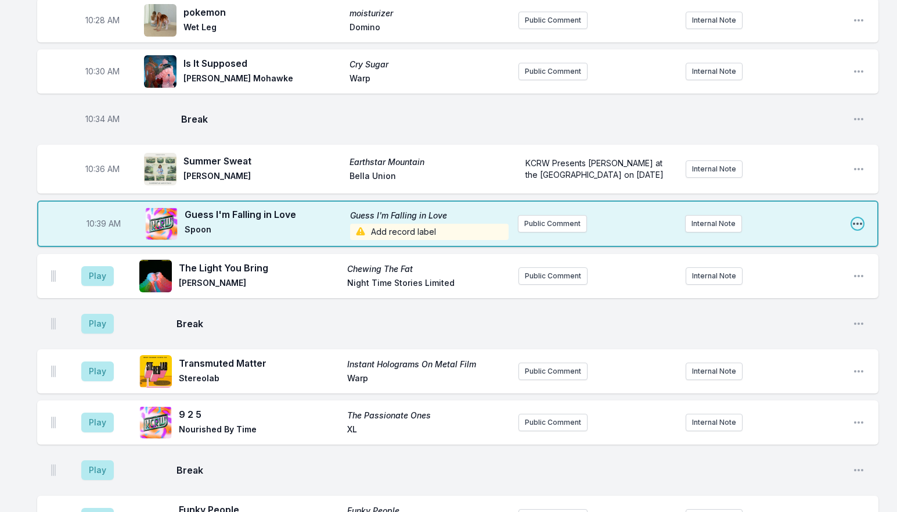
click at [856, 218] on icon "Open playlist item options" at bounding box center [858, 224] width 12 height 12
click at [814, 257] on button "Edit Track Details" at bounding box center [799, 267] width 130 height 21
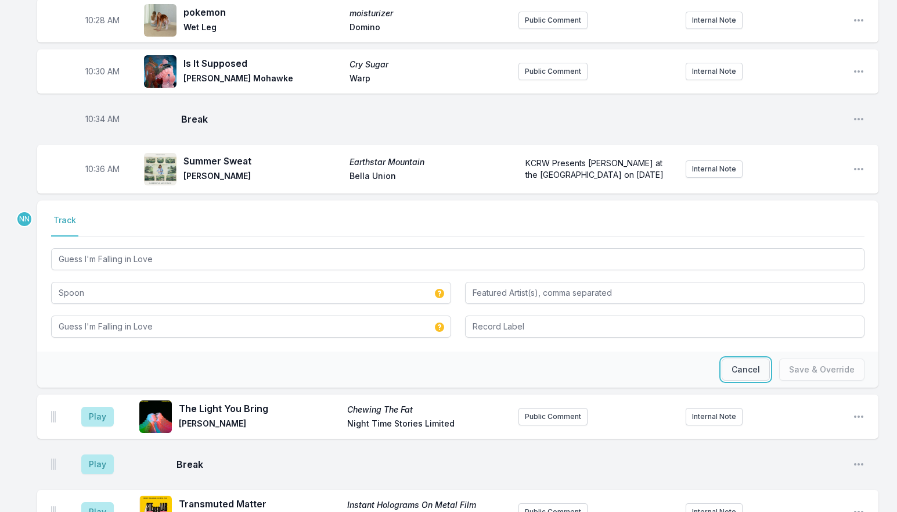
click at [746, 358] on button "Cancel" at bounding box center [746, 369] width 48 height 22
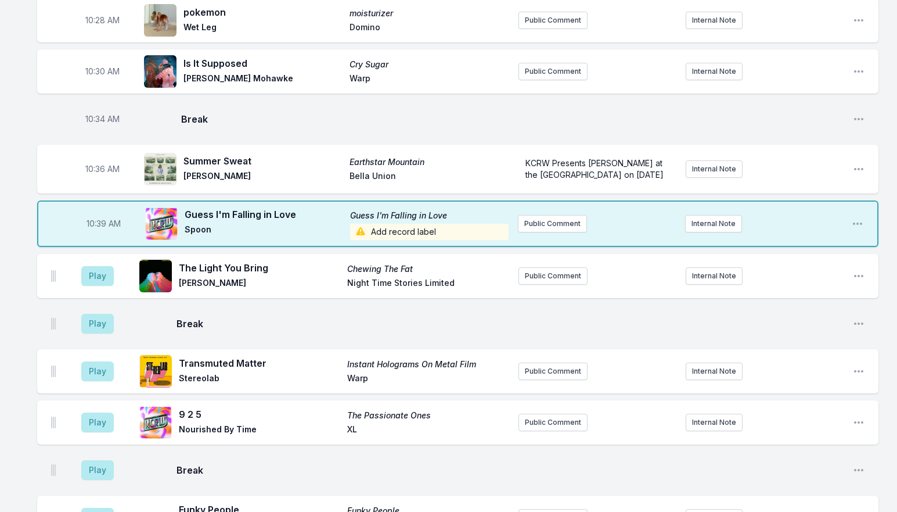
click at [400, 224] on span "Add record label" at bounding box center [429, 232] width 159 height 16
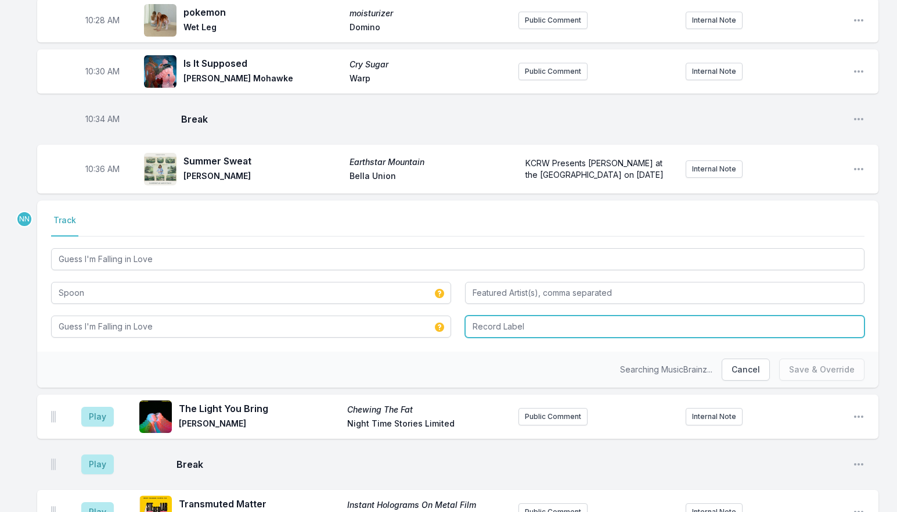
click at [520, 315] on input "Record Label" at bounding box center [665, 326] width 400 height 22
type input "Matador"
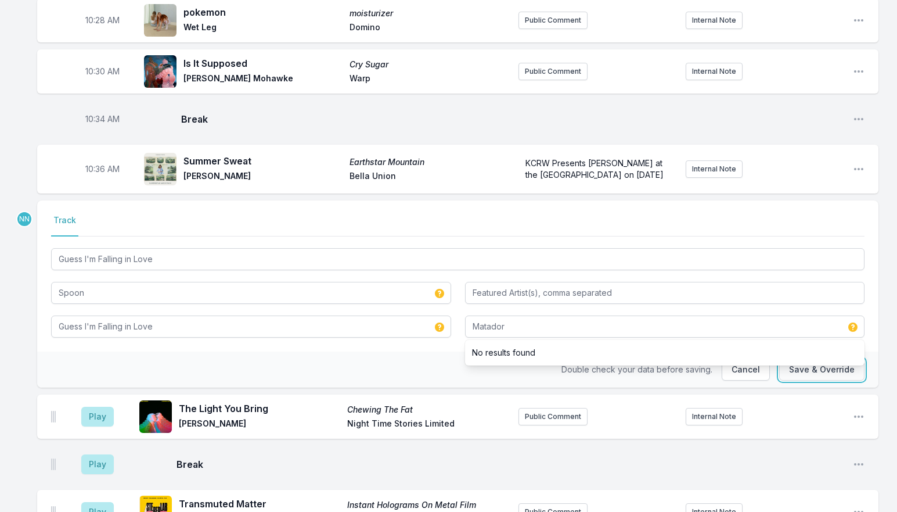
click at [787, 358] on button "Save & Override" at bounding box center [822, 369] width 85 height 22
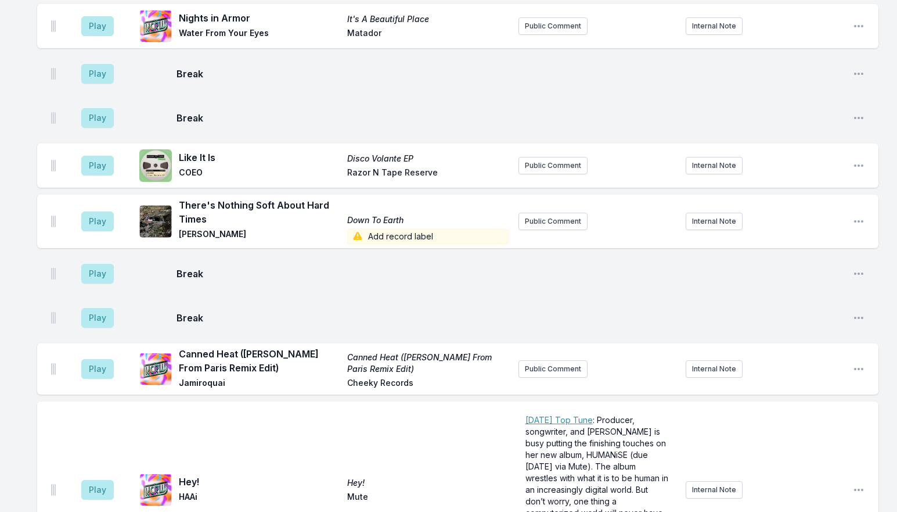
scroll to position [3435, 0]
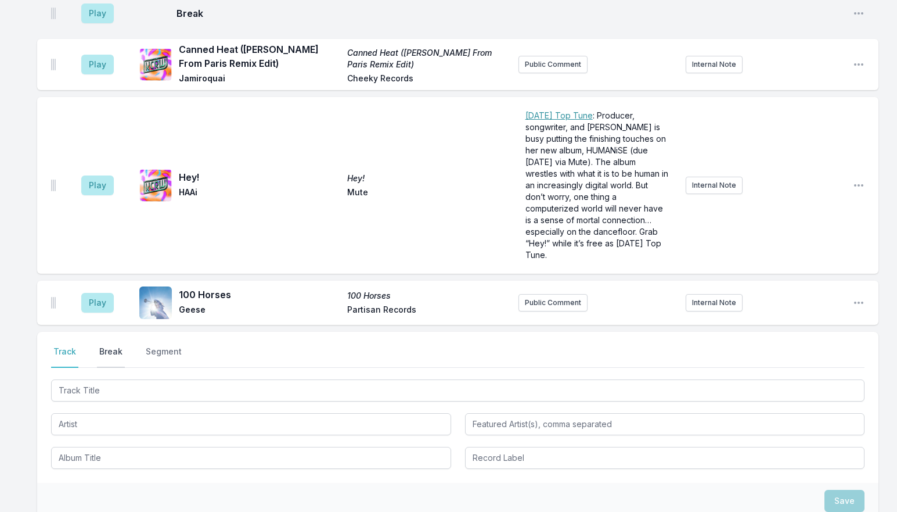
click at [108, 346] on button "Break" at bounding box center [111, 357] width 28 height 22
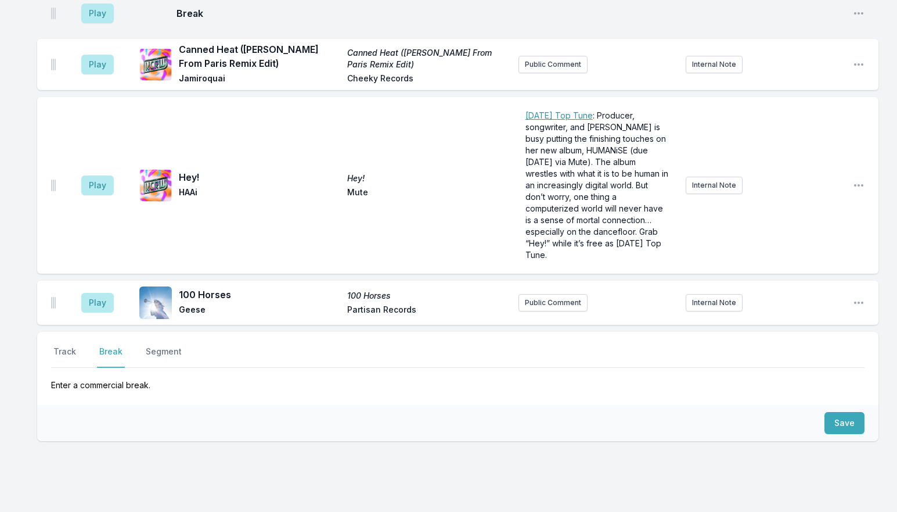
scroll to position [3357, 0]
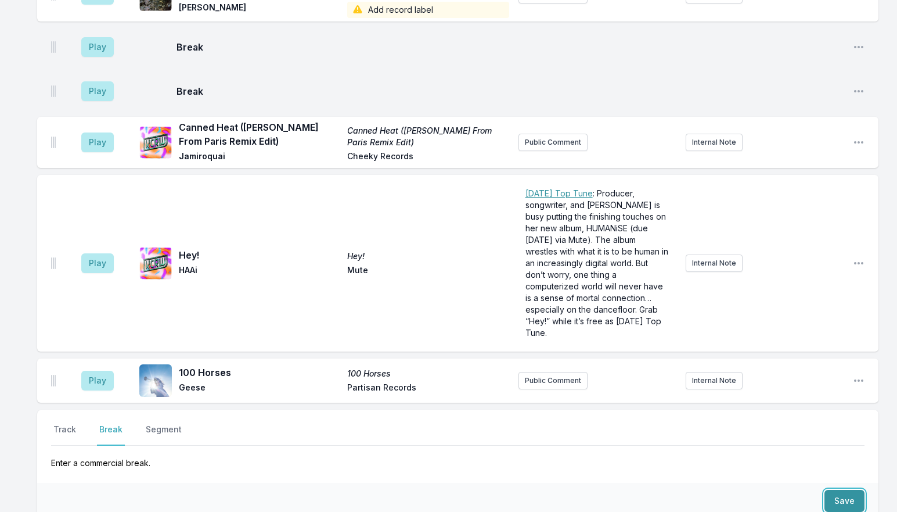
click at [837, 490] on button "Save" at bounding box center [845, 501] width 40 height 22
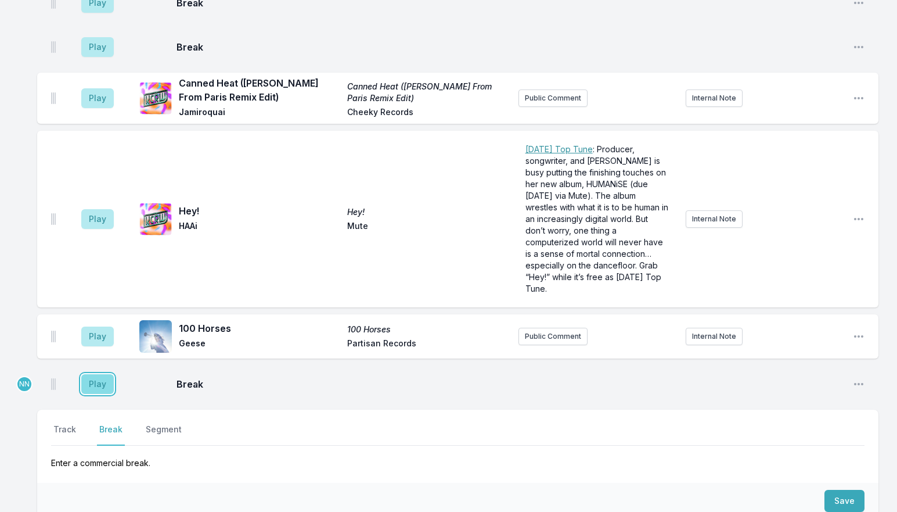
click at [100, 374] on button "Play" at bounding box center [97, 384] width 33 height 20
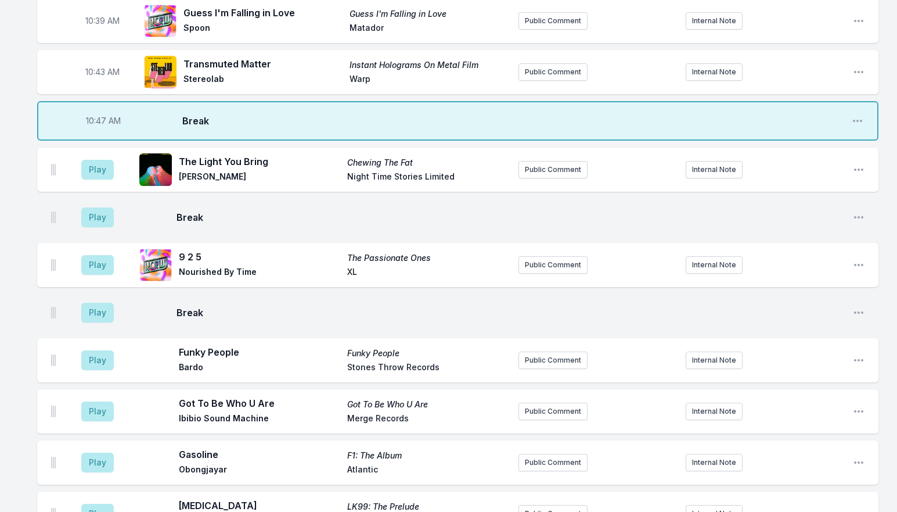
scroll to position [1949, 0]
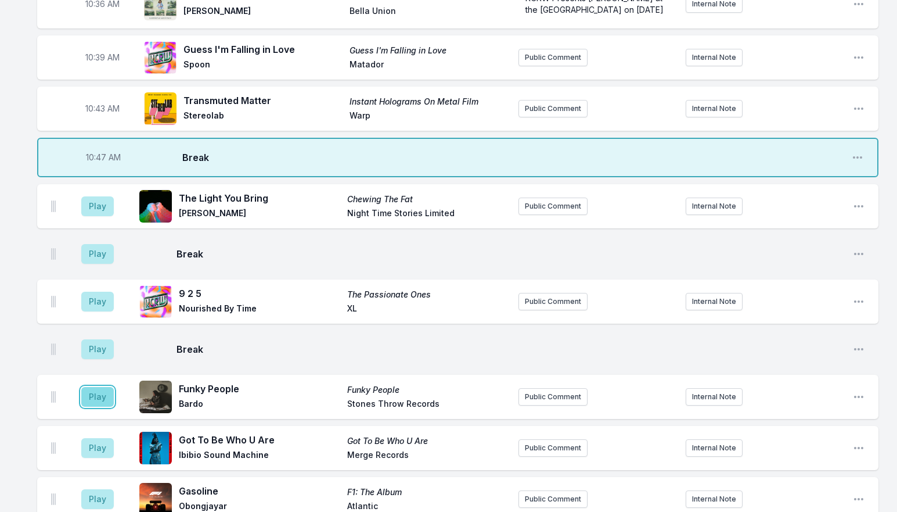
click at [94, 387] on button "Play" at bounding box center [97, 397] width 33 height 20
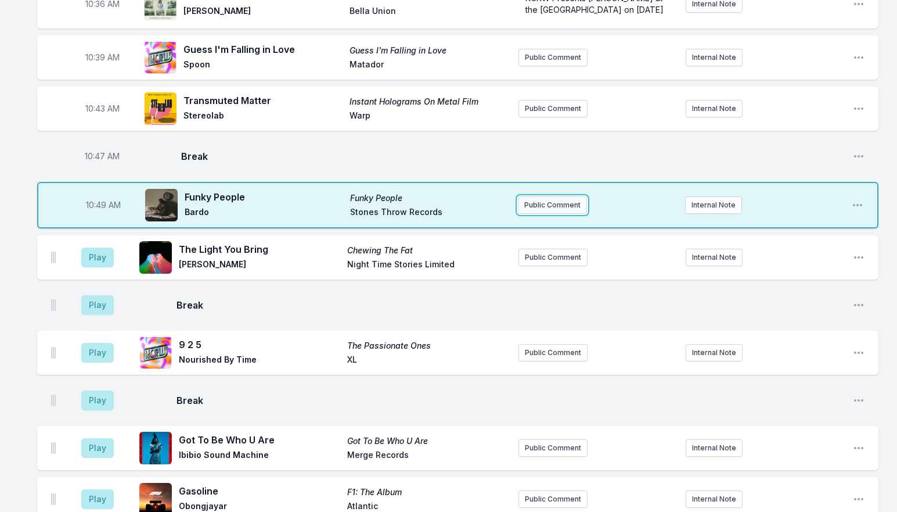
click at [562, 196] on button "Public Comment" at bounding box center [552, 204] width 69 height 17
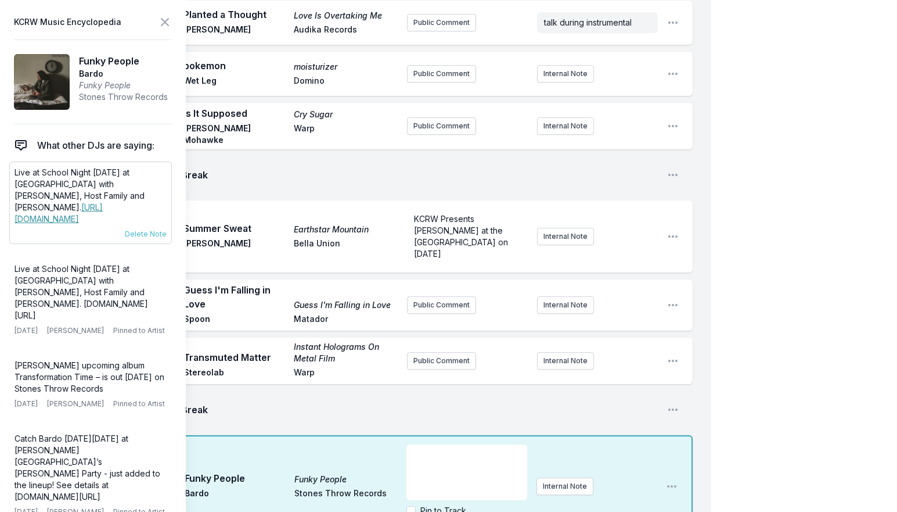
click at [12, 170] on div "Live at School Night [DATE] at [GEOGRAPHIC_DATA] with [PERSON_NAME], Host Famil…" at bounding box center [90, 202] width 163 height 82
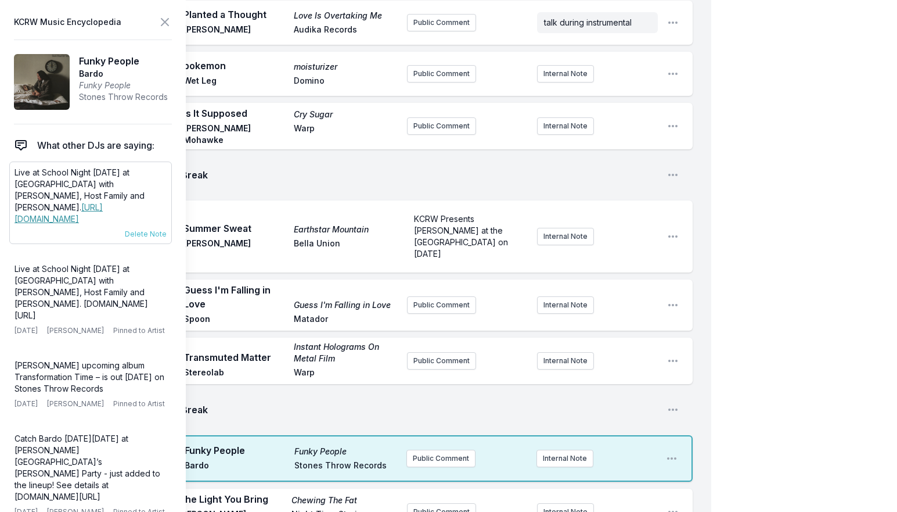
drag, startPoint x: 15, startPoint y: 170, endPoint x: 95, endPoint y: 223, distance: 96.5
click at [95, 223] on p "Live at School Night [DATE] at [GEOGRAPHIC_DATA] with [PERSON_NAME], Host Famil…" at bounding box center [91, 196] width 152 height 58
copy p "Live at School Night [DATE] at [GEOGRAPHIC_DATA] with [PERSON_NAME], Host Famil…"
click at [161, 25] on icon at bounding box center [165, 22] width 14 height 14
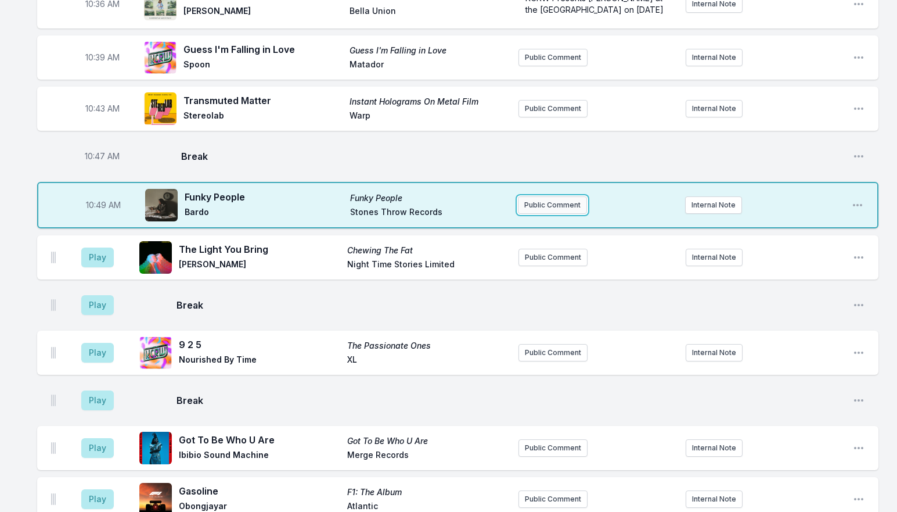
click at [544, 196] on button "Public Comment" at bounding box center [552, 204] width 69 height 17
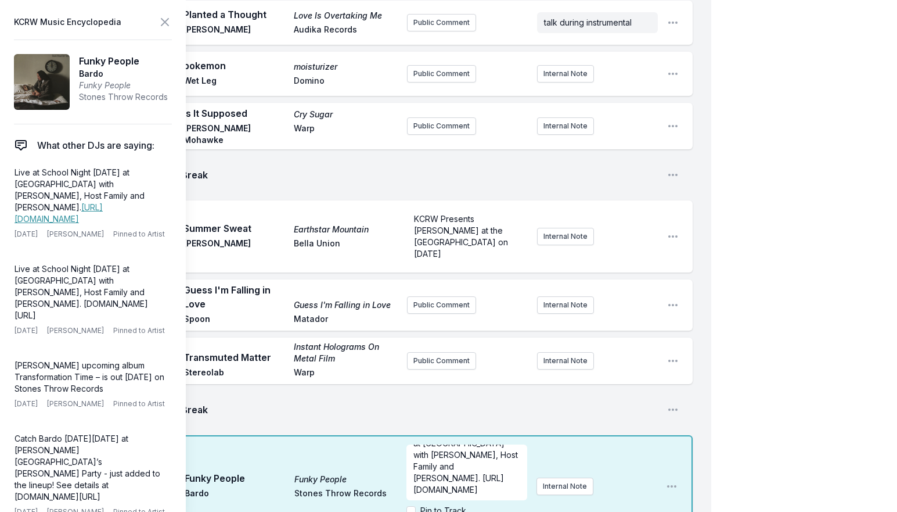
scroll to position [46, 0]
click at [466, 426] on p "Live at School Night [DATE] at [GEOGRAPHIC_DATA] with [PERSON_NAME], Host Famil…" at bounding box center [467, 461] width 106 height 70
click at [551, 478] on button "Internal Note" at bounding box center [565, 486] width 57 height 17
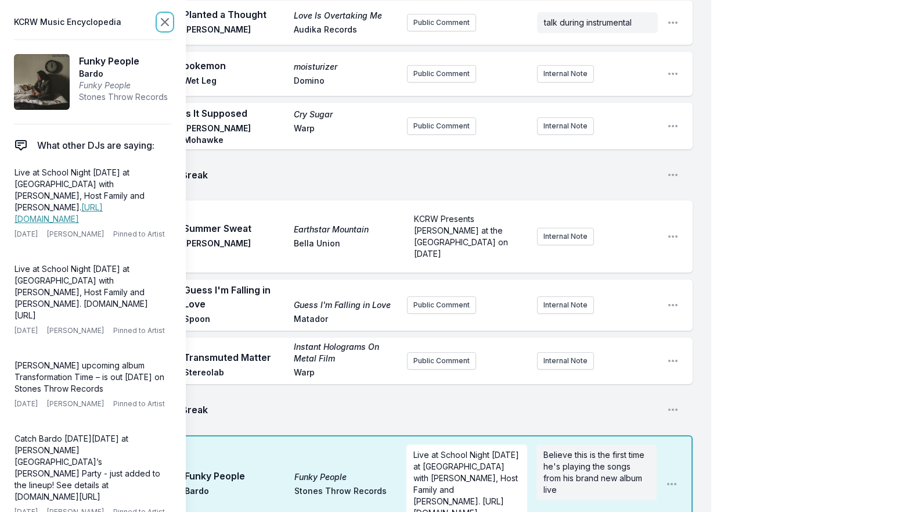
click at [162, 23] on icon at bounding box center [165, 22] width 14 height 14
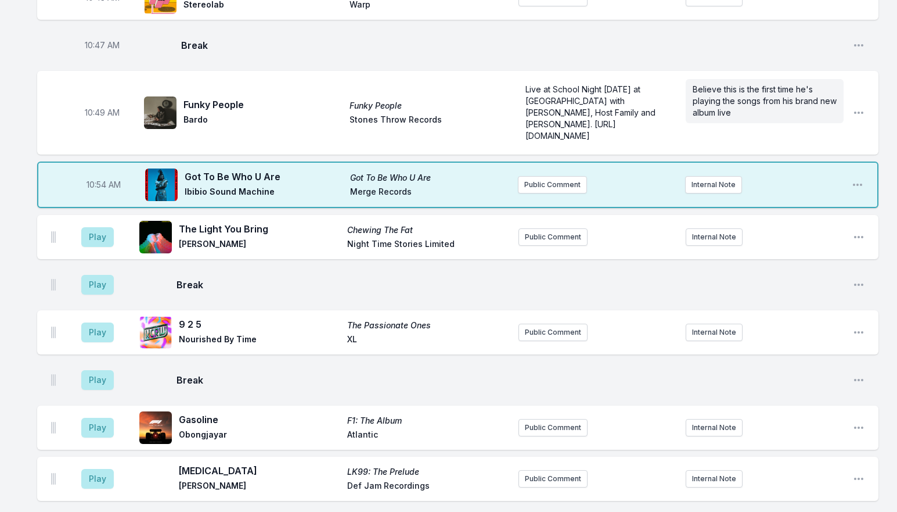
scroll to position [2065, 0]
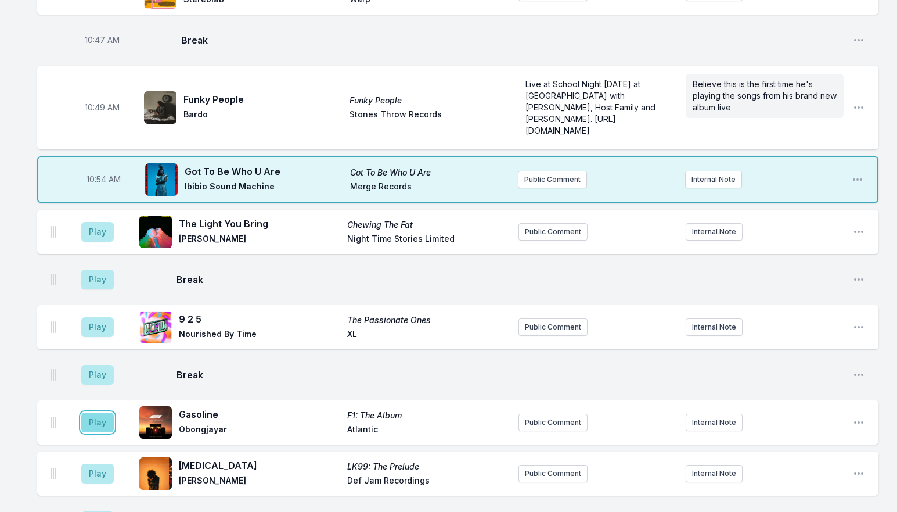
click at [102, 412] on button "Play" at bounding box center [97, 422] width 33 height 20
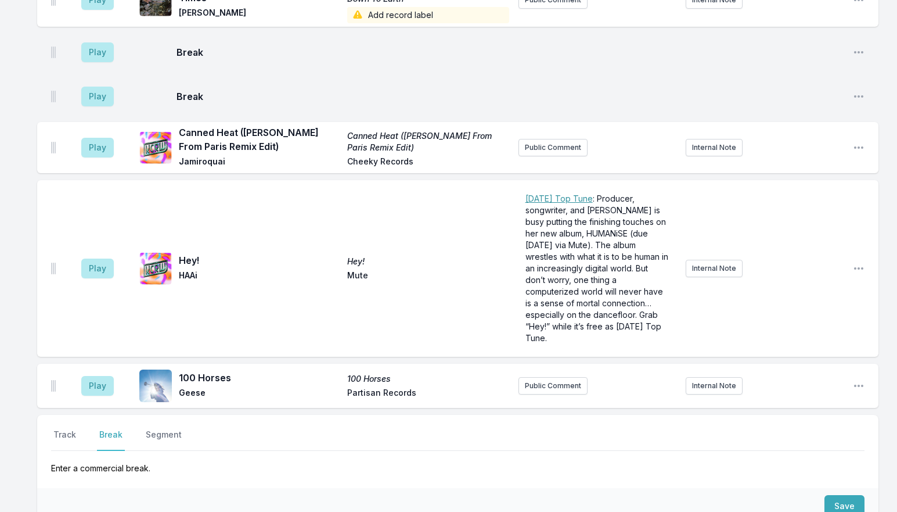
scroll to position [3441, 0]
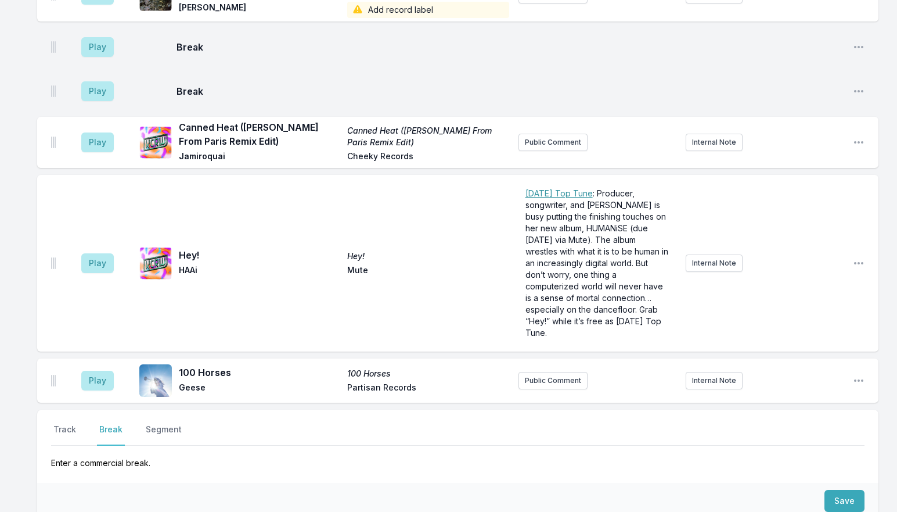
click at [824, 483] on div "Save" at bounding box center [458, 501] width 842 height 36
click at [842, 490] on button "Save" at bounding box center [845, 501] width 40 height 22
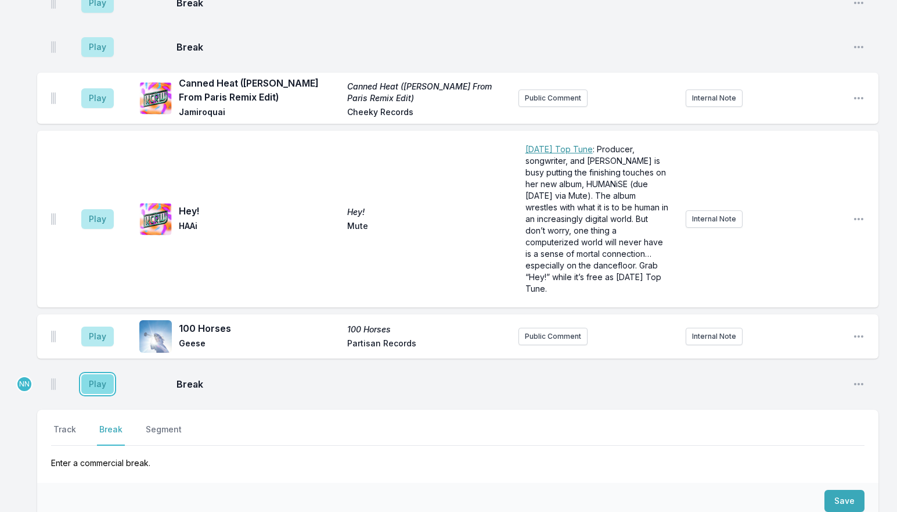
click at [107, 374] on button "Play" at bounding box center [97, 384] width 33 height 20
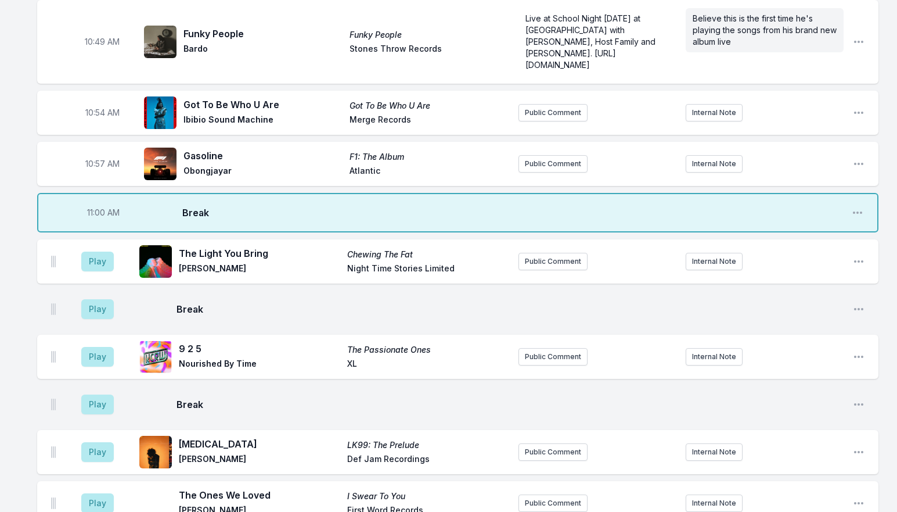
scroll to position [2207, 0]
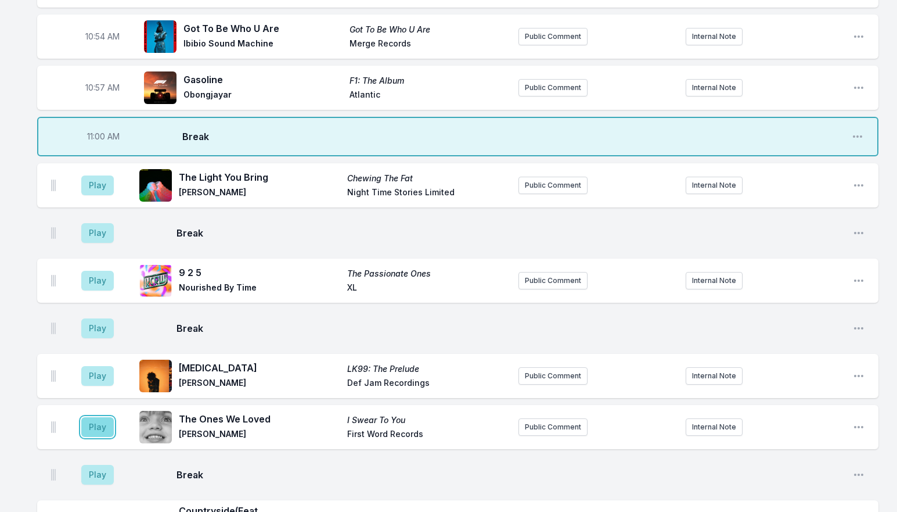
click at [97, 417] on button "Play" at bounding box center [97, 427] width 33 height 20
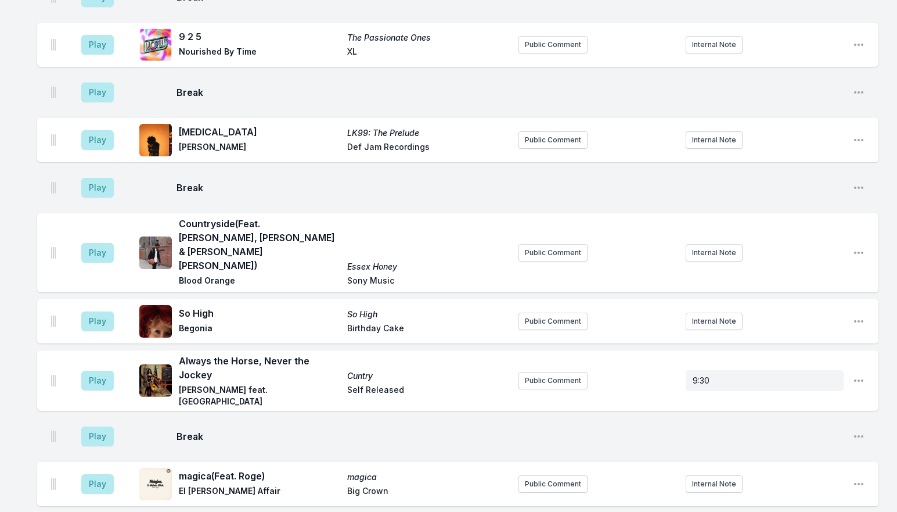
scroll to position [2497, 0]
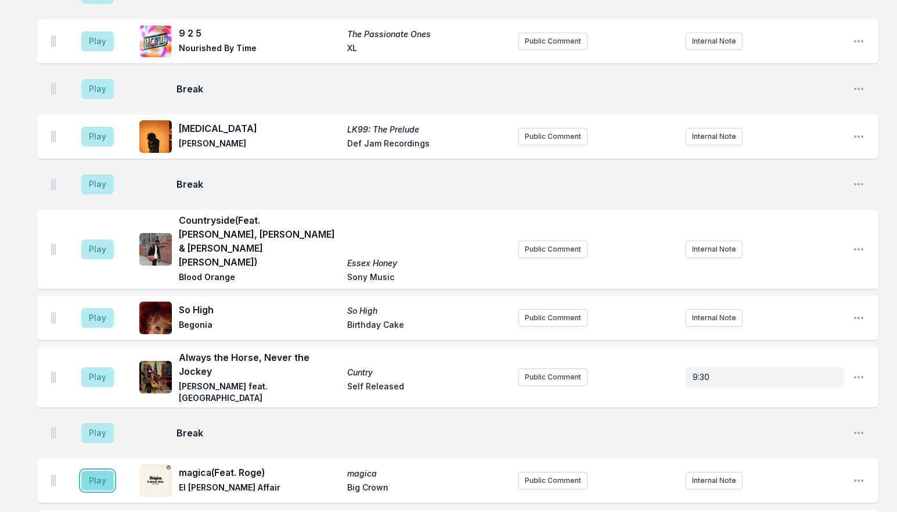
click at [101, 471] on button "Play" at bounding box center [97, 481] width 33 height 20
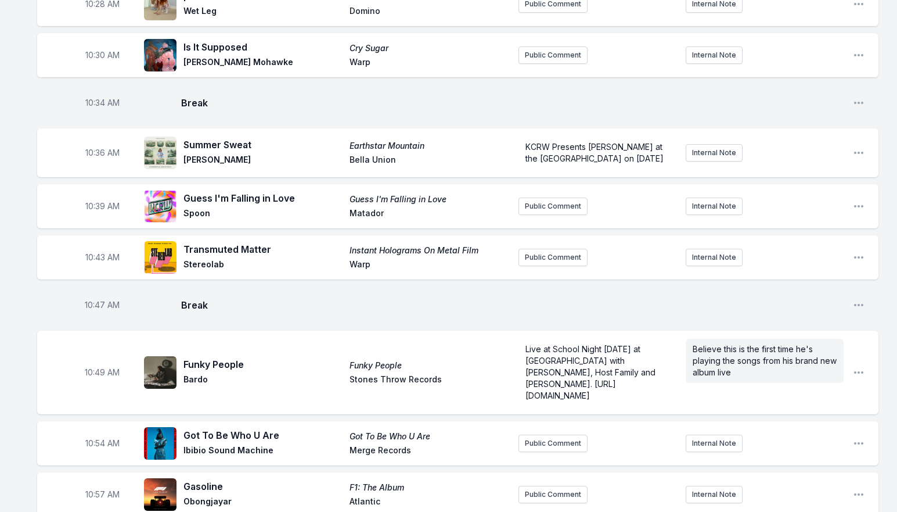
scroll to position [2033, 0]
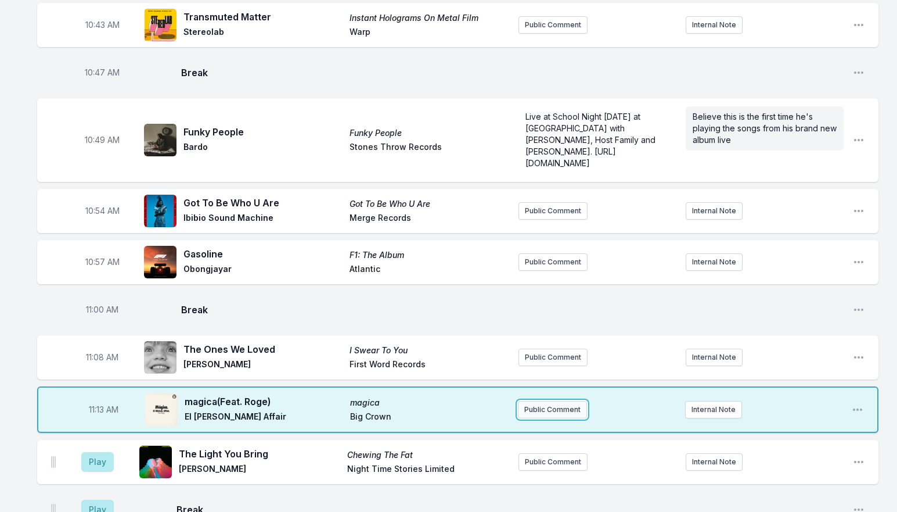
click at [537, 401] on button "Public Comment" at bounding box center [552, 409] width 69 height 17
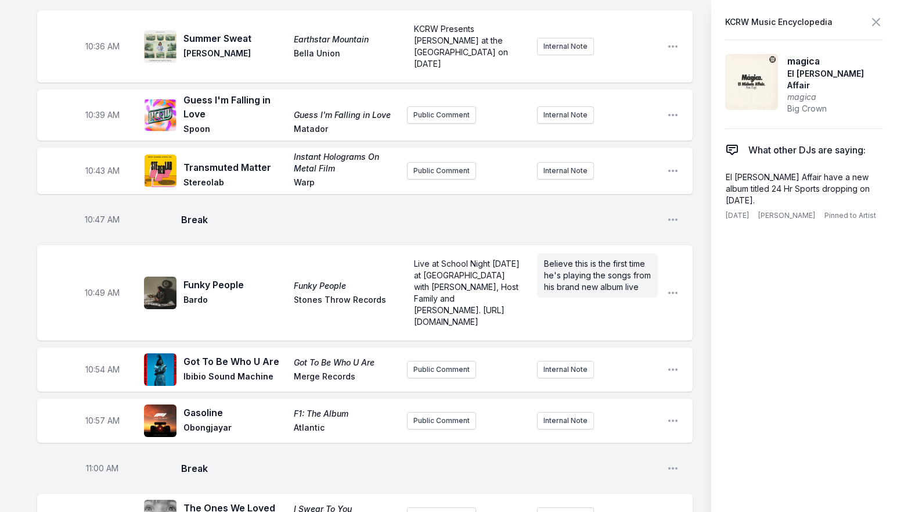
scroll to position [2149, 0]
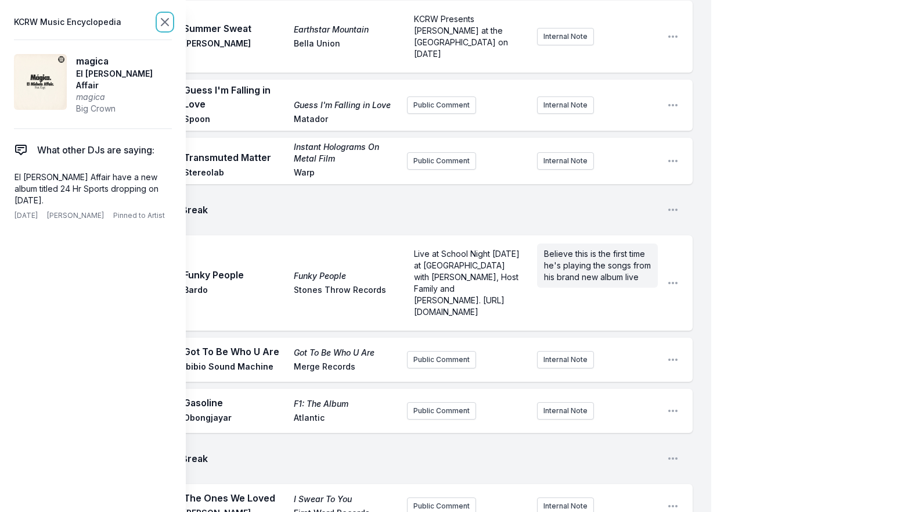
click at [167, 19] on icon at bounding box center [165, 22] width 14 height 14
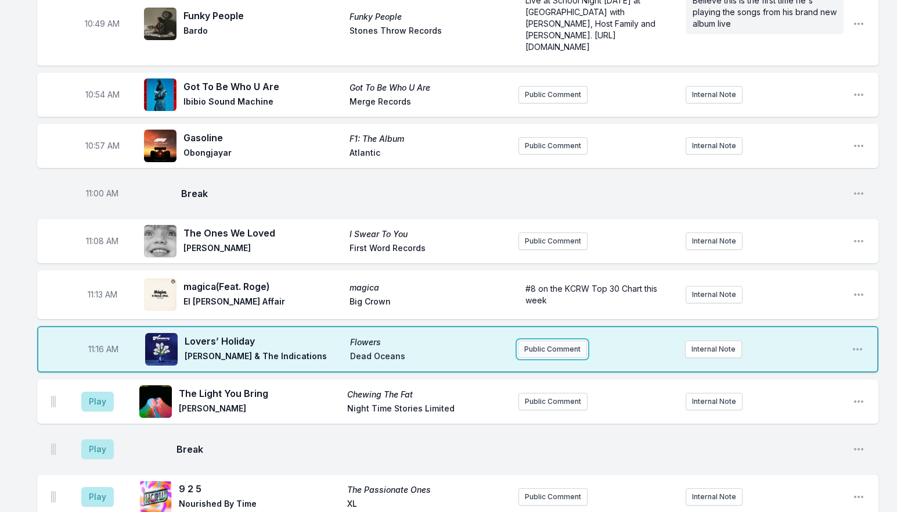
click at [541, 340] on button "Public Comment" at bounding box center [552, 348] width 69 height 17
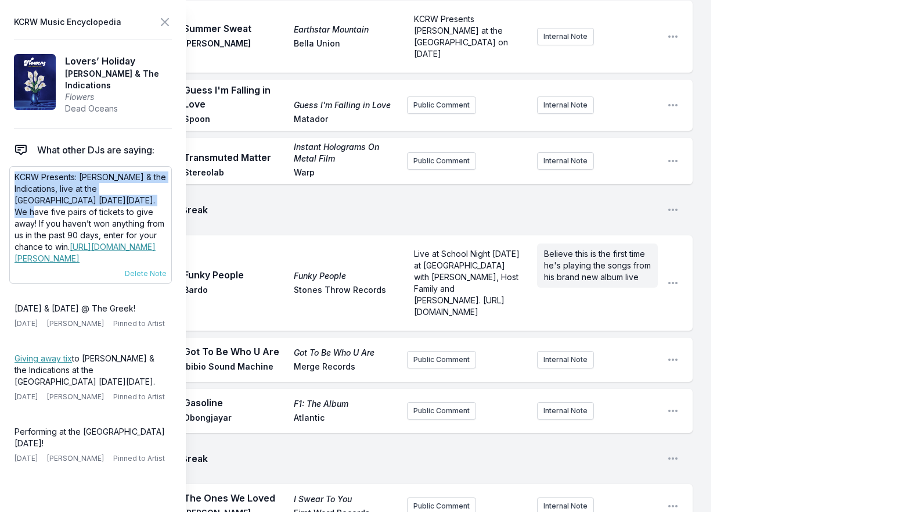
drag, startPoint x: 108, startPoint y: 203, endPoint x: 14, endPoint y: 170, distance: 99.6
click at [14, 170] on div "KCRW Presents: [PERSON_NAME] & the Indications, live at the [GEOGRAPHIC_DATA] […" at bounding box center [90, 224] width 163 height 117
click at [458, 351] on button "Public Comment" at bounding box center [441, 359] width 69 height 17
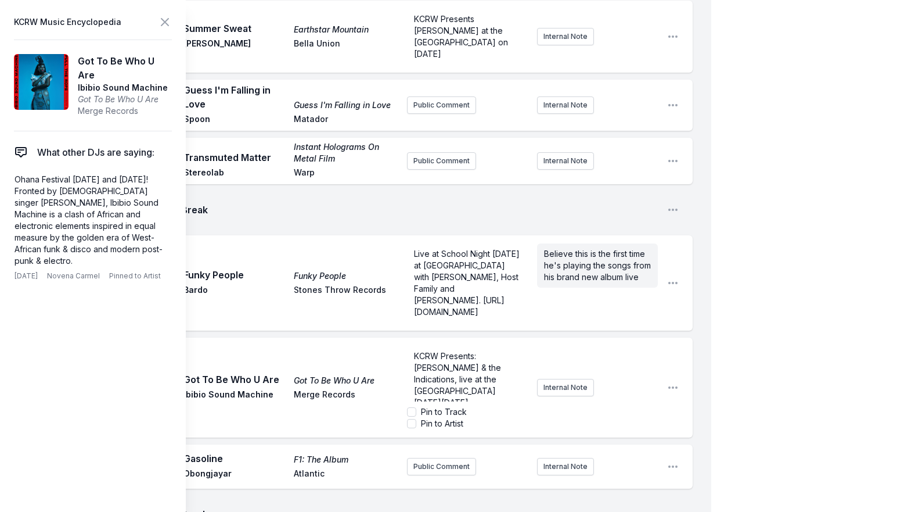
click at [451, 351] on span "KCRW Presents: [PERSON_NAME] & the Indications, live at the [GEOGRAPHIC_DATA] […" at bounding box center [458, 379] width 89 height 56
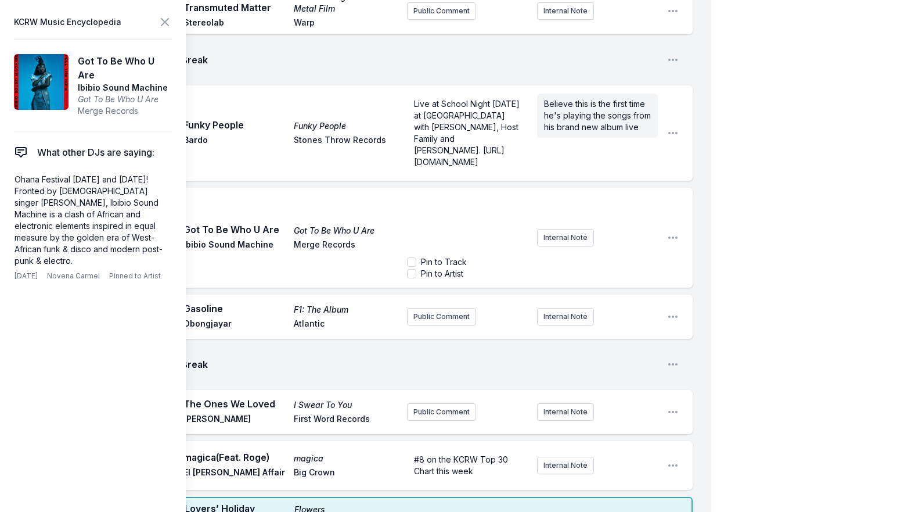
scroll to position [2323, 0]
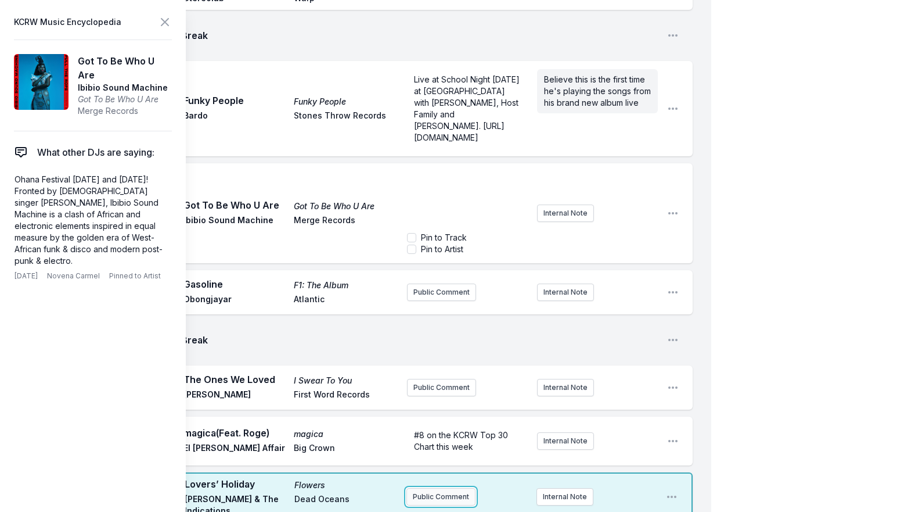
click at [425, 362] on div "Missing Data Some of your tracks are missing record label information. This inf…" at bounding box center [356, 59] width 712 height 4536
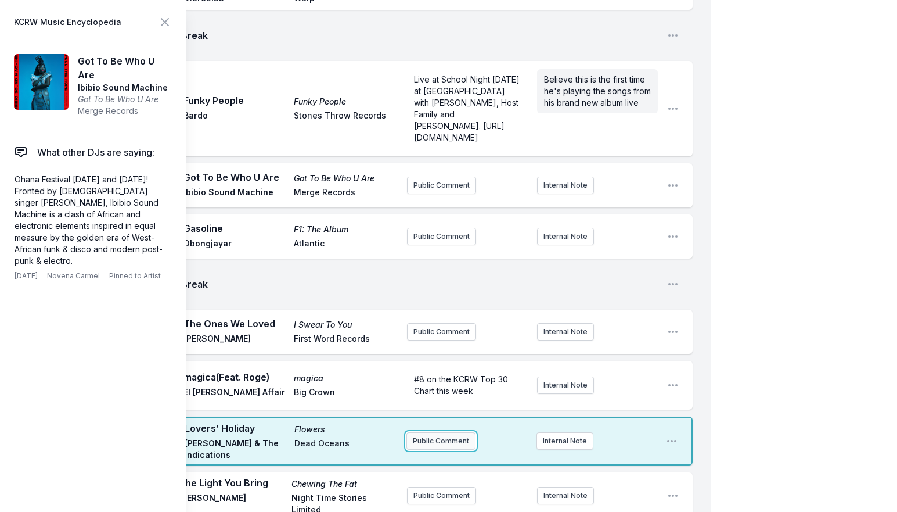
click at [442, 432] on button "Public Comment" at bounding box center [441, 440] width 69 height 17
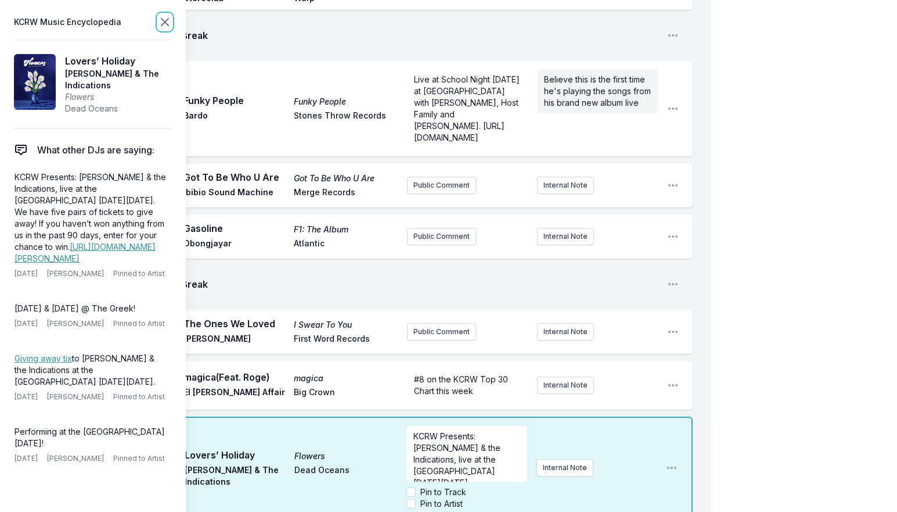
click at [160, 19] on icon at bounding box center [165, 22] width 14 height 14
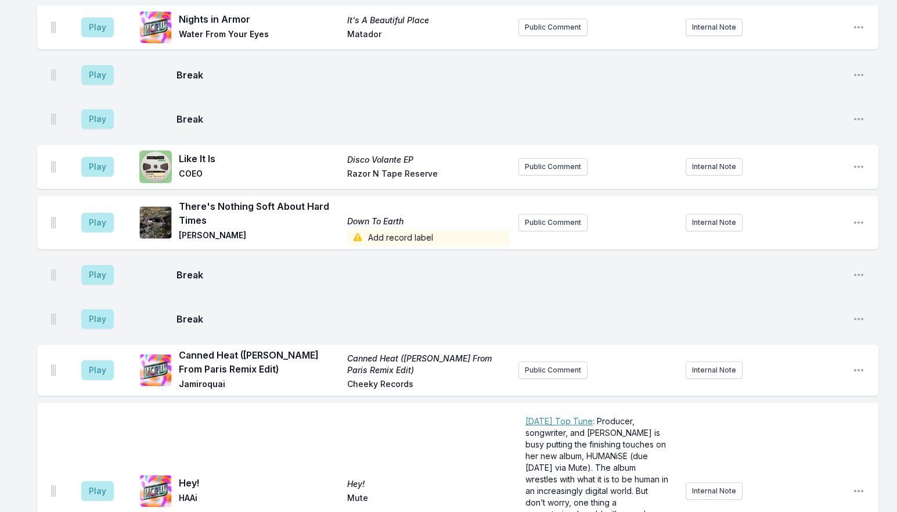
scroll to position [3543, 0]
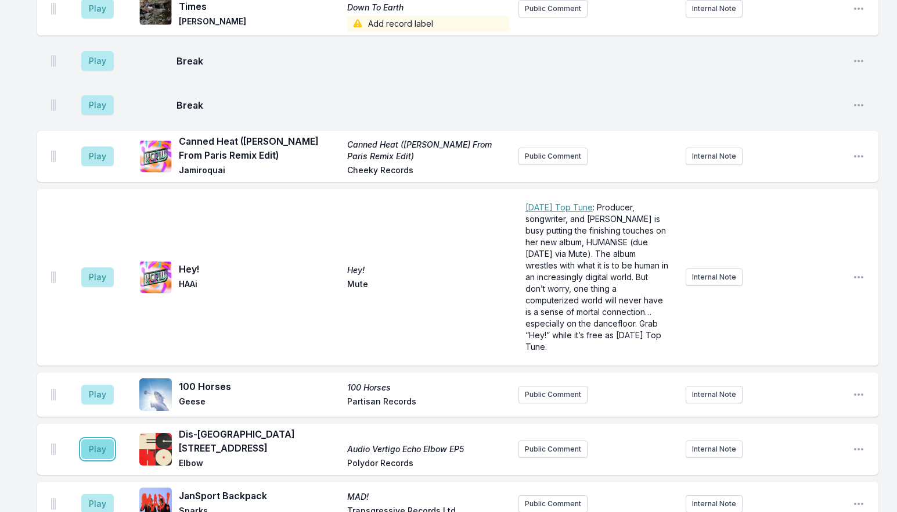
click at [99, 439] on button "Play" at bounding box center [97, 449] width 33 height 20
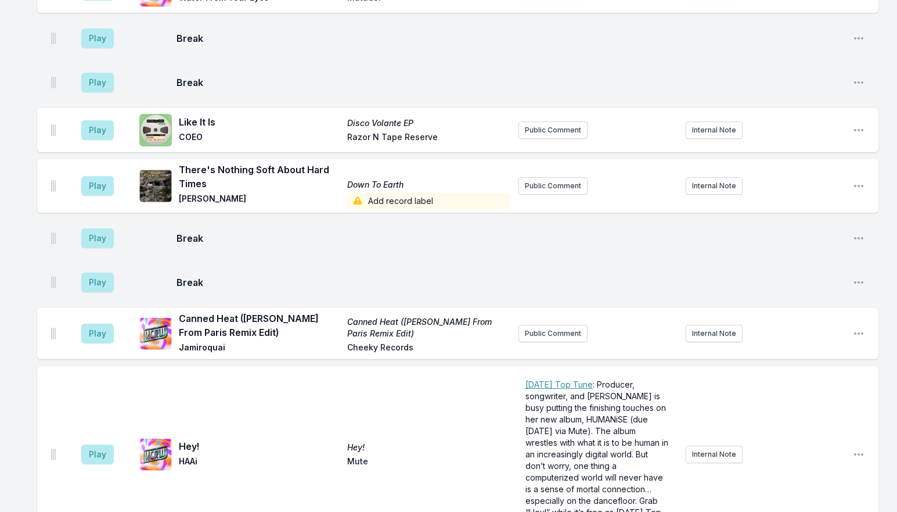
scroll to position [3659, 0]
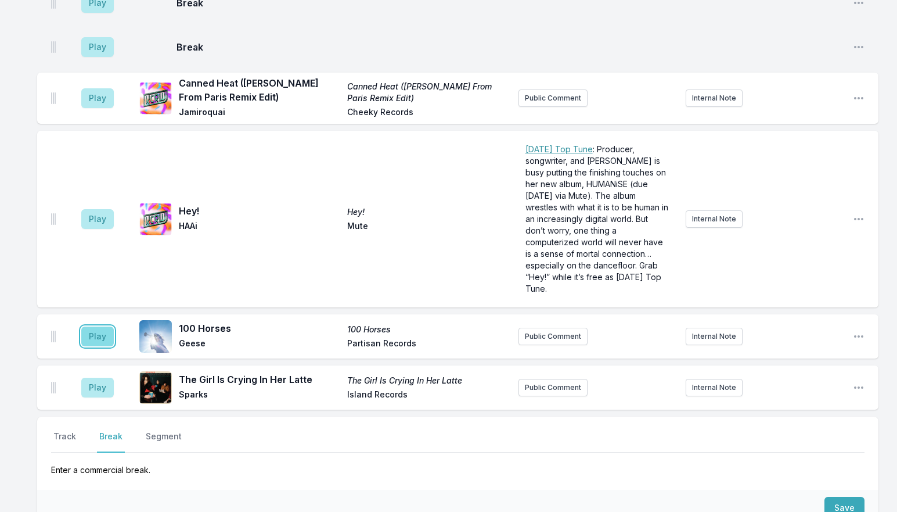
click at [102, 326] on button "Play" at bounding box center [97, 336] width 33 height 20
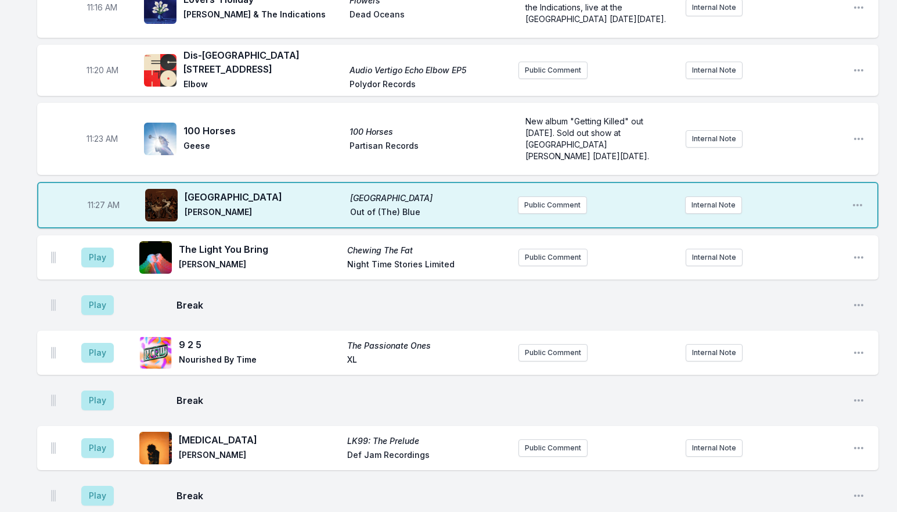
scroll to position [2323, 0]
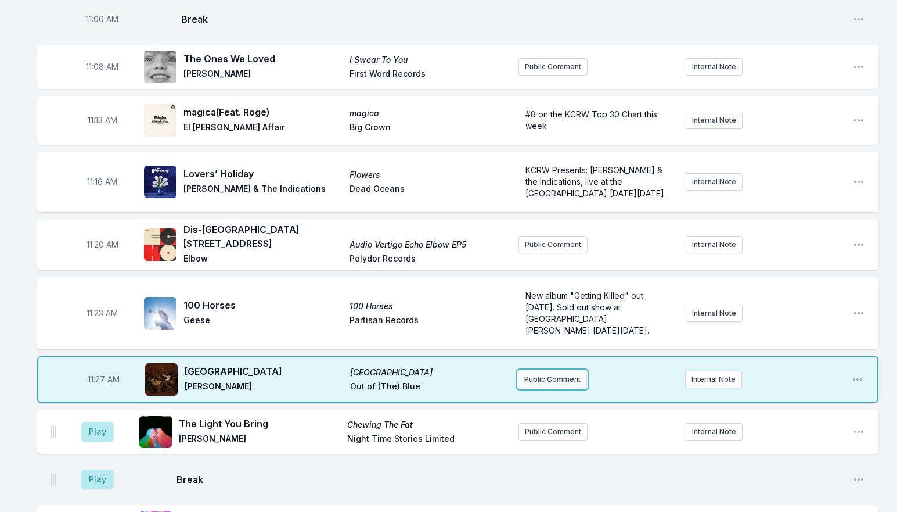
click at [548, 371] on button "Public Comment" at bounding box center [552, 379] width 69 height 17
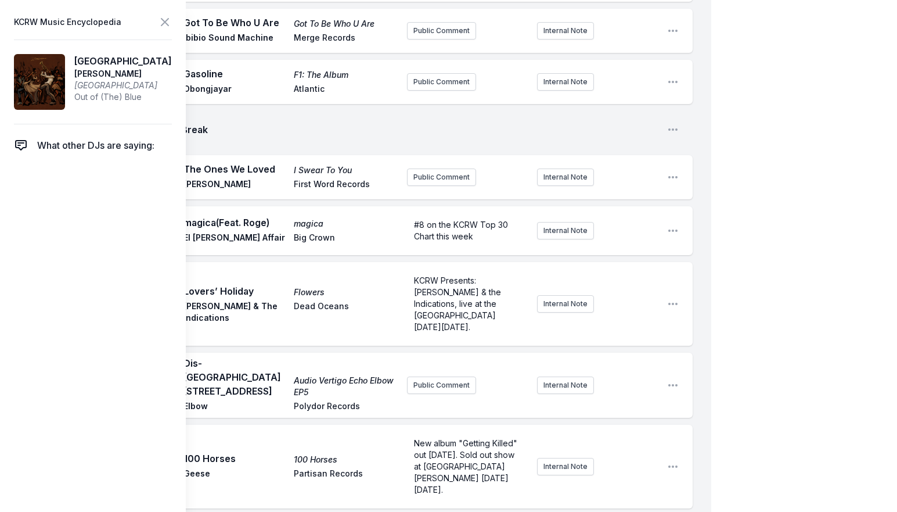
scroll to position [2497, 0]
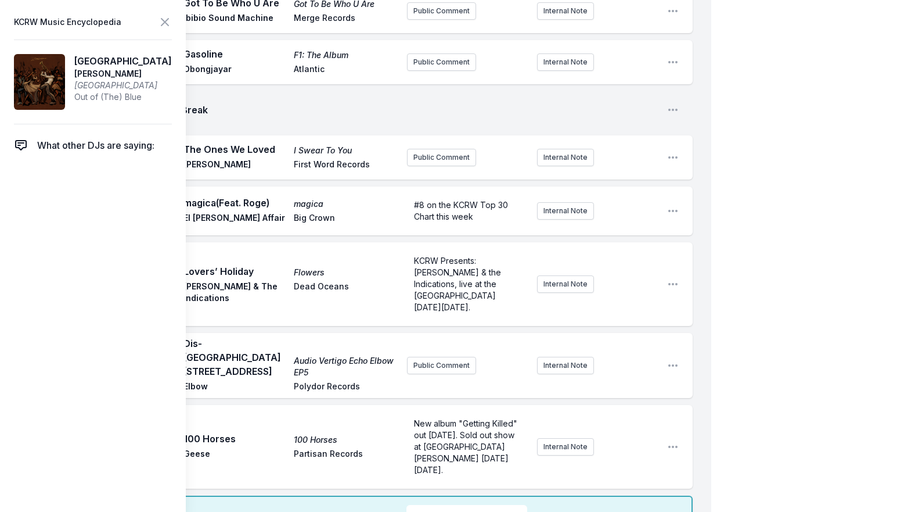
checkbox input "true"
click at [166, 24] on icon at bounding box center [165, 22] width 14 height 14
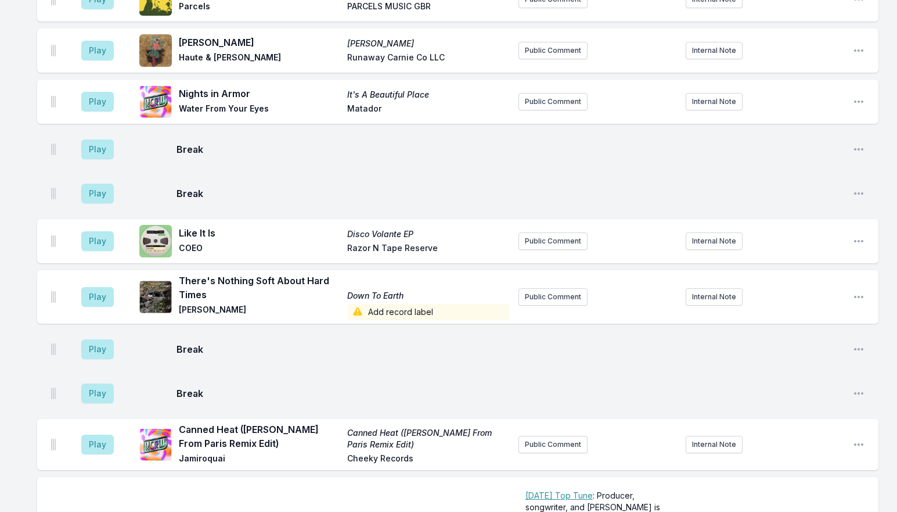
scroll to position [3659, 0]
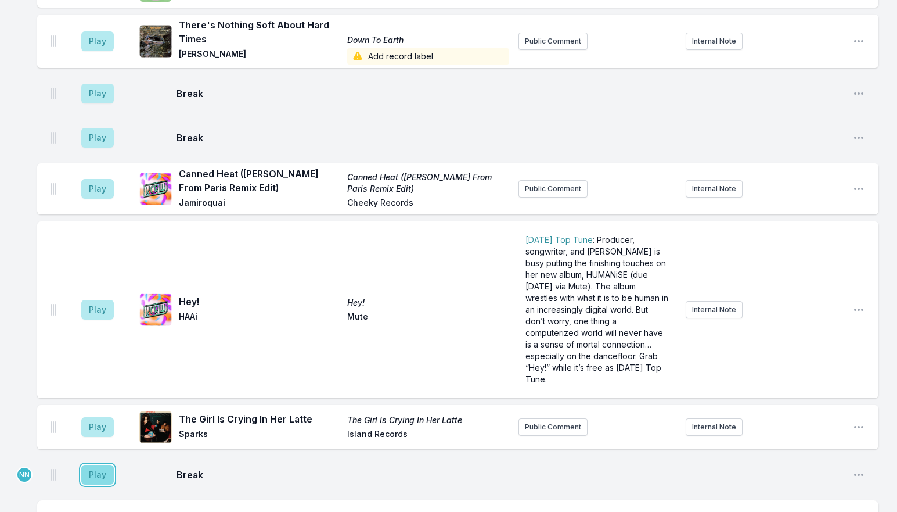
click at [91, 465] on button "Play" at bounding box center [97, 475] width 33 height 20
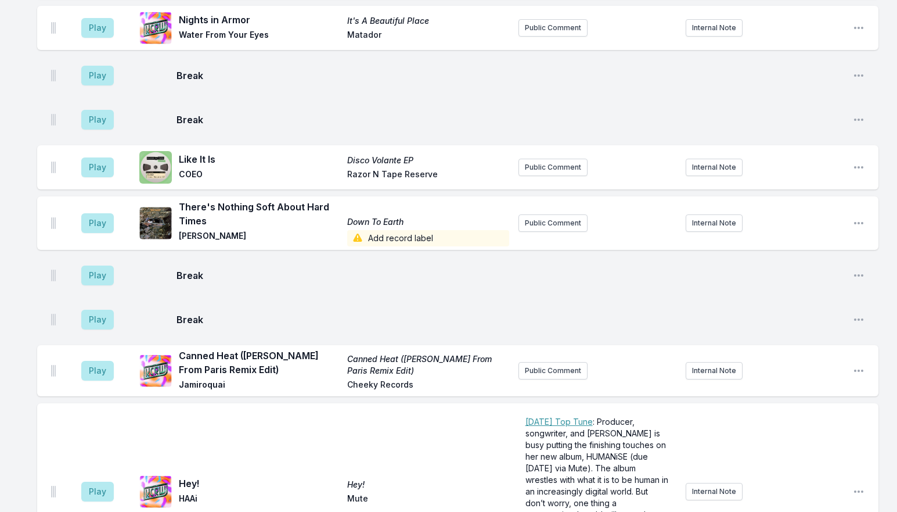
scroll to position [3761, 0]
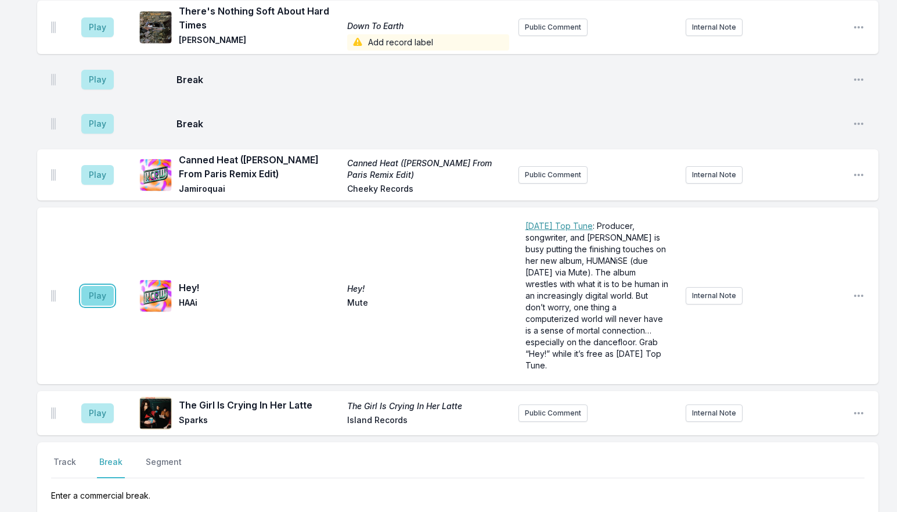
click at [98, 286] on button "Play" at bounding box center [97, 296] width 33 height 20
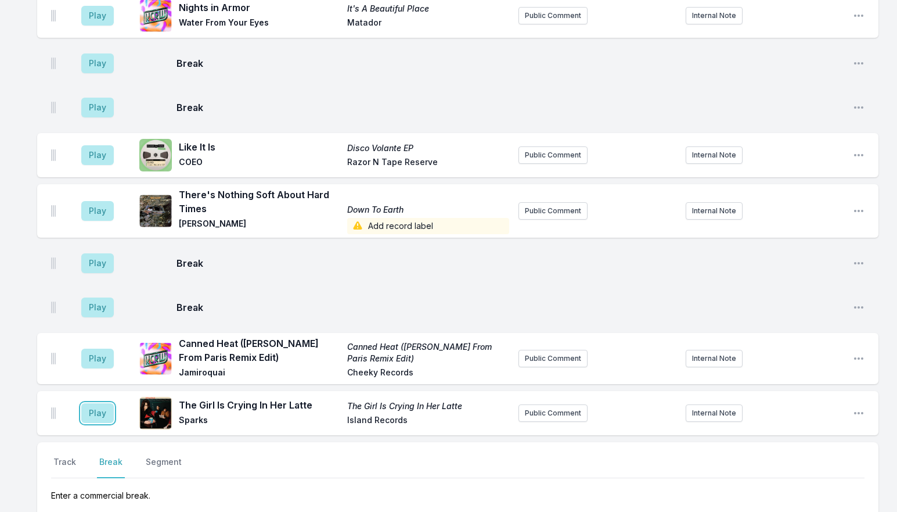
drag, startPoint x: 108, startPoint y: 279, endPoint x: 214, endPoint y: 299, distance: 107.6
click at [214, 391] on div "Play The Girl Is Crying In Her Latte The Girl Is Crying In Her Latte Sparks Isl…" at bounding box center [458, 413] width 842 height 44
click at [95, 394] on aside "Play" at bounding box center [97, 412] width 65 height 37
click at [103, 403] on button "Play" at bounding box center [97, 413] width 33 height 20
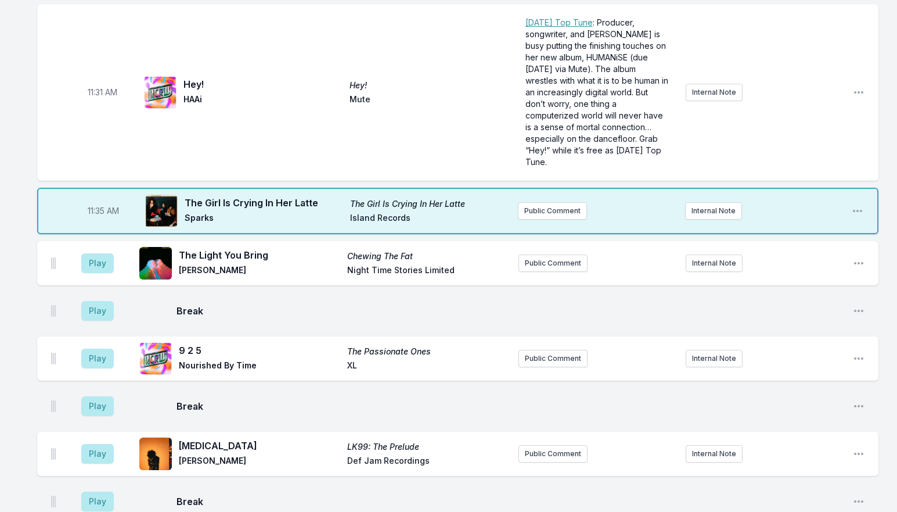
scroll to position [2774, 0]
click at [543, 203] on button "Public Comment" at bounding box center [552, 211] width 69 height 17
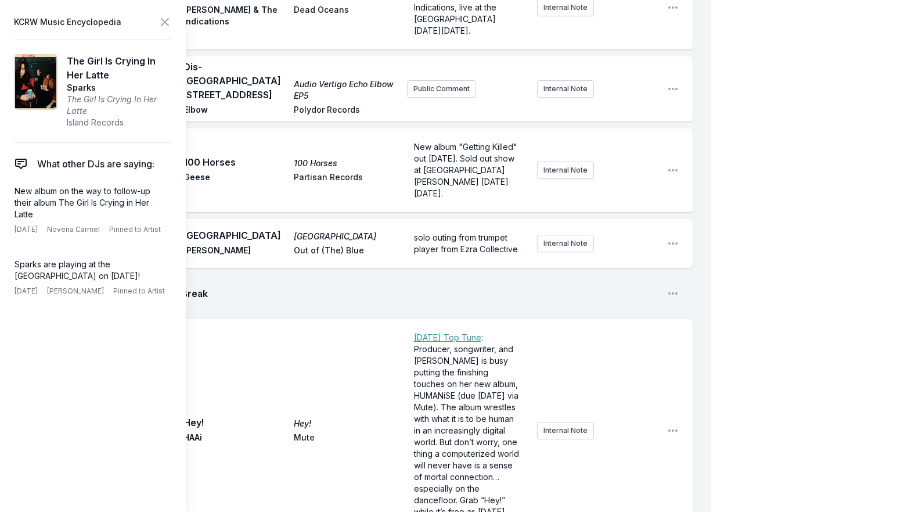
drag, startPoint x: 477, startPoint y: 404, endPoint x: 356, endPoint y: 411, distance: 121.1
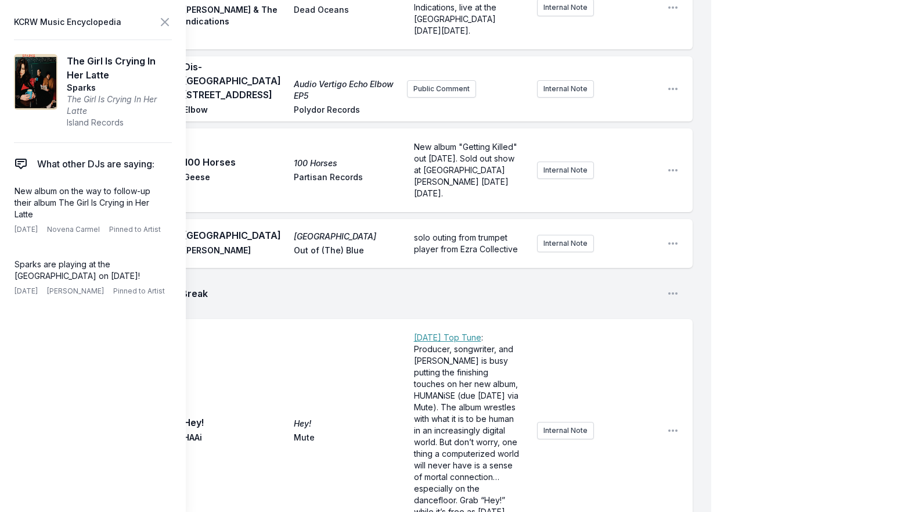
drag, startPoint x: 478, startPoint y: 404, endPoint x: 361, endPoint y: 404, distance: 116.8
click at [161, 20] on icon at bounding box center [165, 22] width 14 height 14
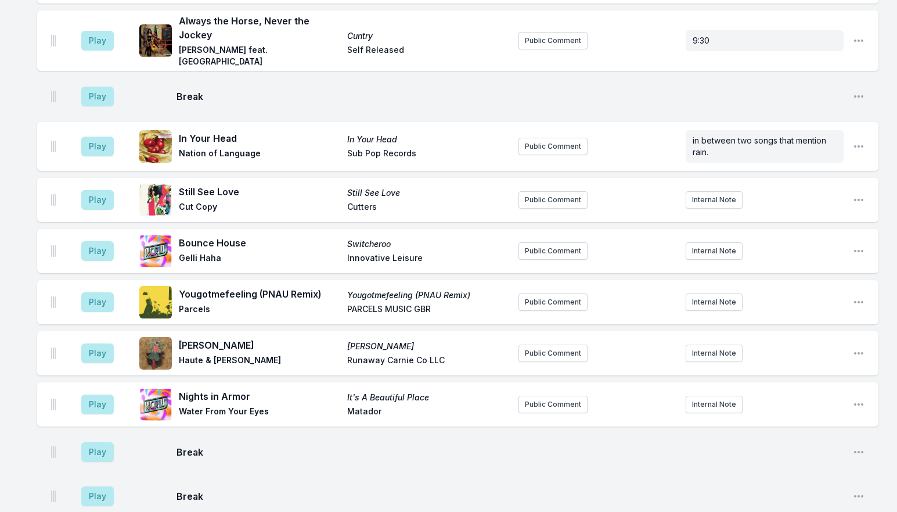
scroll to position [3292, 0]
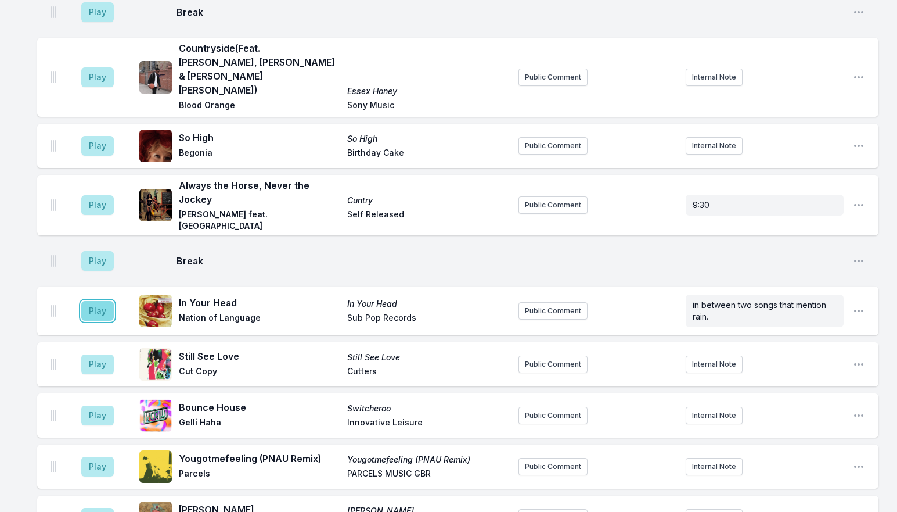
click at [102, 301] on button "Play" at bounding box center [97, 311] width 33 height 20
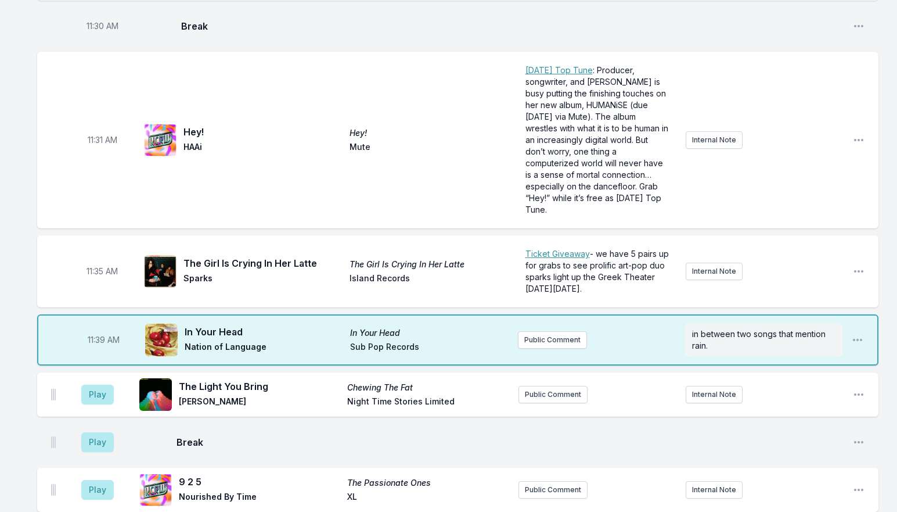
scroll to position [2711, 0]
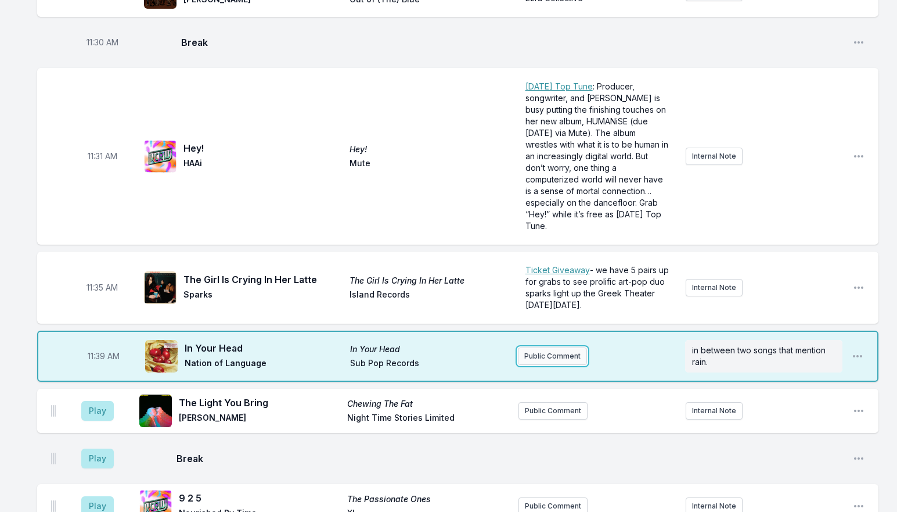
click at [570, 347] on button "Public Comment" at bounding box center [552, 355] width 69 height 17
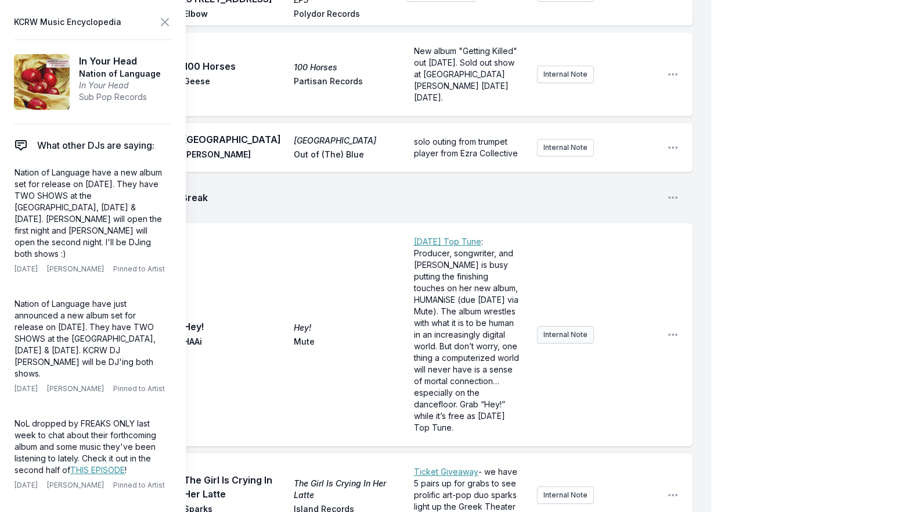
scroll to position [2885, 0]
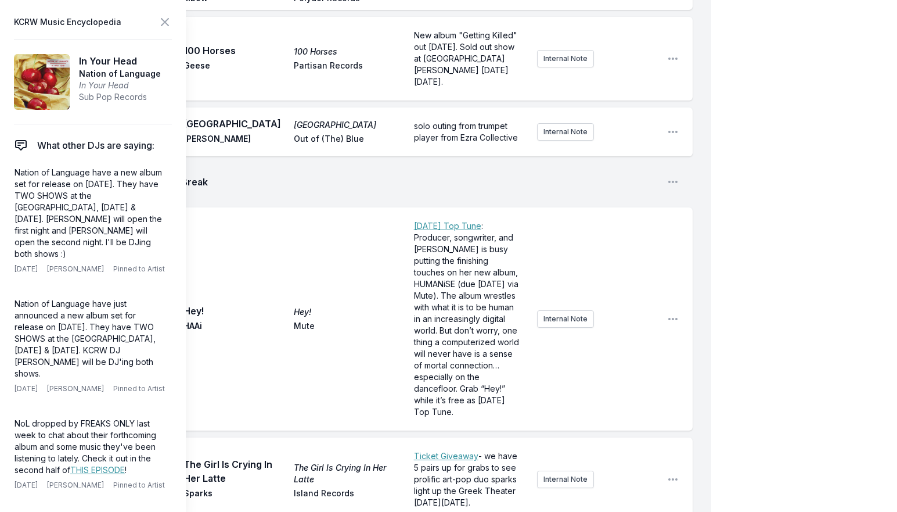
click at [164, 19] on icon at bounding box center [165, 22] width 14 height 14
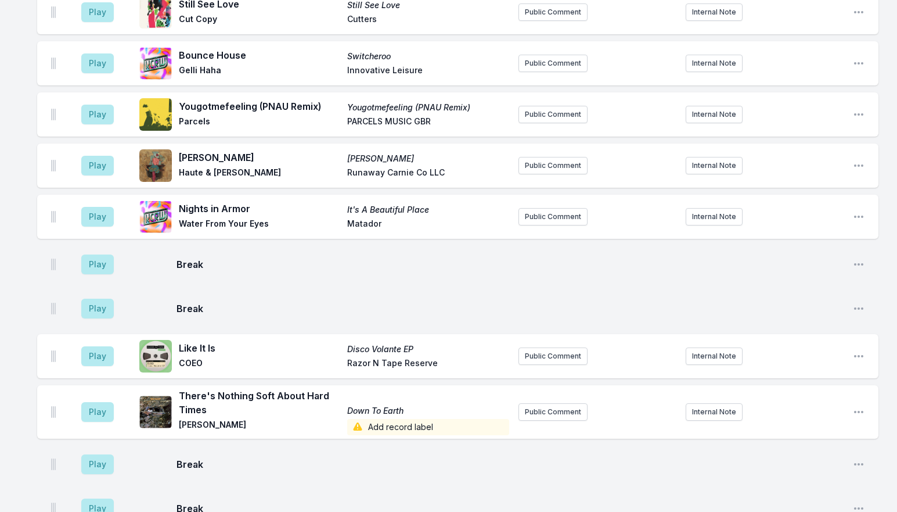
scroll to position [3815, 0]
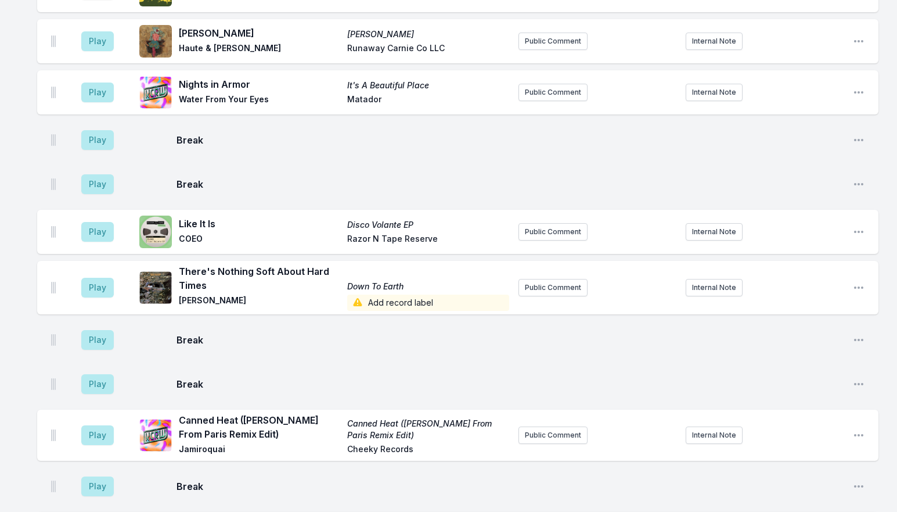
scroll to position [3859, 0]
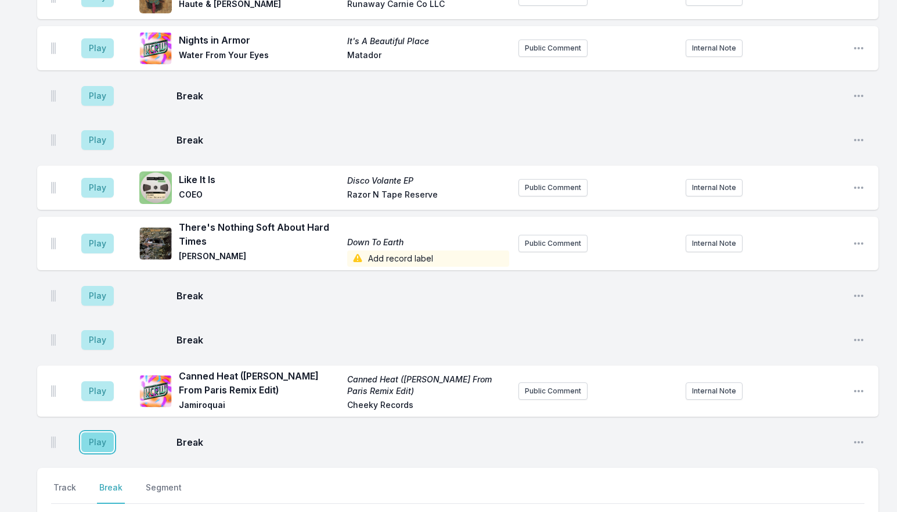
click at [103, 432] on button "Play" at bounding box center [97, 442] width 33 height 20
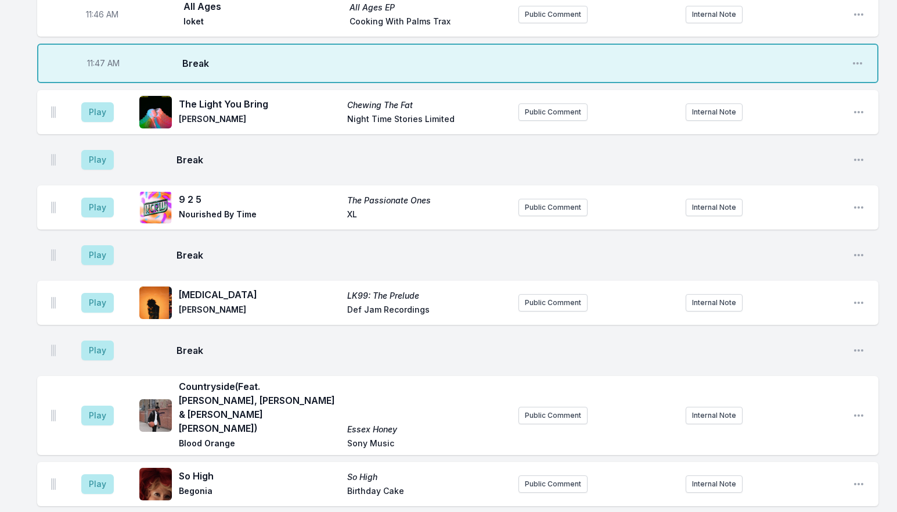
scroll to position [3092, 0]
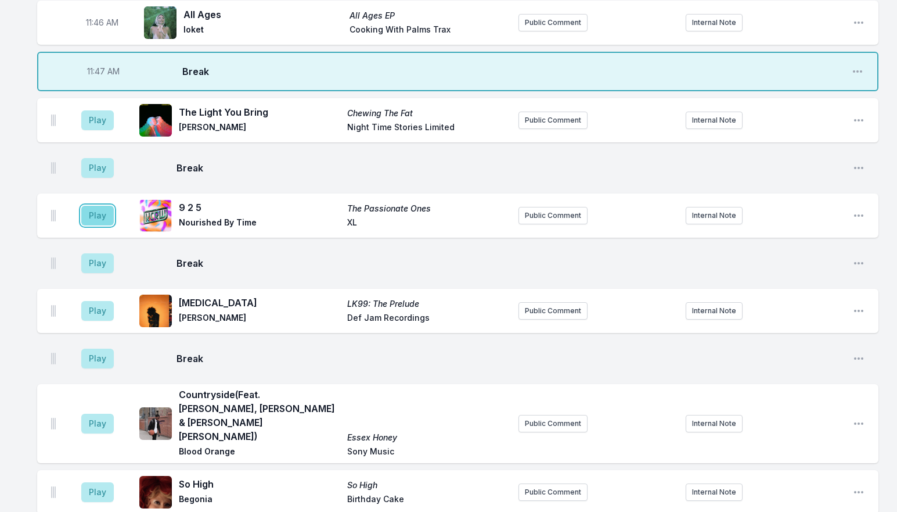
click at [94, 206] on button "Play" at bounding box center [97, 216] width 33 height 20
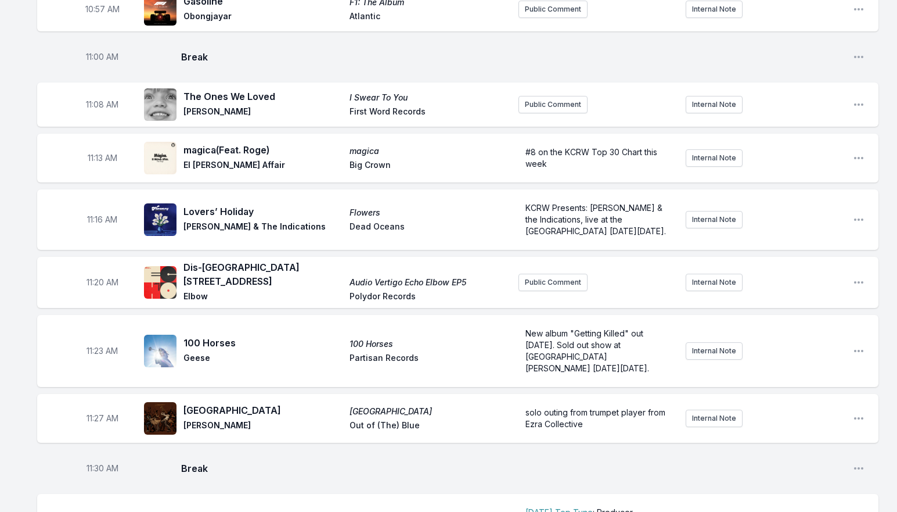
scroll to position [2091, 0]
